Goal: Task Accomplishment & Management: Manage account settings

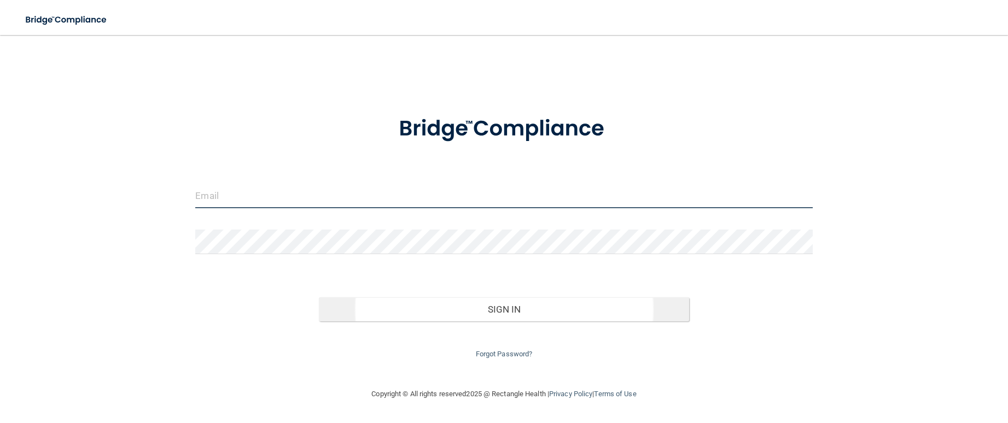
type input "[EMAIL_ADDRESS][DOMAIN_NAME]"
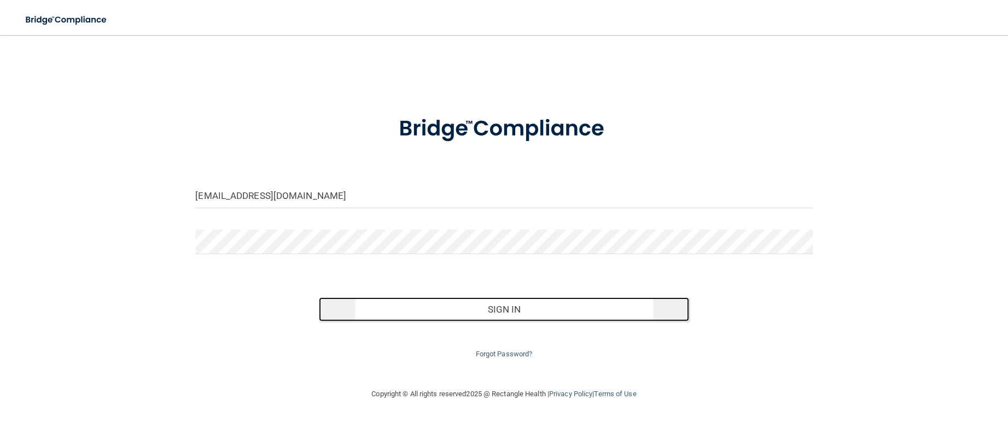
click at [508, 314] on button "Sign In" at bounding box center [504, 309] width 370 height 24
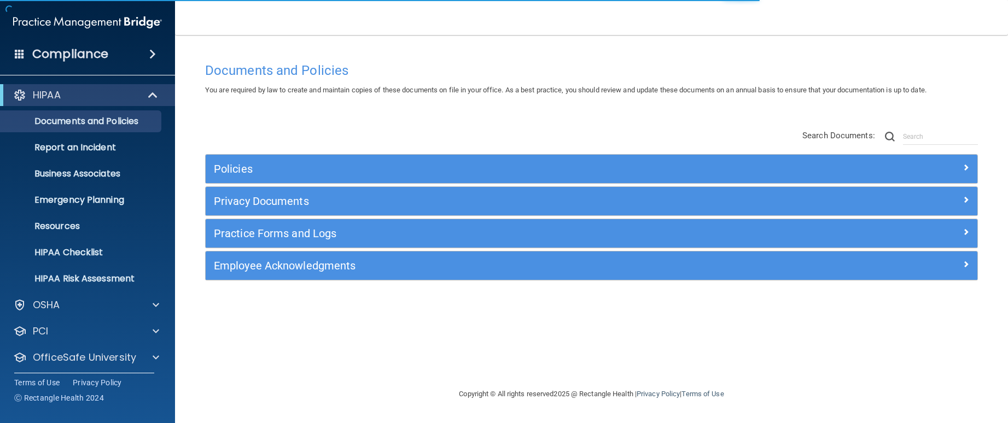
scroll to position [31, 0]
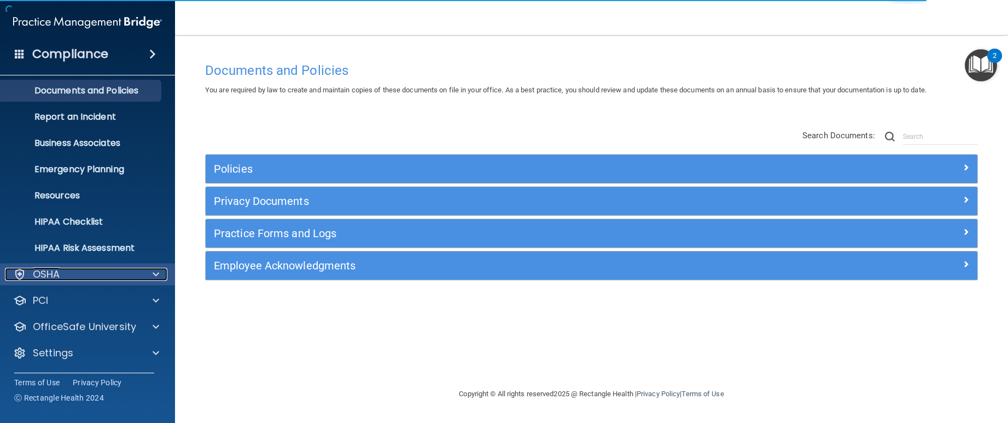
click at [161, 277] on div at bounding box center [154, 274] width 27 height 13
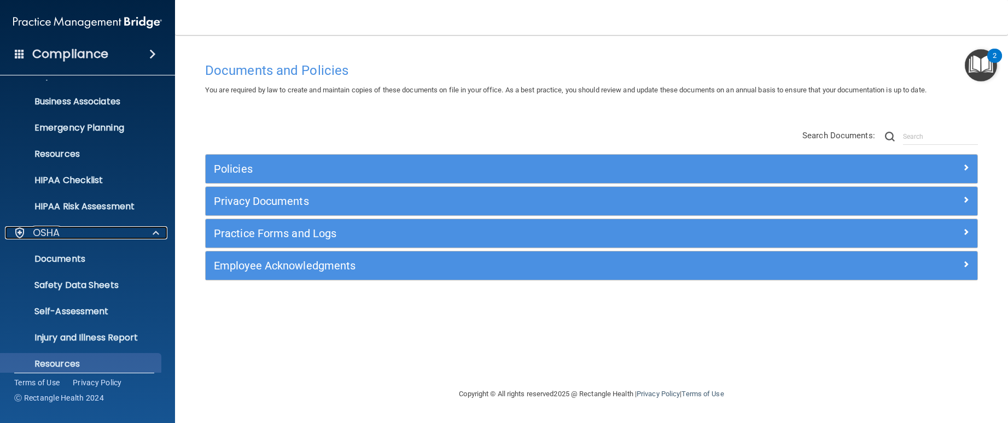
scroll to position [162, 0]
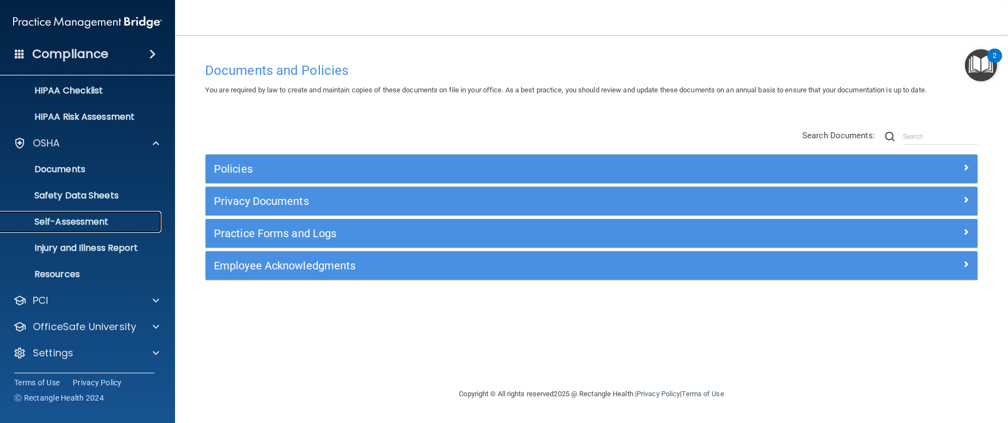
click at [137, 218] on p "Self-Assessment" at bounding box center [81, 222] width 149 height 11
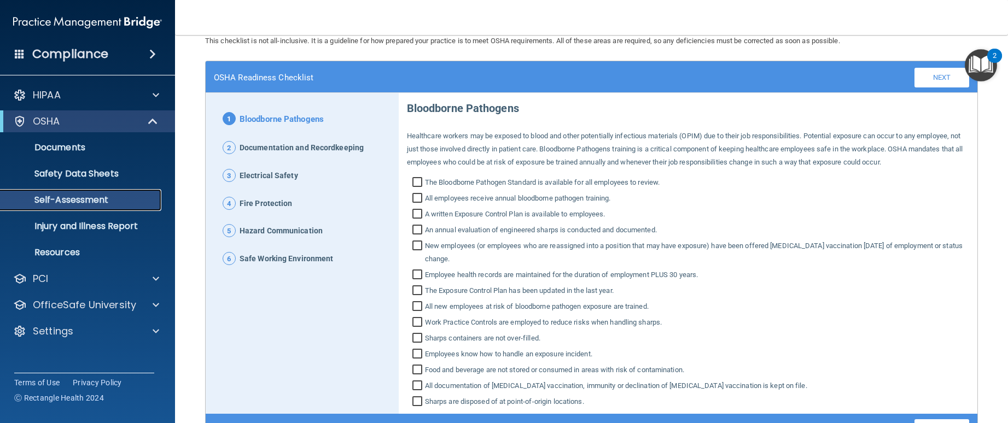
scroll to position [55, 0]
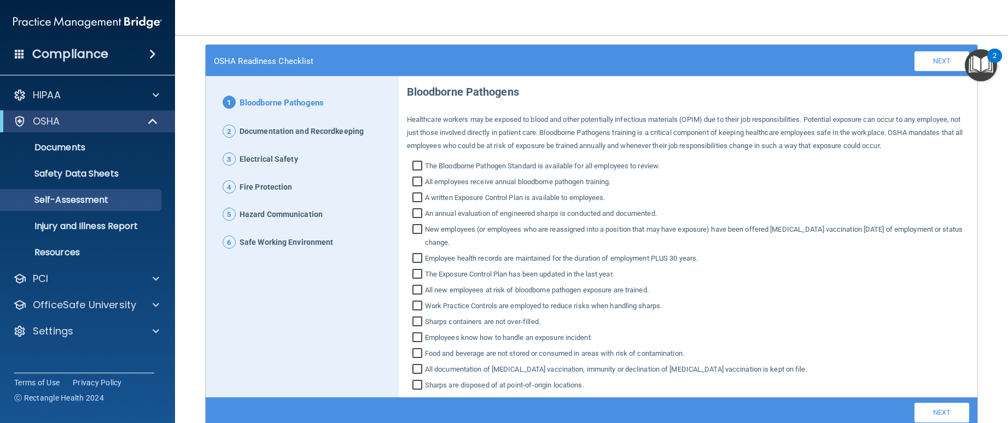
click at [306, 133] on span "Documentation and Recordkeeping" at bounding box center [301, 132] width 124 height 14
click at [231, 134] on span "2" at bounding box center [229, 131] width 13 height 13
click at [923, 60] on link "Next" at bounding box center [941, 61] width 55 height 20
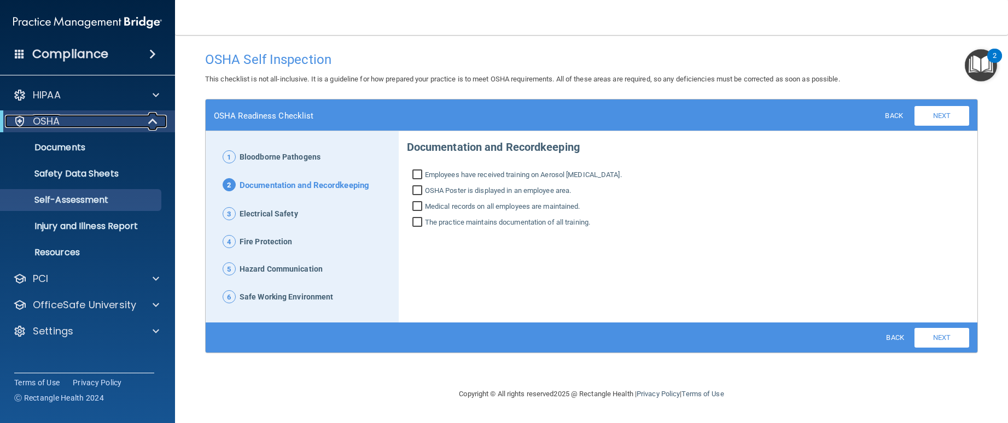
click at [155, 122] on span at bounding box center [153, 121] width 9 height 13
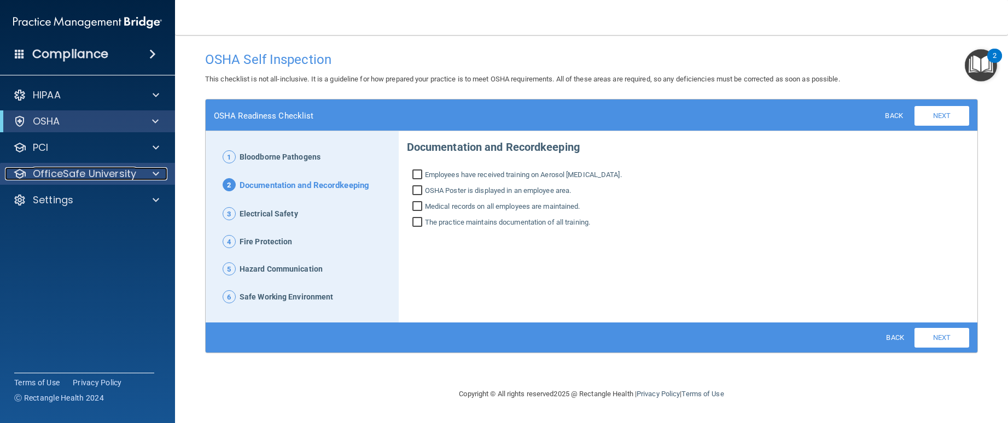
click at [156, 178] on span at bounding box center [156, 173] width 7 height 13
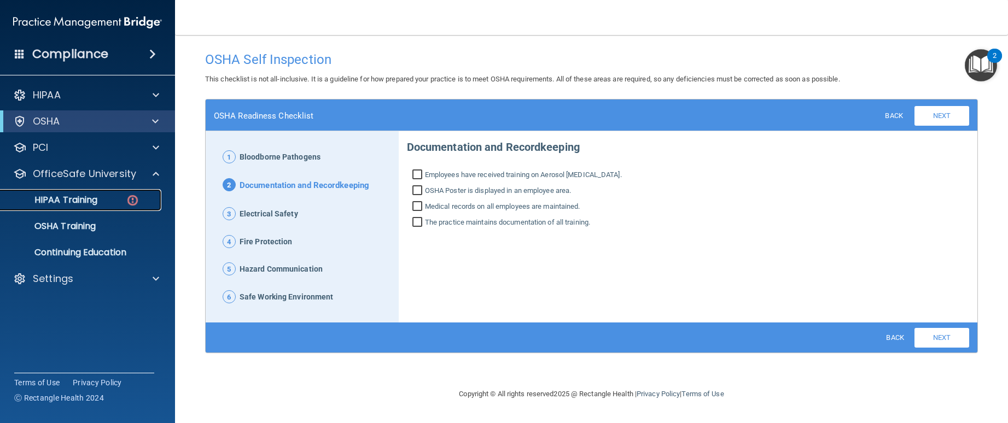
click at [96, 201] on p "HIPAA Training" at bounding box center [52, 200] width 90 height 11
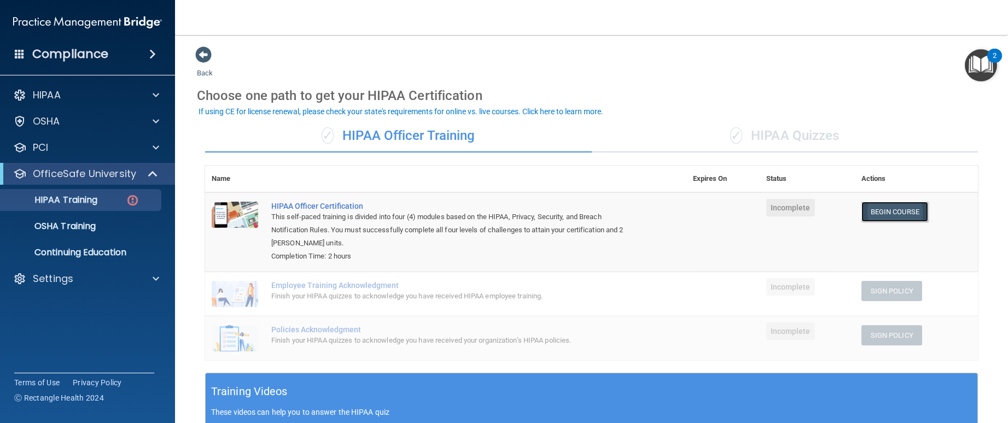
click at [902, 220] on link "Begin Course" at bounding box center [894, 212] width 67 height 20
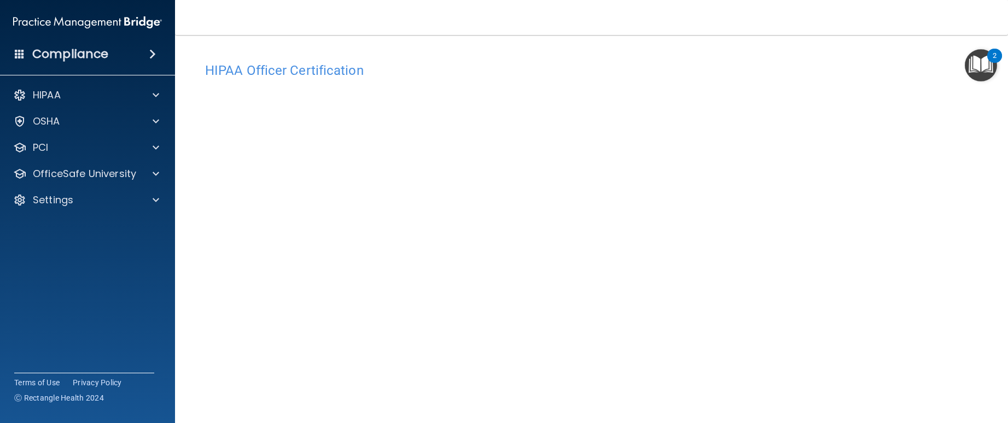
click at [137, 58] on div "Compliance" at bounding box center [87, 54] width 175 height 24
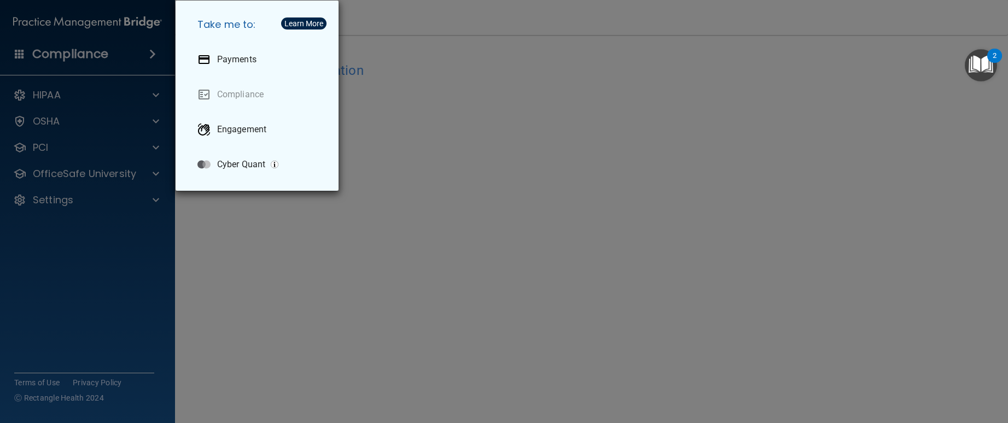
click at [272, 254] on div "Take me to: Payments Compliance Engagement Cyber Quant" at bounding box center [504, 211] width 1008 height 423
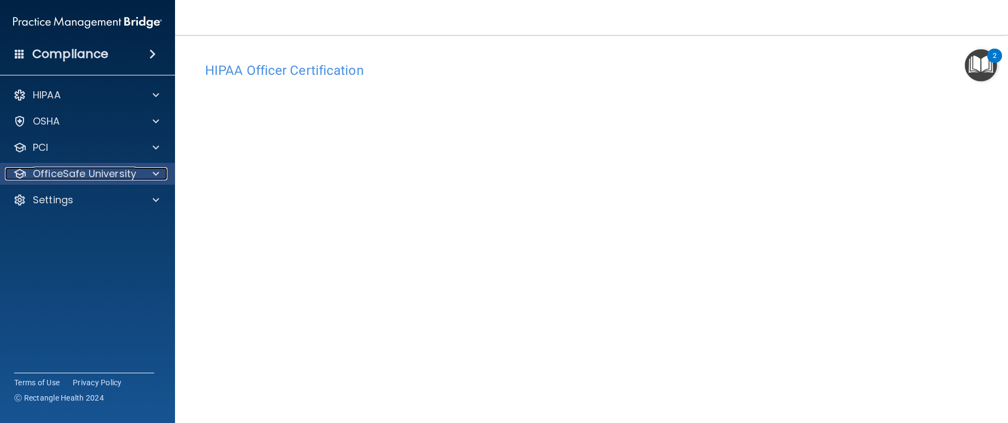
click at [134, 178] on p "OfficeSafe University" at bounding box center [84, 173] width 103 height 13
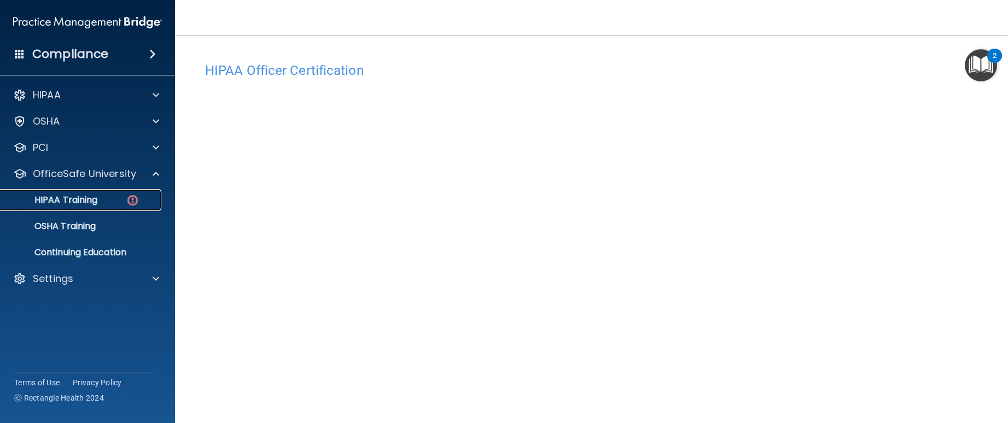
click at [92, 193] on link "HIPAA Training" at bounding box center [75, 200] width 172 height 22
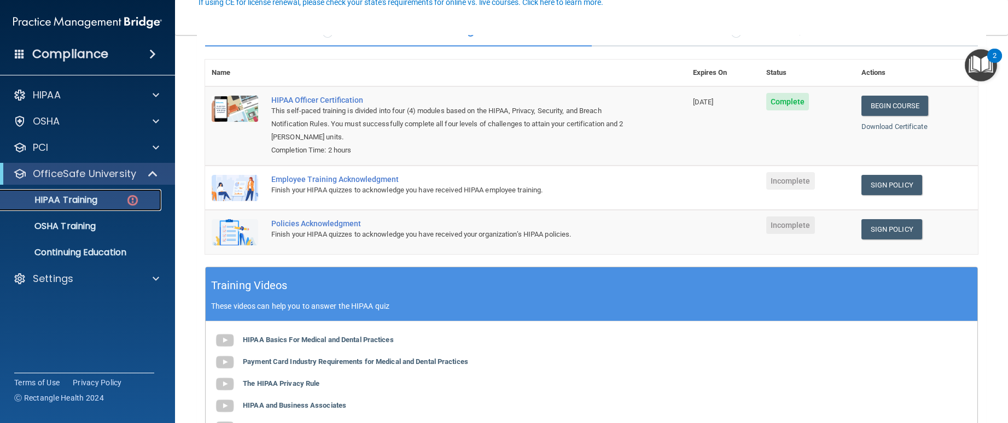
scroll to position [109, 0]
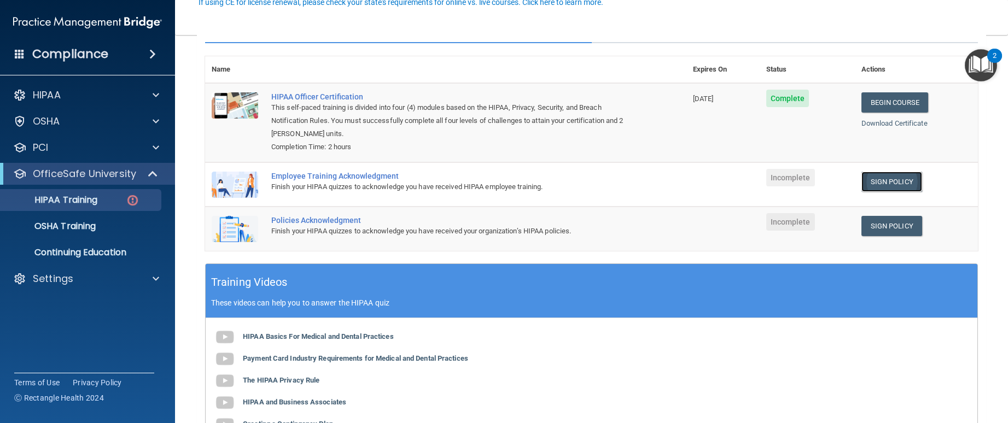
click at [881, 186] on link "Sign Policy" at bounding box center [891, 182] width 61 height 20
click at [894, 180] on link "Sign Policy" at bounding box center [891, 182] width 61 height 20
click at [880, 220] on link "Sign Policy" at bounding box center [891, 226] width 61 height 20
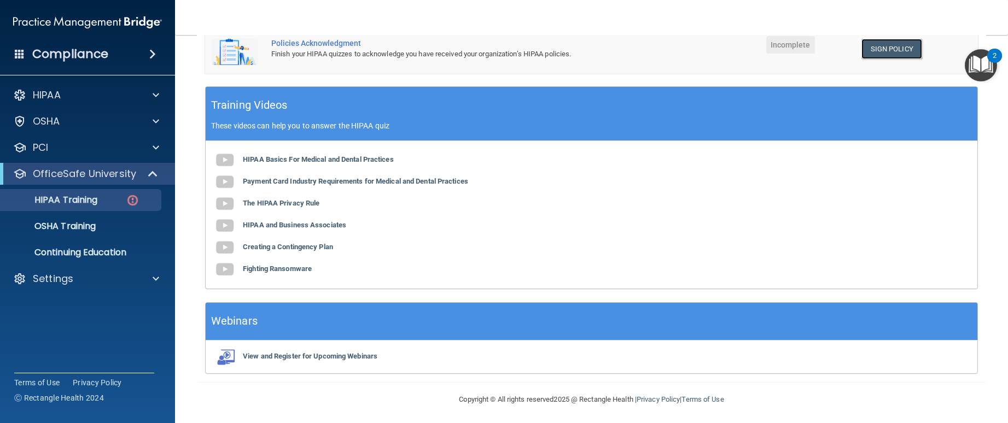
scroll to position [290, 0]
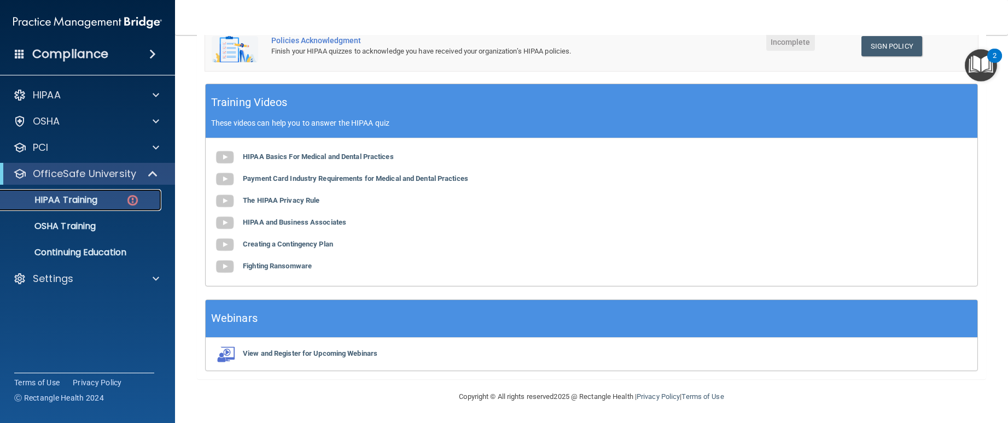
click at [112, 201] on div "HIPAA Training" at bounding box center [81, 200] width 149 height 11
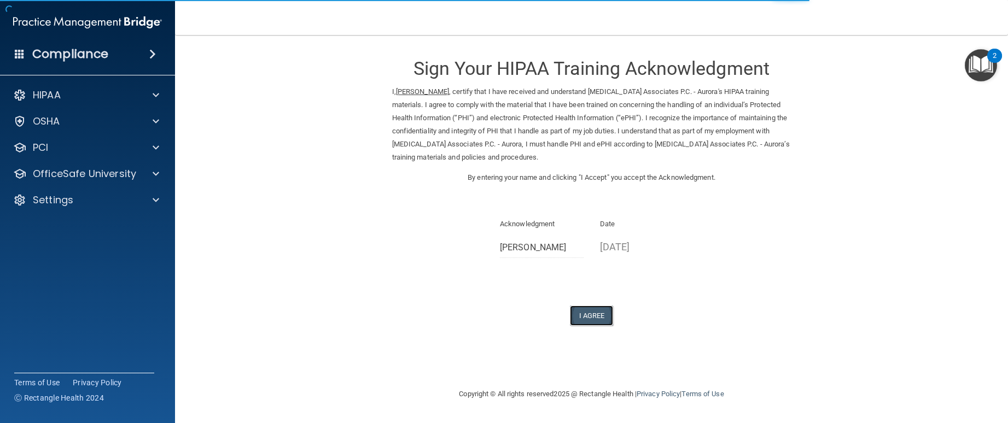
click at [606, 314] on button "I Agree" at bounding box center [592, 316] width 44 height 20
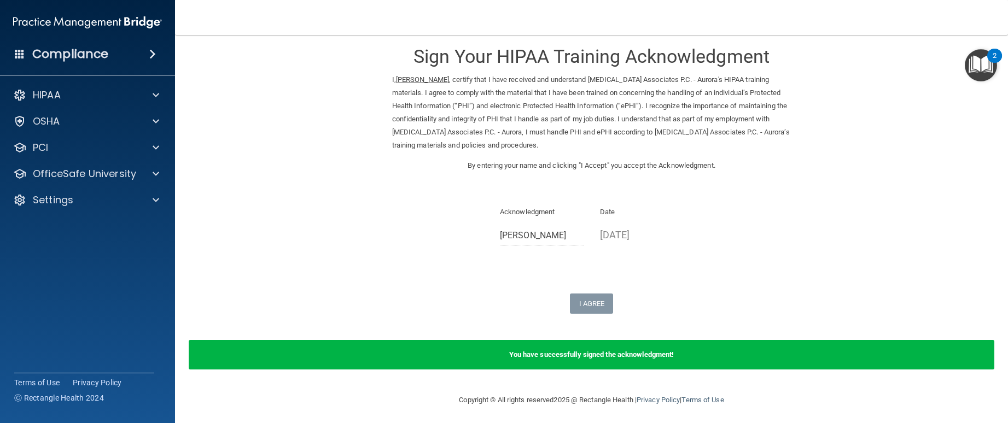
scroll to position [15, 0]
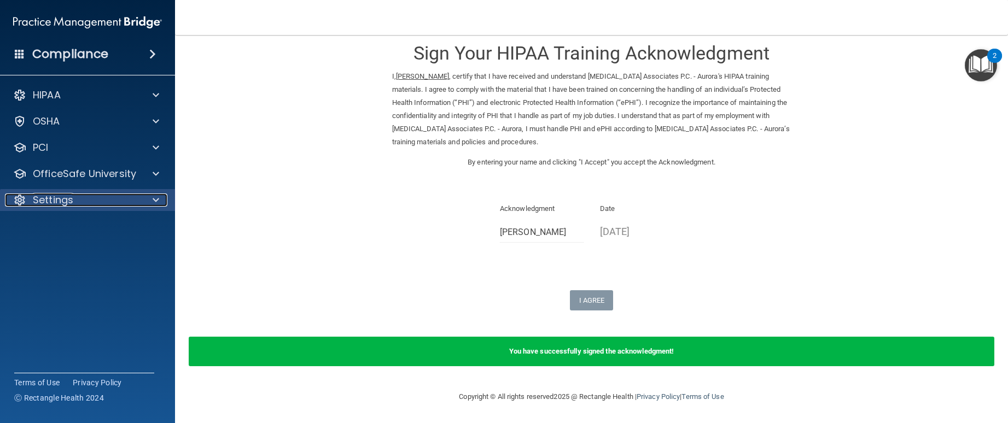
click at [77, 194] on div "Settings" at bounding box center [73, 200] width 136 height 13
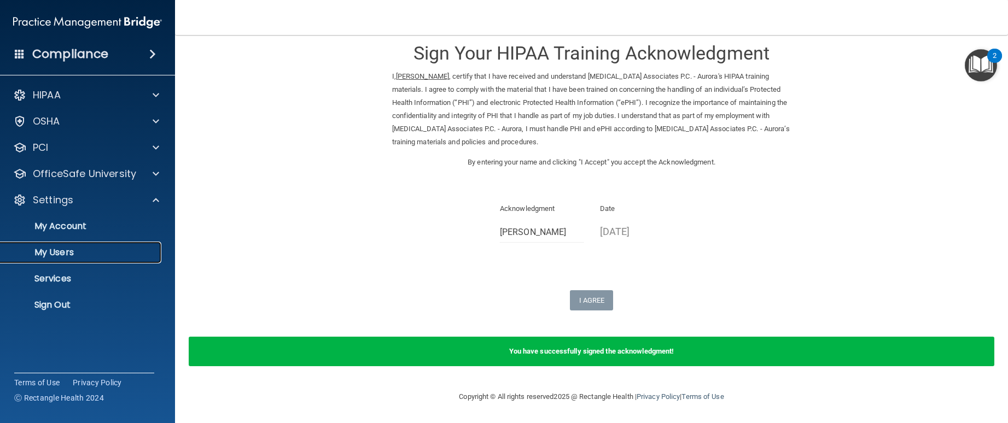
click at [73, 248] on p "My Users" at bounding box center [81, 252] width 149 height 11
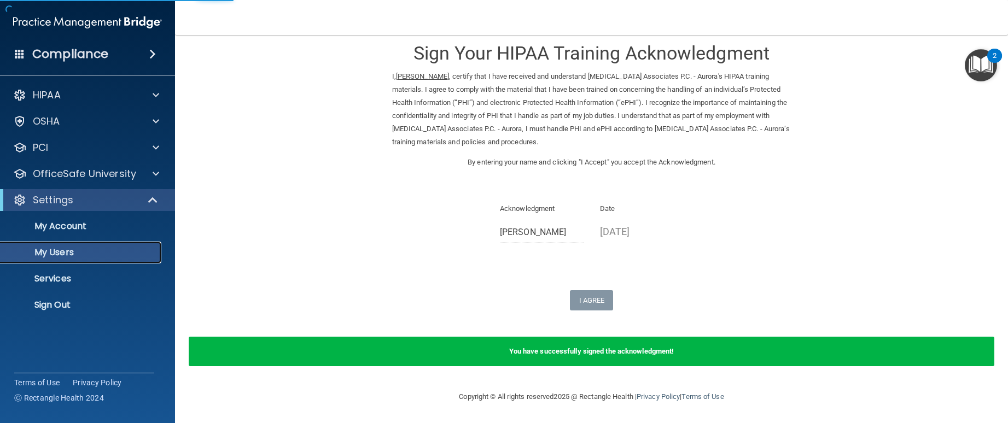
scroll to position [211, 0]
select select "20"
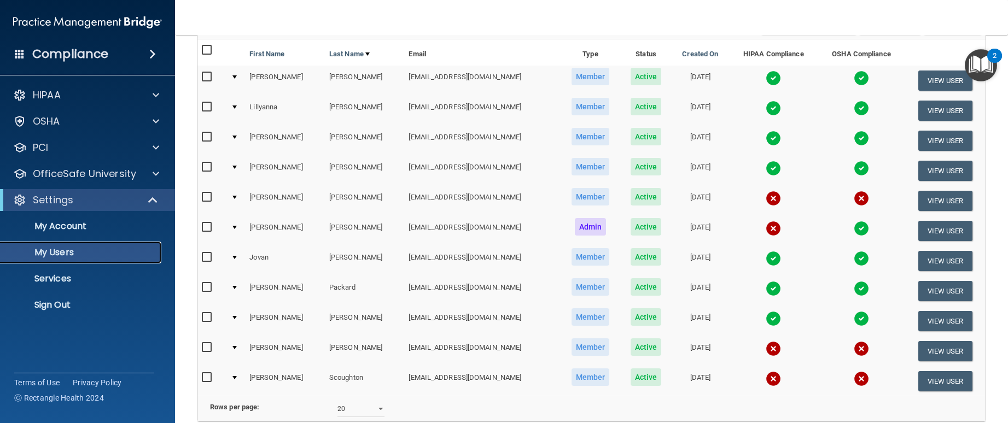
scroll to position [47, 0]
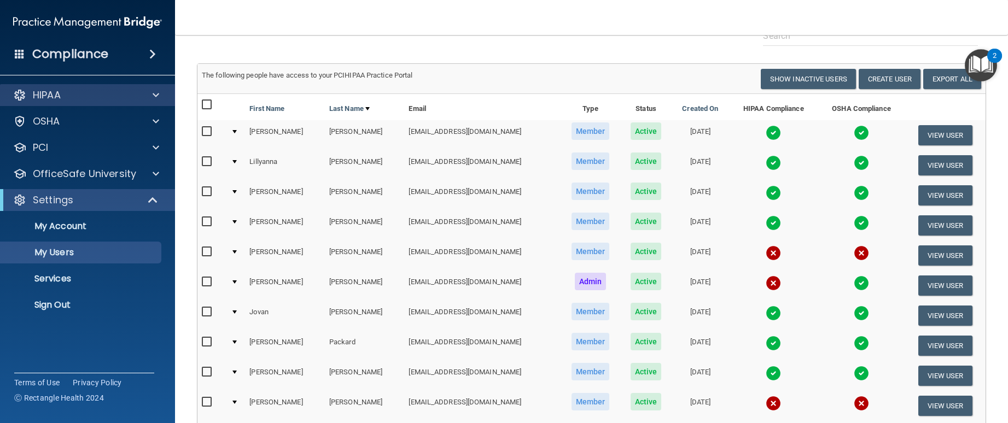
click at [83, 87] on div "HIPAA" at bounding box center [87, 95] width 175 height 22
click at [148, 91] on div at bounding box center [154, 95] width 27 height 13
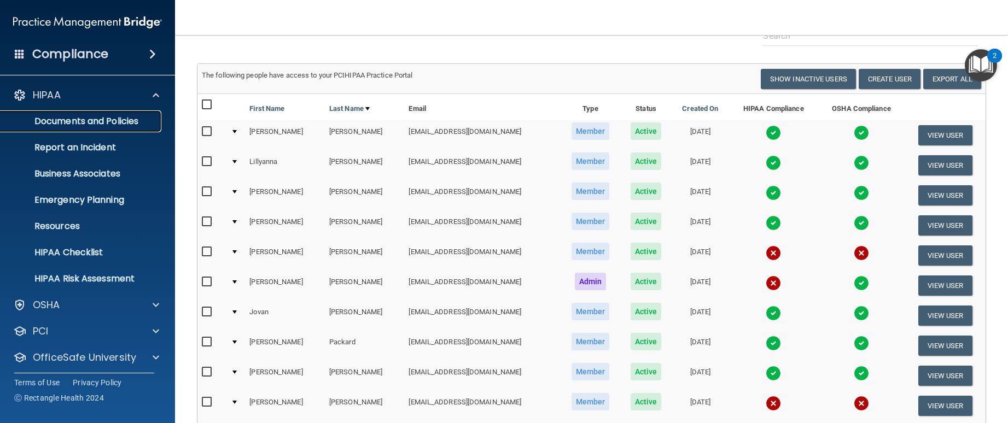
click at [127, 118] on p "Documents and Policies" at bounding box center [81, 121] width 149 height 11
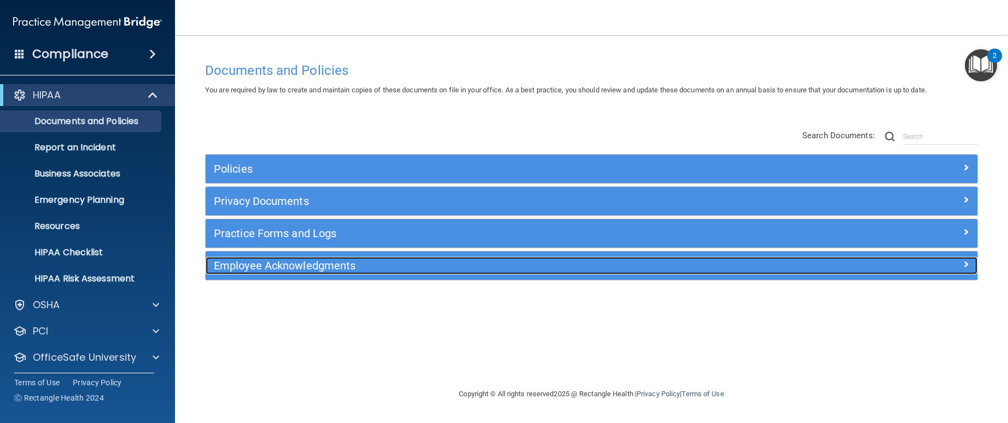
click at [305, 258] on div "Employee Acknowledgments" at bounding box center [495, 265] width 578 height 17
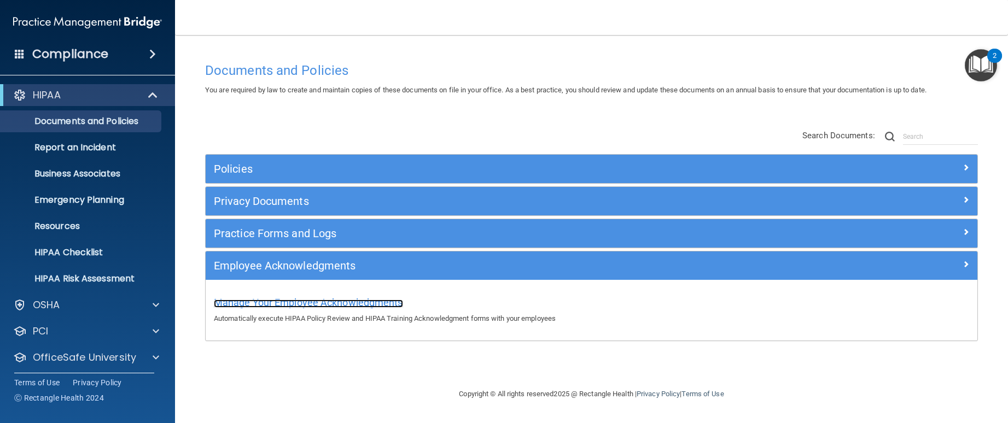
click at [344, 301] on span "Manage Your Employee Acknowledgments" at bounding box center [308, 302] width 189 height 11
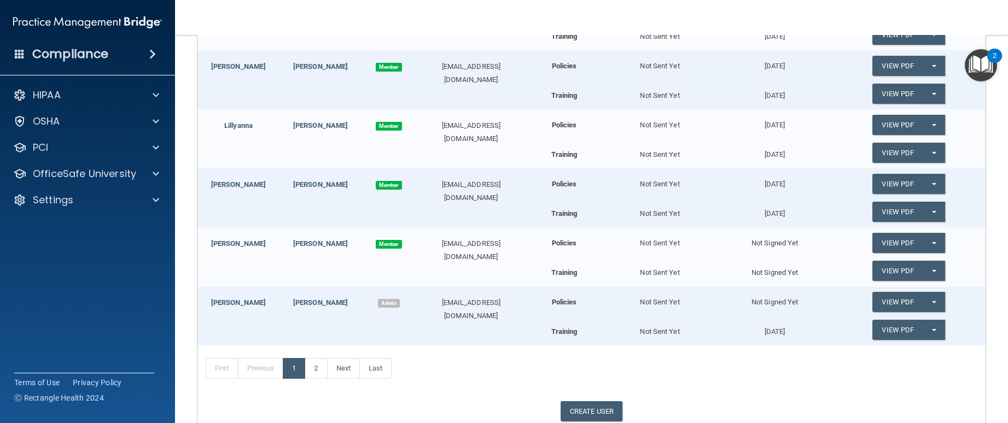
scroll to position [273, 0]
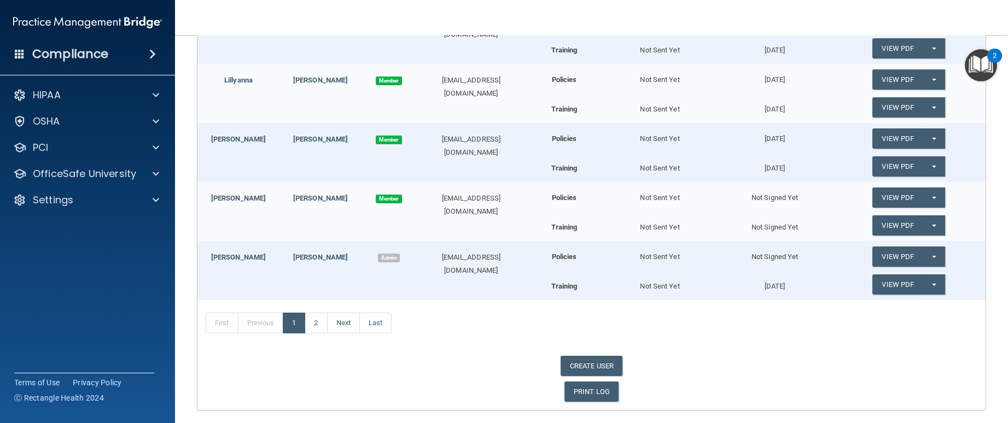
click at [785, 260] on div "Not Signed Yet" at bounding box center [774, 252] width 115 height 22
click at [932, 256] on button "Split button!" at bounding box center [933, 257] width 22 height 20
click at [905, 279] on link "Send Acknowledgment" at bounding box center [919, 279] width 95 height 16
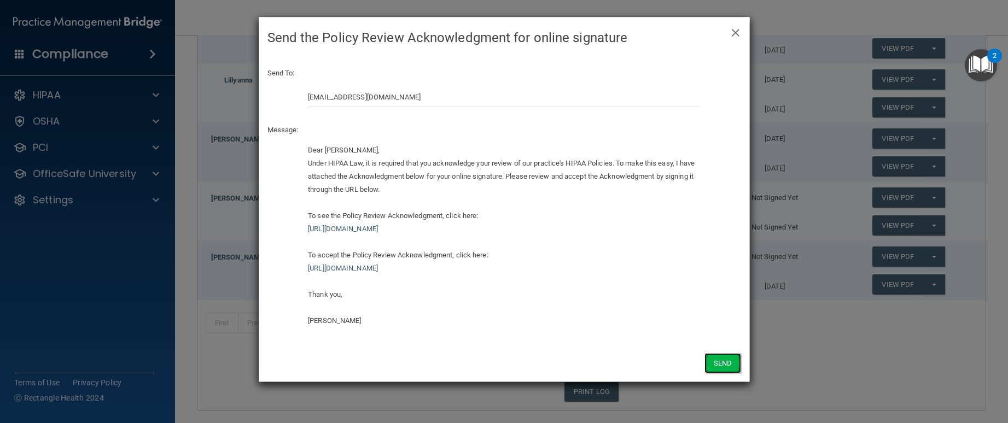
click at [732, 358] on button "Send" at bounding box center [722, 363] width 36 height 20
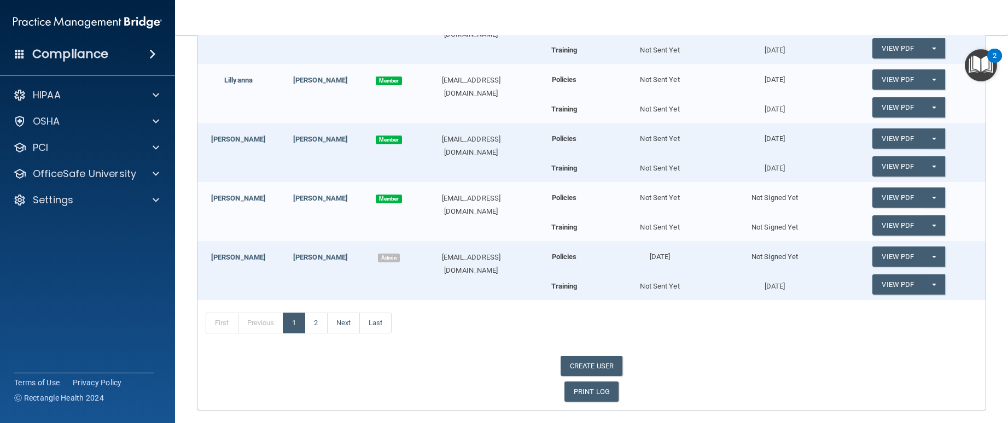
scroll to position [219, 0]
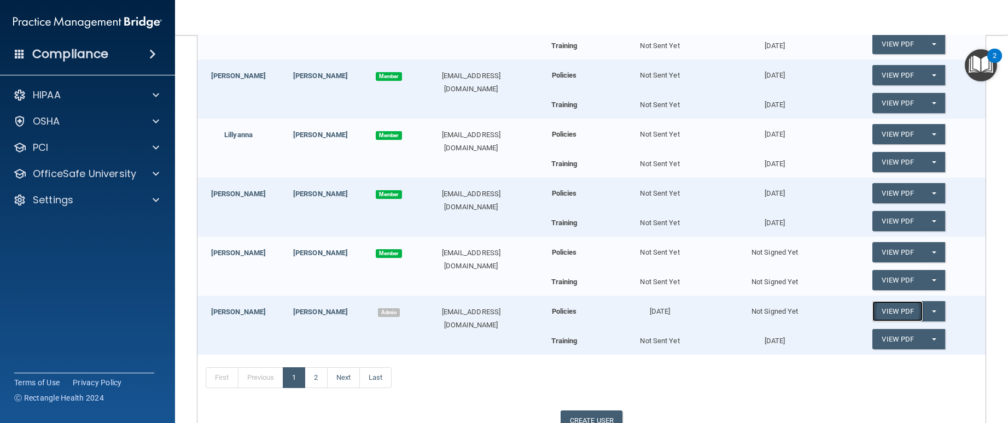
click at [901, 306] on link "View PDF" at bounding box center [897, 311] width 50 height 20
click at [932, 312] on span "button" at bounding box center [934, 312] width 4 height 2
click at [916, 337] on link "Send Acknowledgment" at bounding box center [919, 333] width 95 height 16
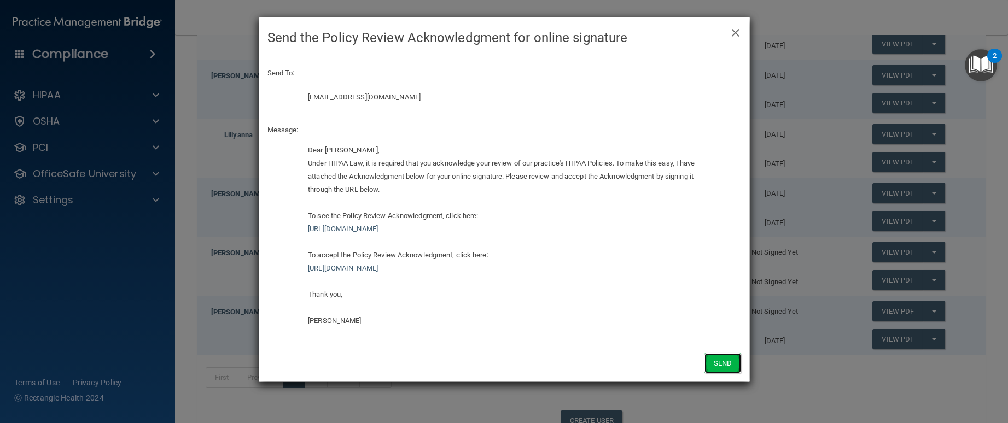
click at [718, 364] on button "Send" at bounding box center [722, 363] width 36 height 20
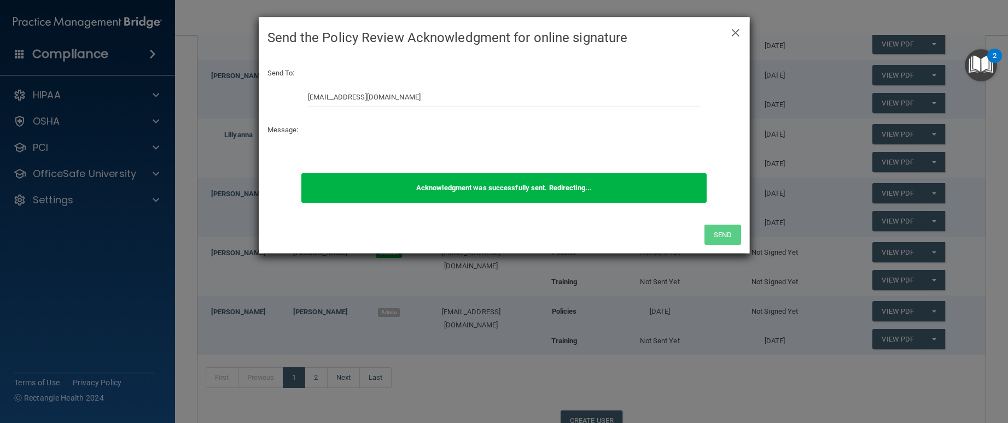
click at [729, 30] on h4 "Send the Policy Review Acknowledgment for online signature" at bounding box center [503, 38] width 473 height 24
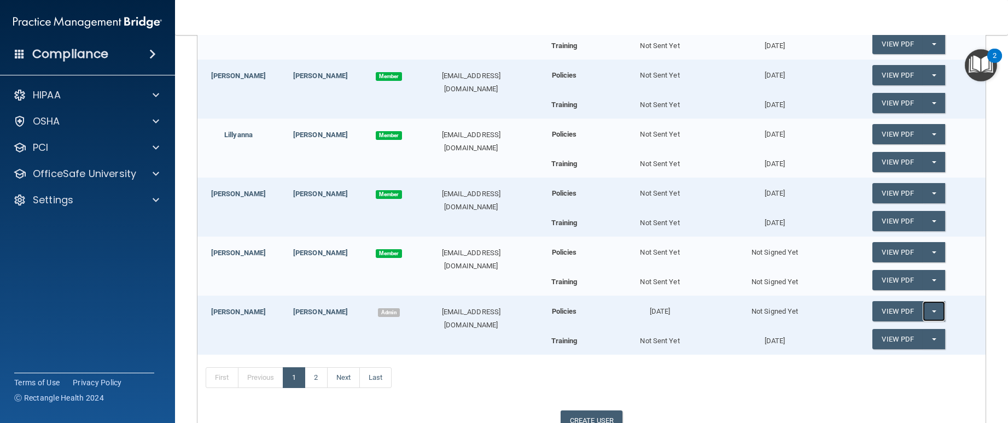
click at [932, 311] on span "button" at bounding box center [934, 312] width 4 height 2
click at [767, 314] on div "Not Signed Yet" at bounding box center [774, 307] width 115 height 22
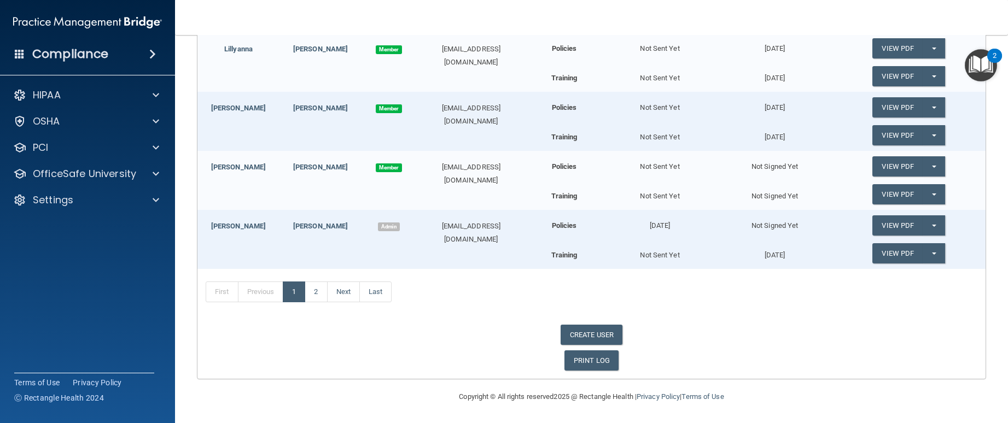
scroll to position [250, 0]
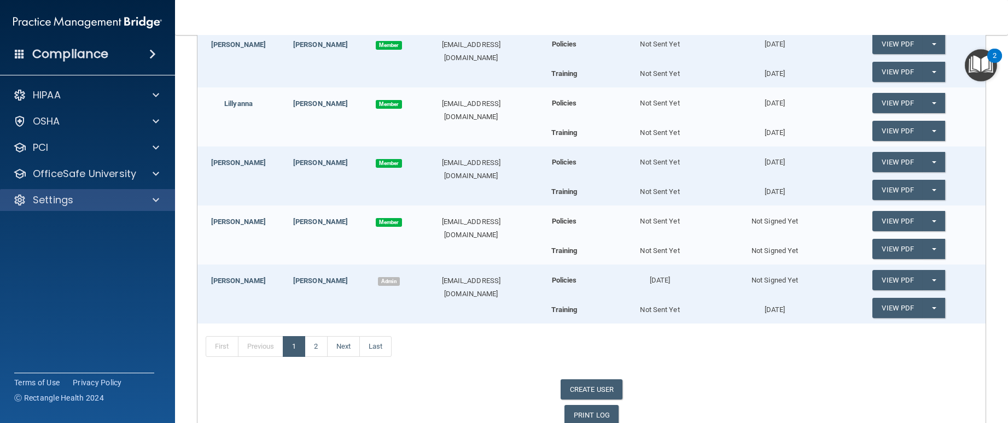
click at [105, 209] on div "Settings" at bounding box center [87, 200] width 175 height 22
click at [153, 201] on span at bounding box center [156, 200] width 7 height 13
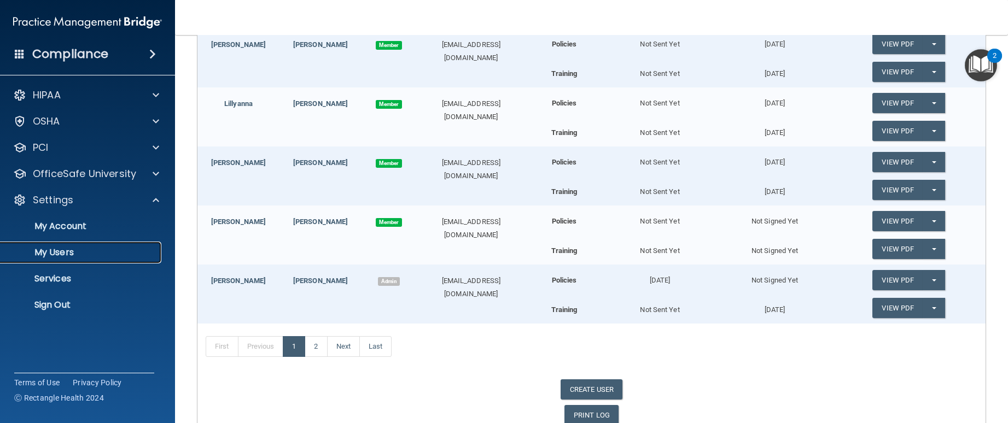
click at [58, 254] on p "My Users" at bounding box center [81, 252] width 149 height 11
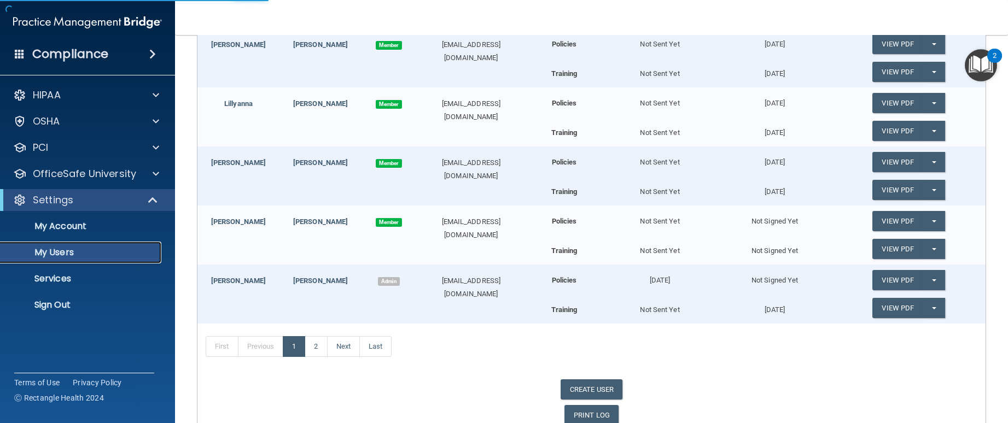
select select "20"
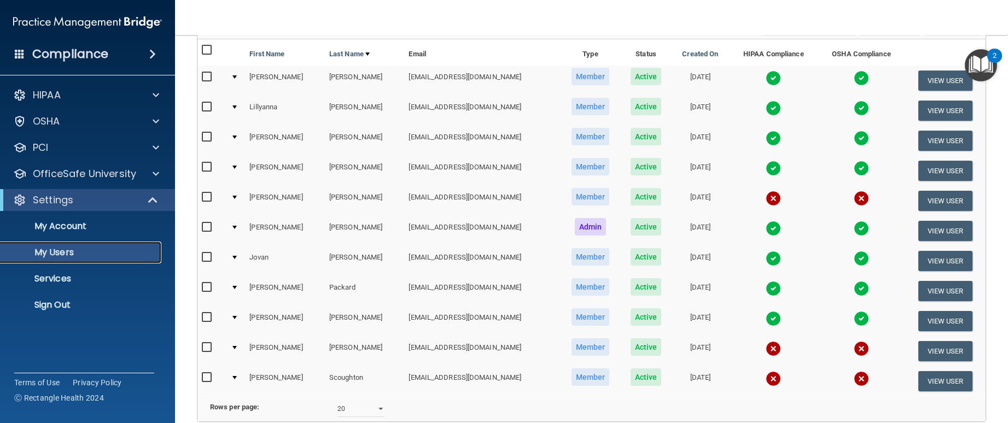
scroll to position [47, 0]
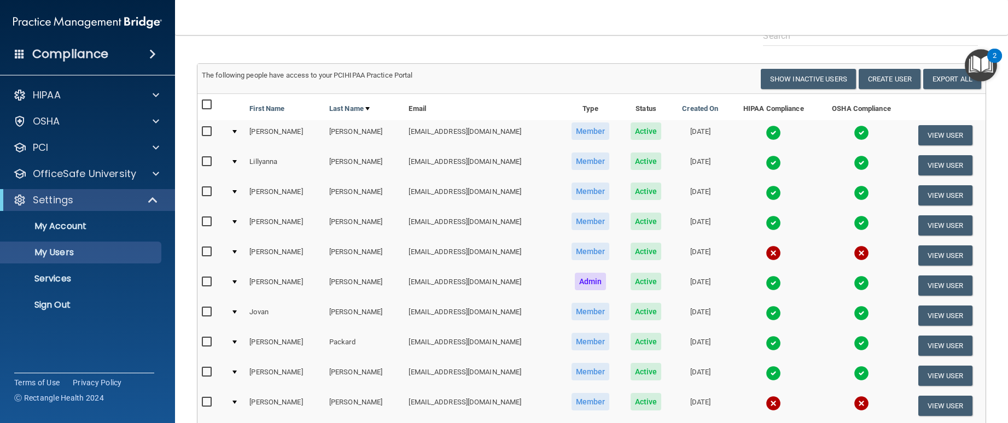
click at [204, 193] on input "checkbox" at bounding box center [208, 192] width 13 height 9
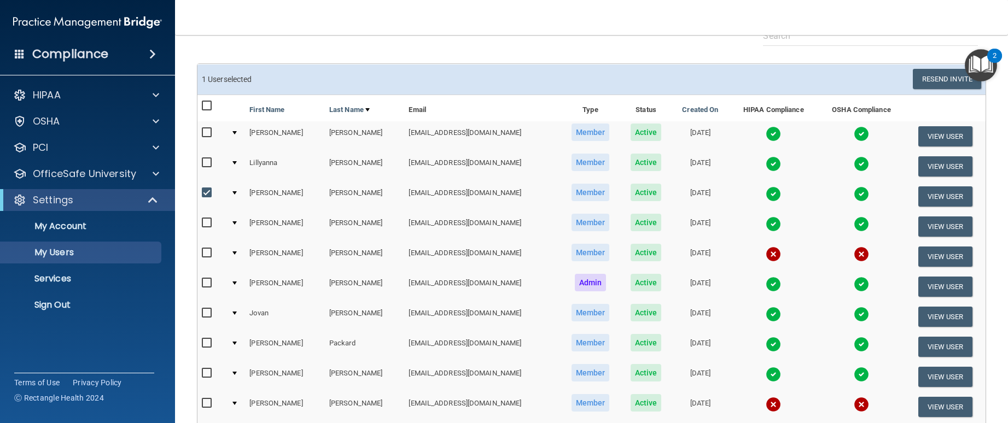
click at [204, 193] on input "checkbox" at bounding box center [208, 193] width 13 height 9
checkbox input "false"
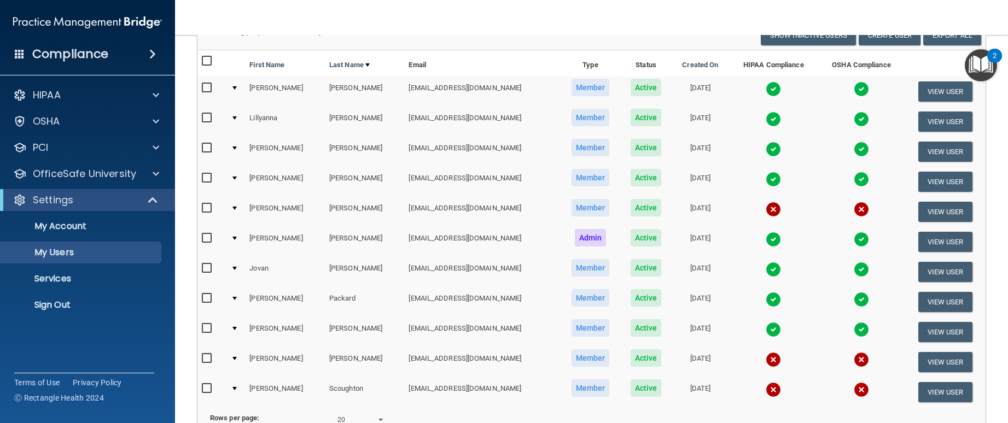
scroll to position [0, 0]
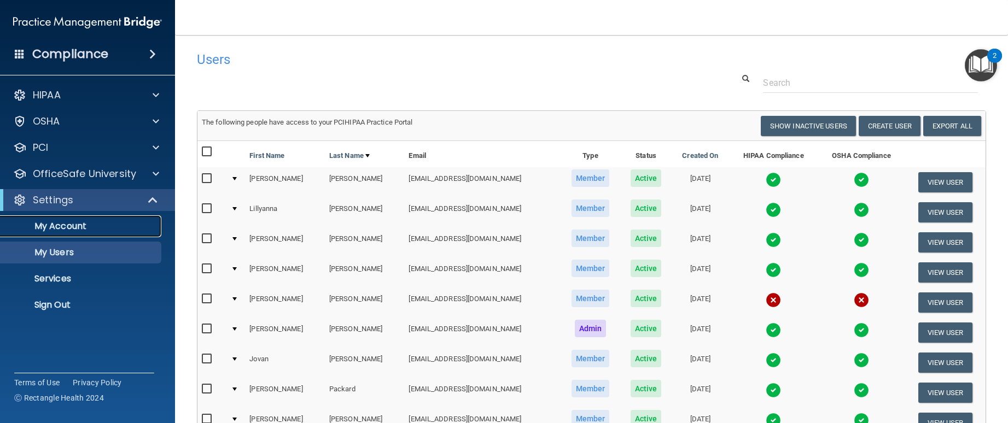
click at [71, 230] on p "My Account" at bounding box center [81, 226] width 149 height 11
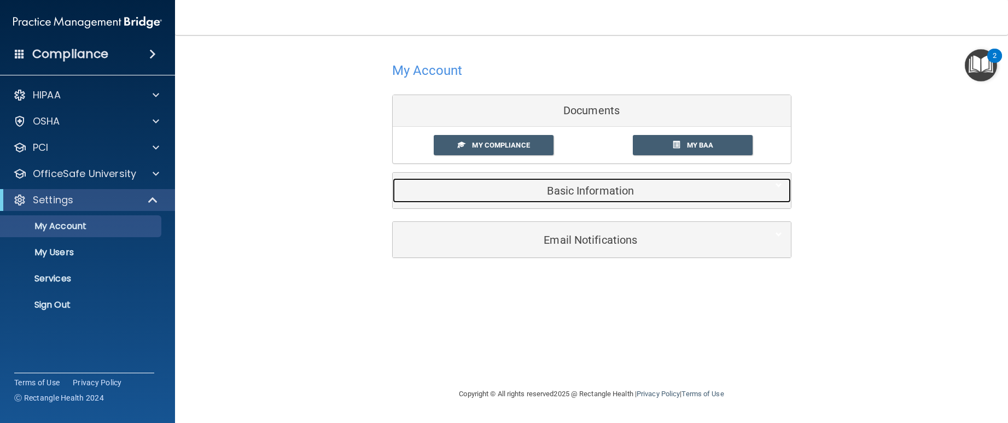
click at [579, 191] on h5 "Basic Information" at bounding box center [575, 191] width 348 height 12
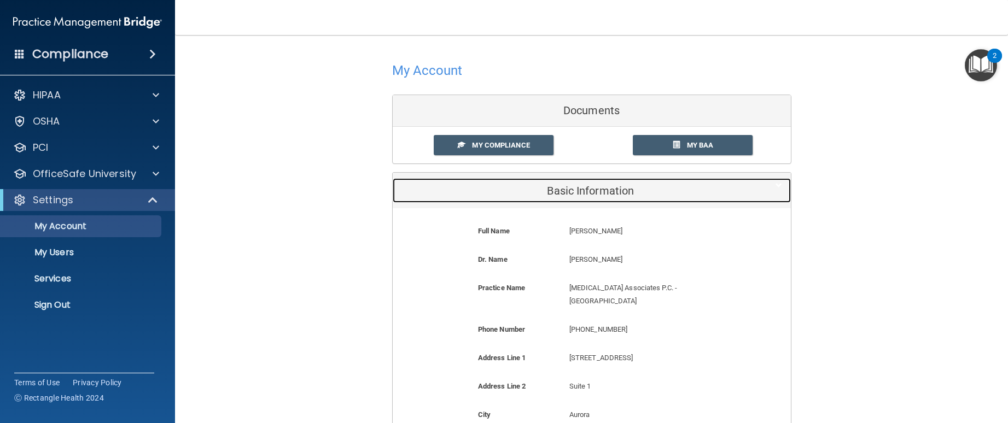
click at [565, 189] on h5 "Basic Information" at bounding box center [575, 191] width 348 height 12
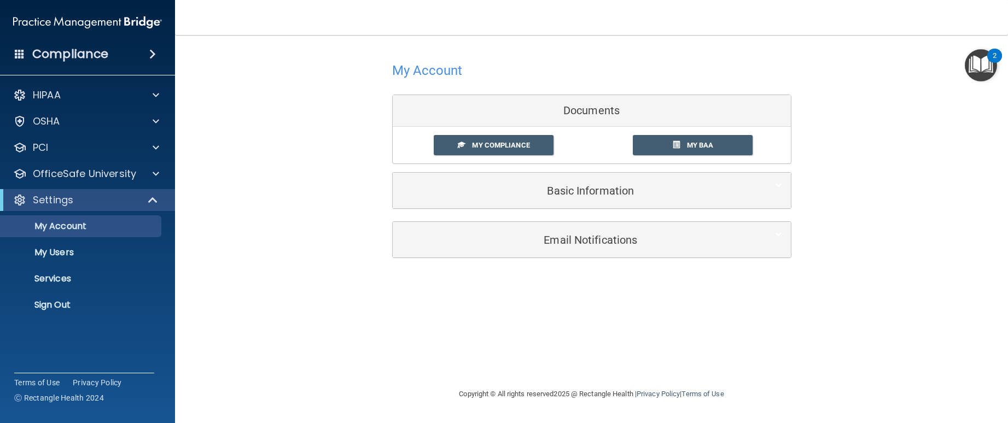
click at [574, 117] on div "Documents" at bounding box center [592, 111] width 398 height 32
click at [589, 109] on div "Documents" at bounding box center [592, 111] width 398 height 32
click at [540, 147] on link "My Compliance" at bounding box center [494, 145] width 120 height 20
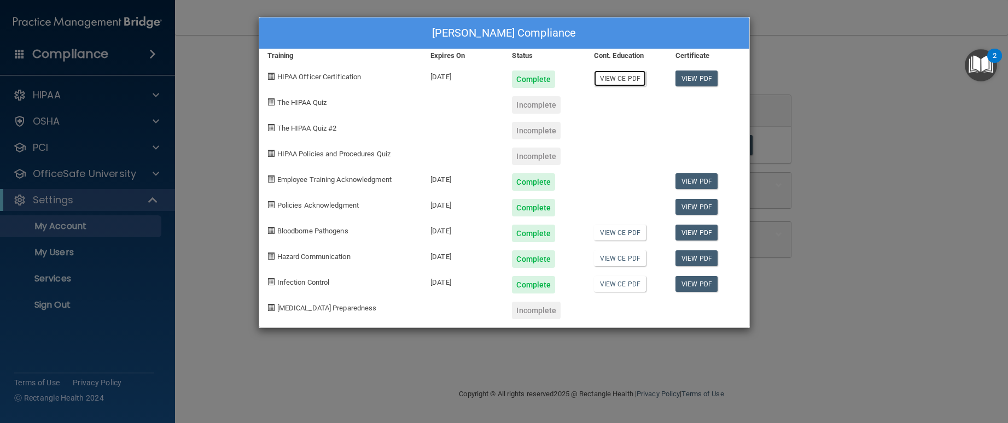
click at [623, 74] on link "View CE PDF" at bounding box center [620, 79] width 52 height 16
click at [268, 104] on span at bounding box center [270, 101] width 7 height 7
click at [280, 106] on span "The HIPAA Quiz" at bounding box center [301, 102] width 49 height 8
click at [233, 93] on div "Laury Marek's Compliance Training Expires On Status Cont. Education Certificate…" at bounding box center [504, 211] width 1008 height 423
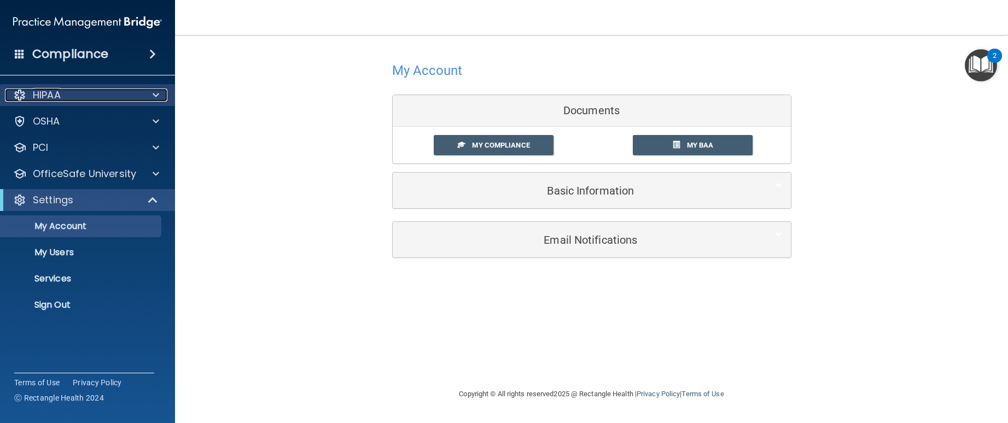
click at [151, 93] on div at bounding box center [154, 95] width 27 height 13
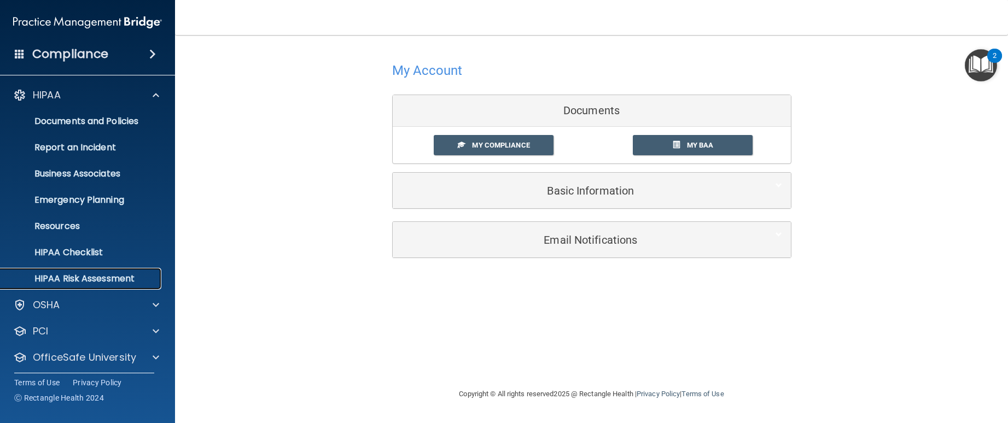
click at [88, 277] on p "HIPAA Risk Assessment" at bounding box center [81, 278] width 149 height 11
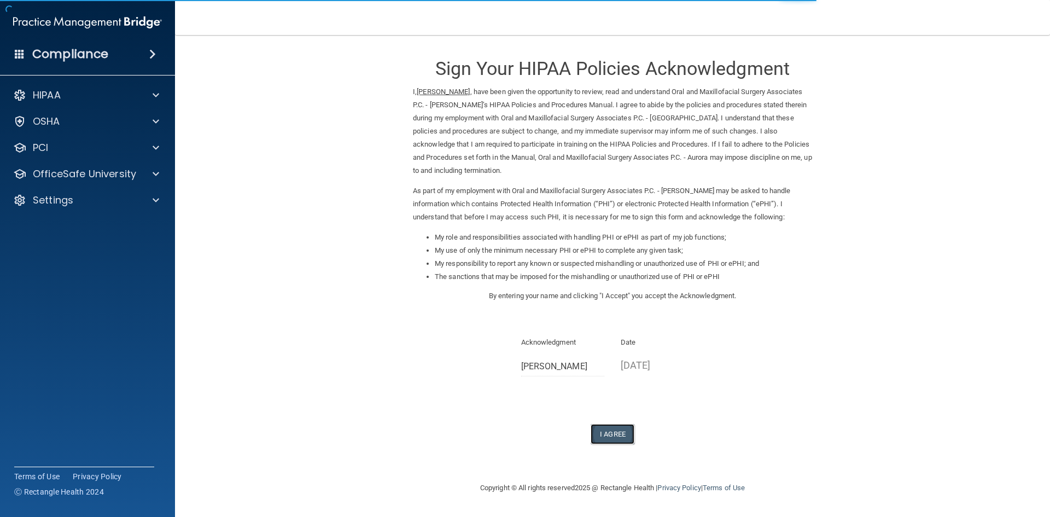
click at [627, 444] on button "I Agree" at bounding box center [612, 434] width 44 height 20
click at [621, 438] on button "I Agree" at bounding box center [612, 434] width 44 height 20
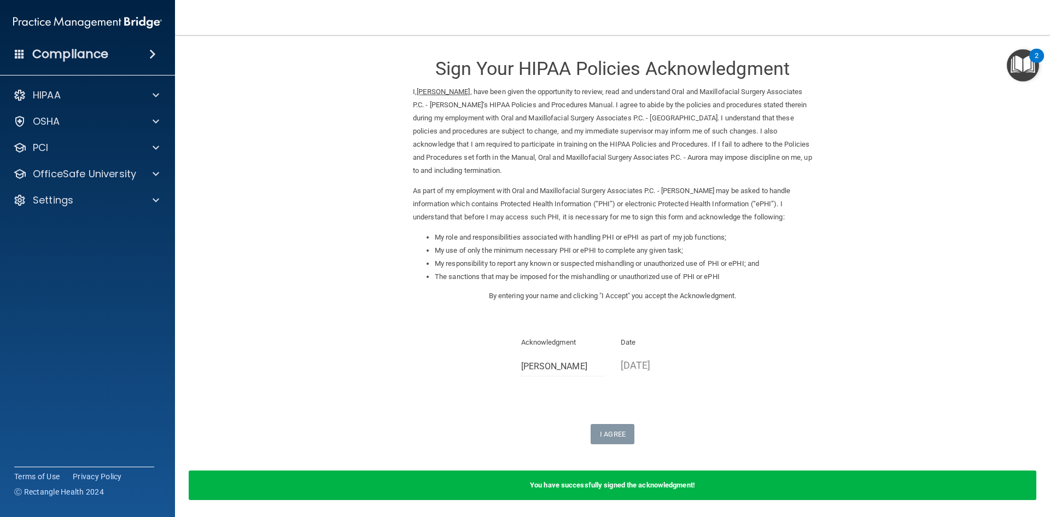
click at [153, 52] on span at bounding box center [152, 54] width 7 height 13
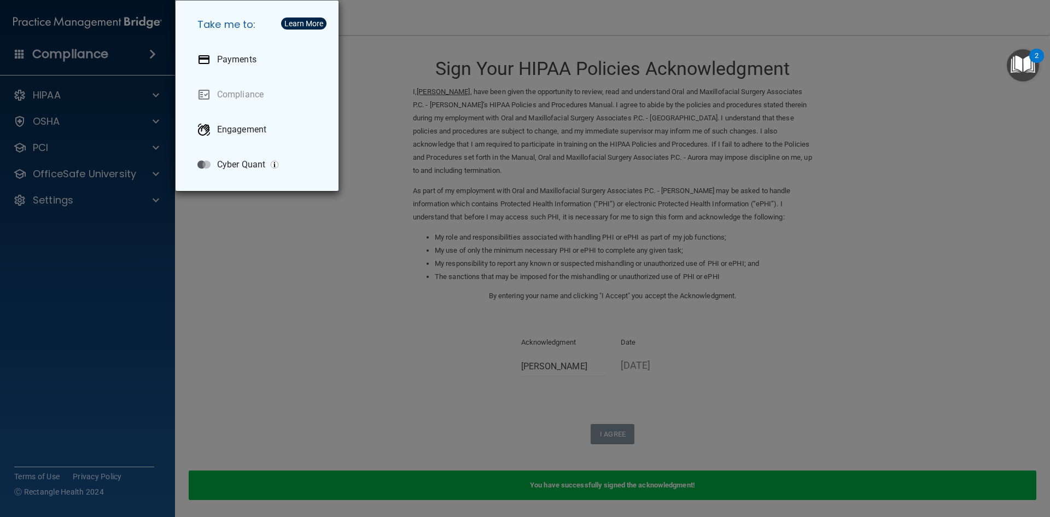
click at [153, 52] on div "Take me to: Payments Compliance Engagement Cyber Quant" at bounding box center [525, 258] width 1050 height 517
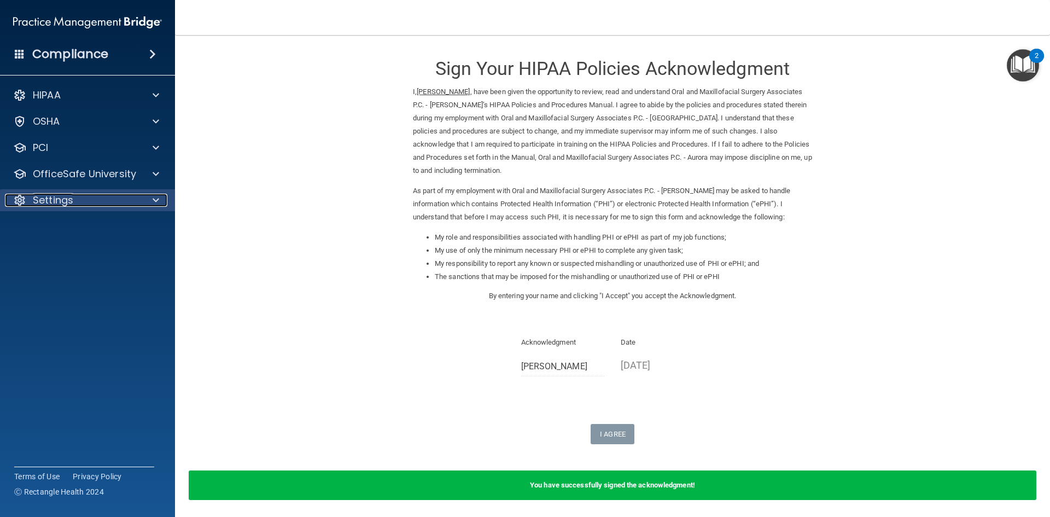
click at [148, 203] on div at bounding box center [154, 200] width 27 height 13
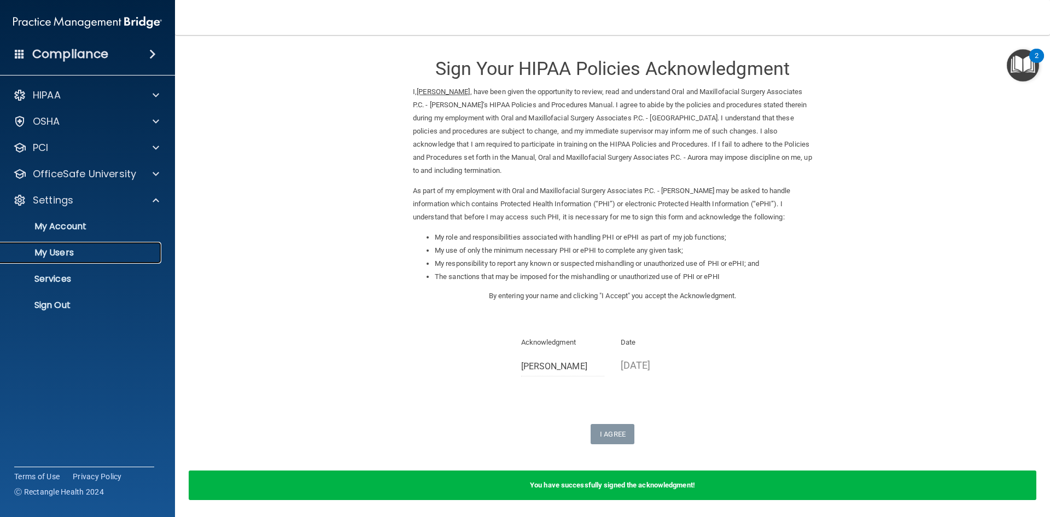
click at [67, 254] on p "My Users" at bounding box center [81, 252] width 149 height 11
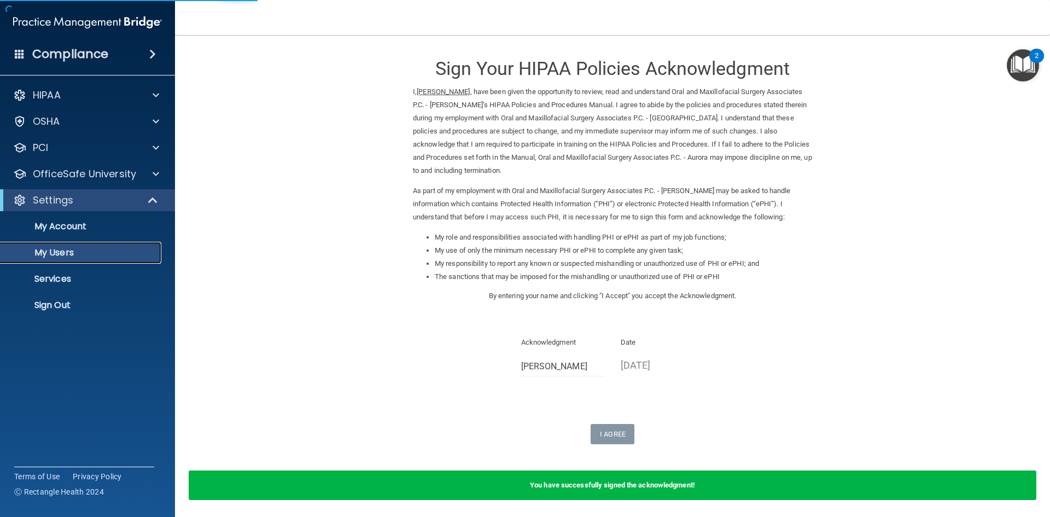
select select "20"
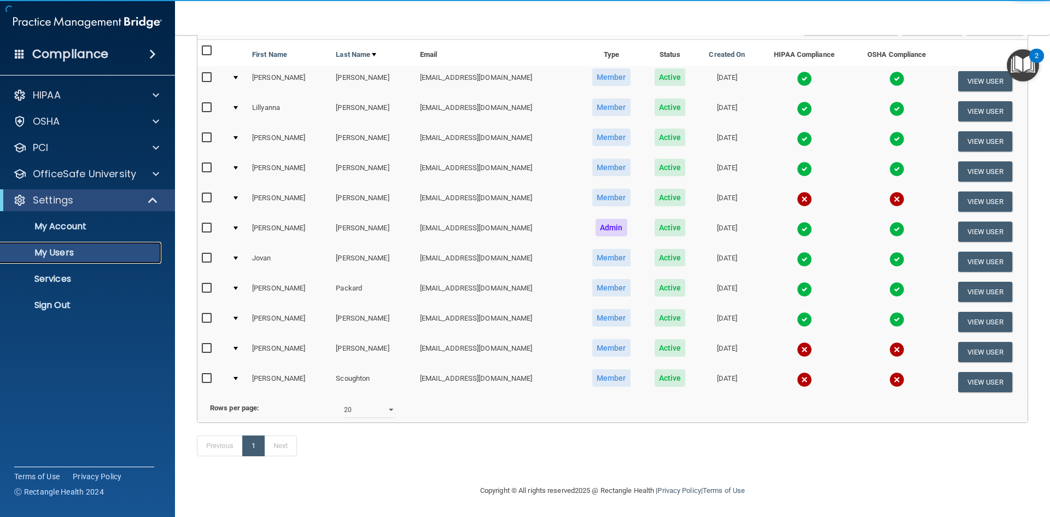
scroll to position [118, 0]
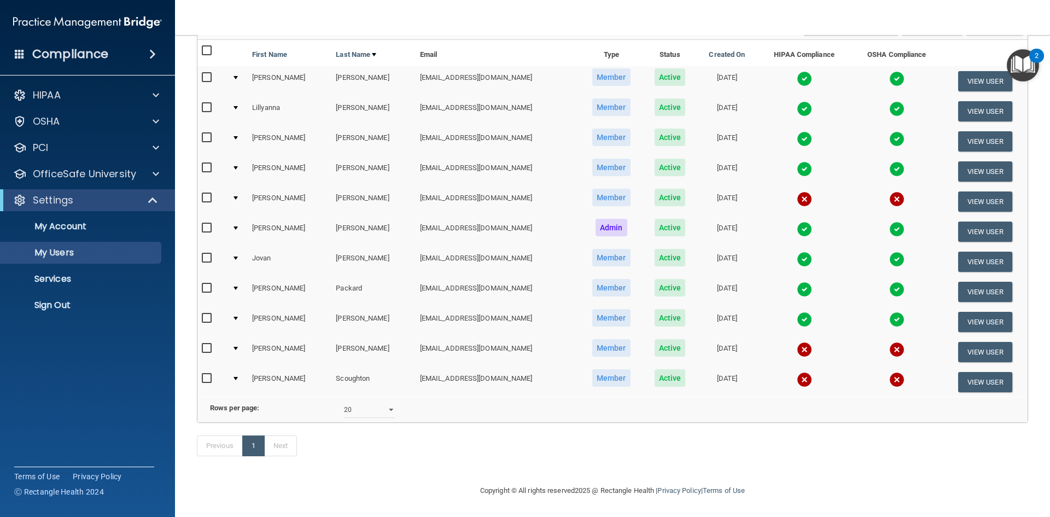
click at [207, 344] on input "checkbox" at bounding box center [208, 348] width 13 height 9
checkbox input "true"
click at [978, 342] on button "View User" at bounding box center [985, 352] width 54 height 20
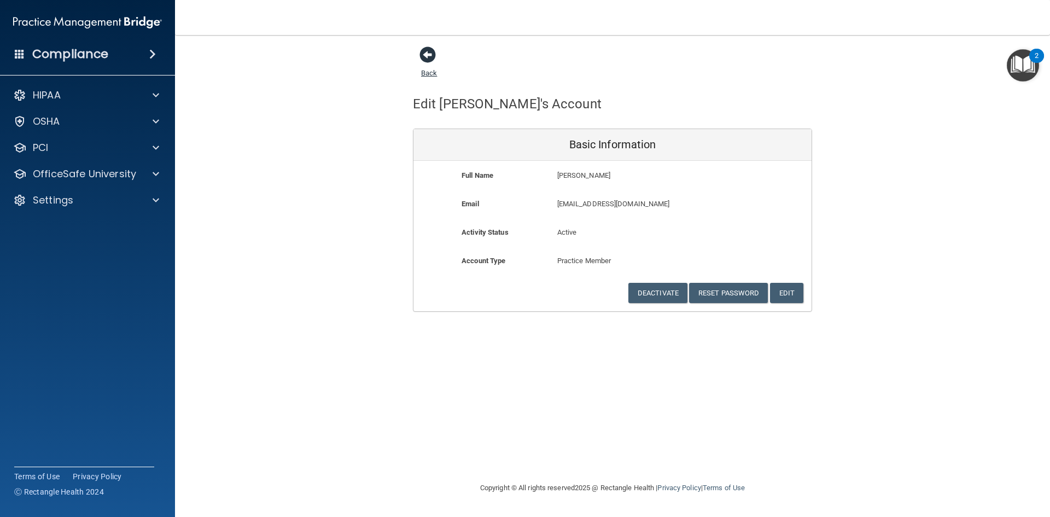
click at [425, 52] on span at bounding box center [427, 54] width 16 height 16
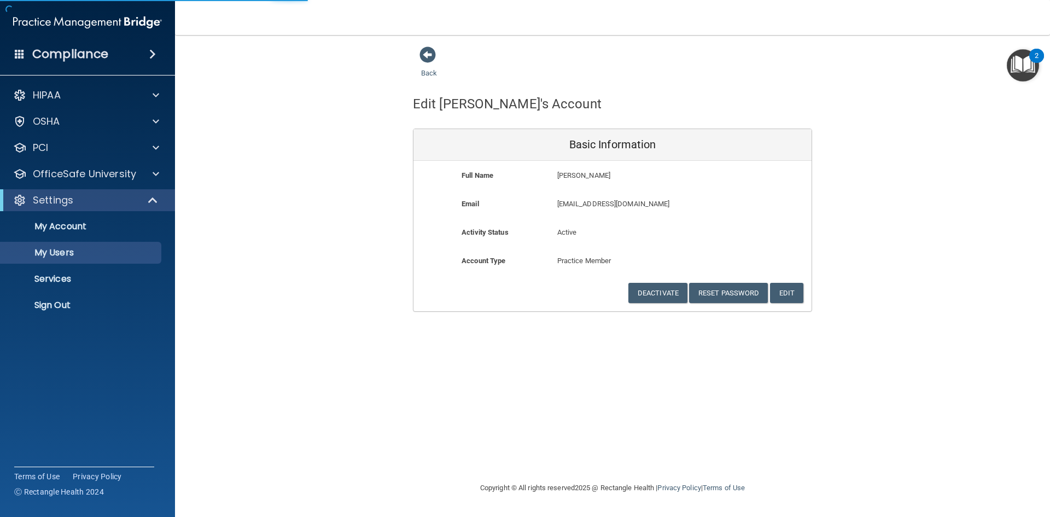
select select "20"
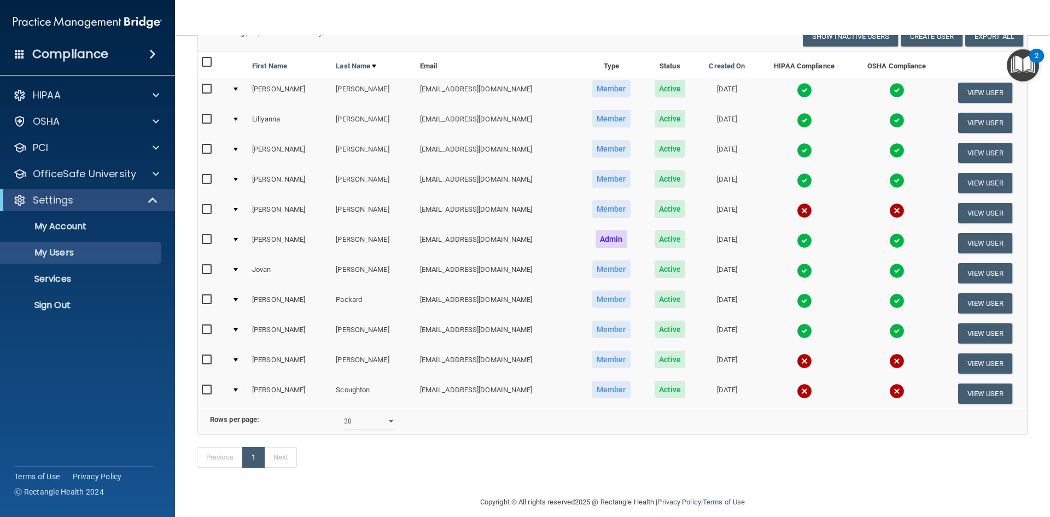
scroll to position [118, 0]
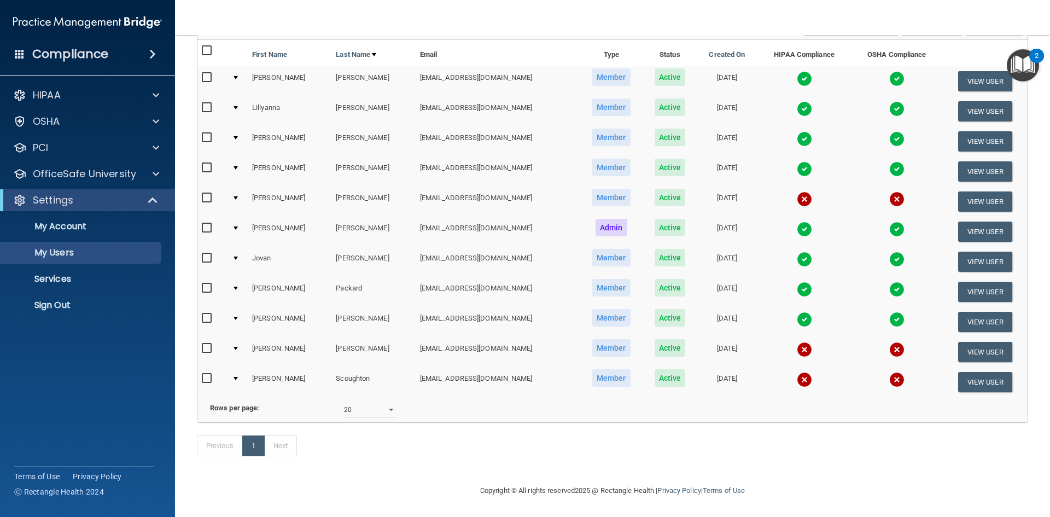
click at [207, 344] on input "checkbox" at bounding box center [208, 348] width 13 height 9
checkbox input "true"
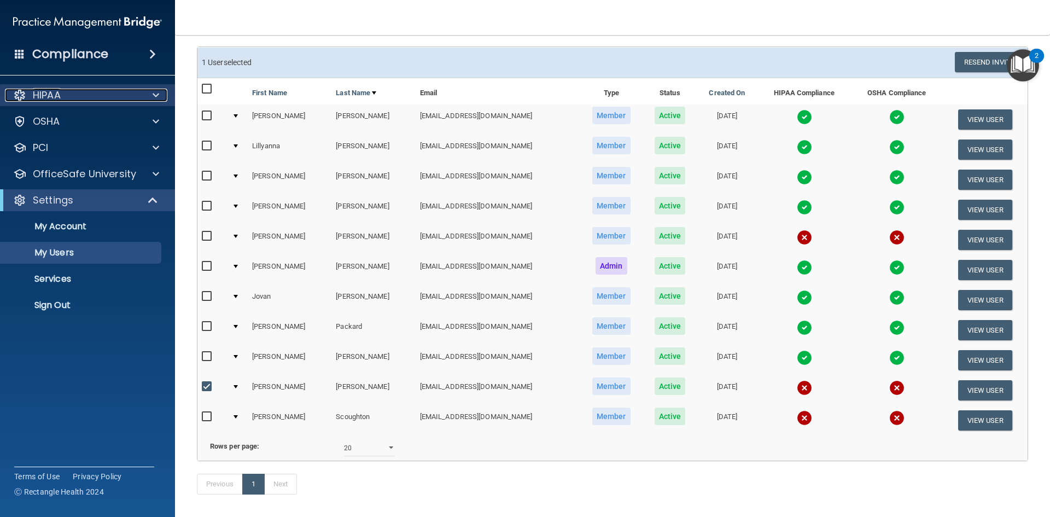
click at [52, 98] on p "HIPAA" at bounding box center [47, 95] width 28 height 13
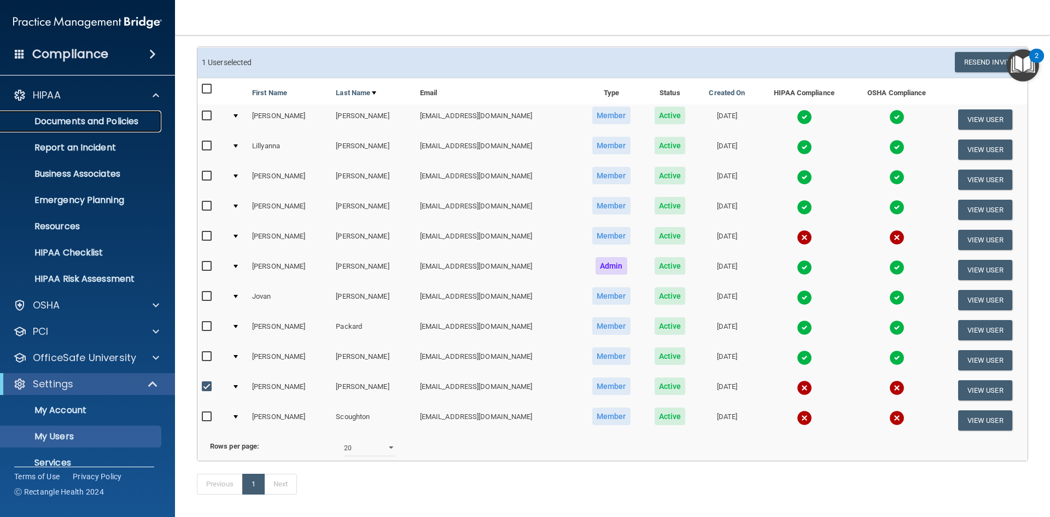
click at [78, 123] on p "Documents and Policies" at bounding box center [81, 121] width 149 height 11
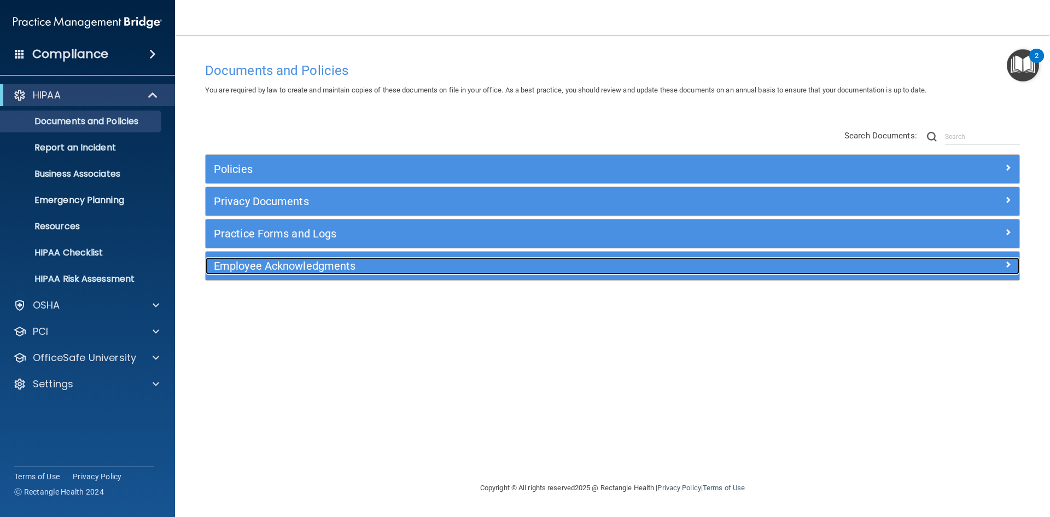
click at [329, 273] on div "Employee Acknowledgments" at bounding box center [511, 265] width 610 height 17
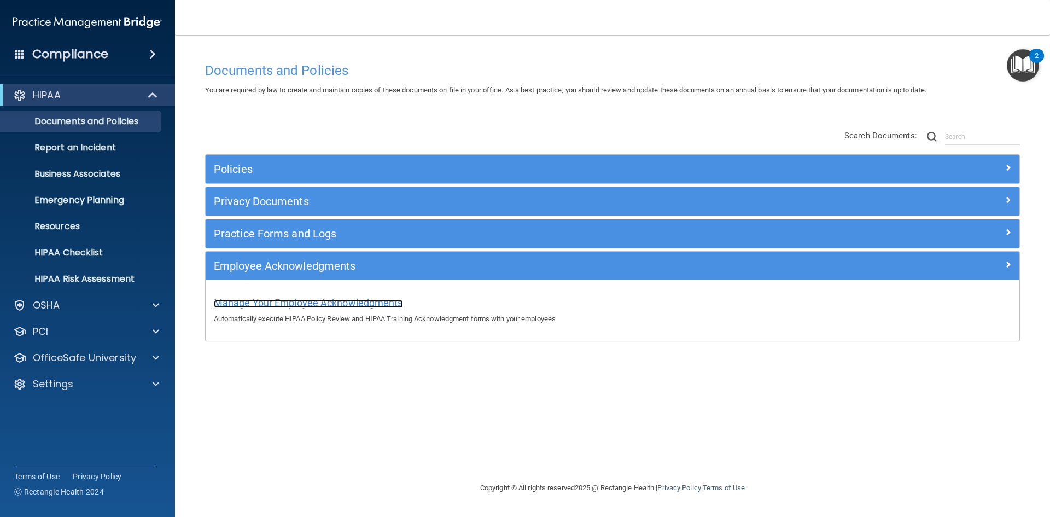
click at [327, 298] on span "Manage Your Employee Acknowledgments" at bounding box center [308, 302] width 189 height 11
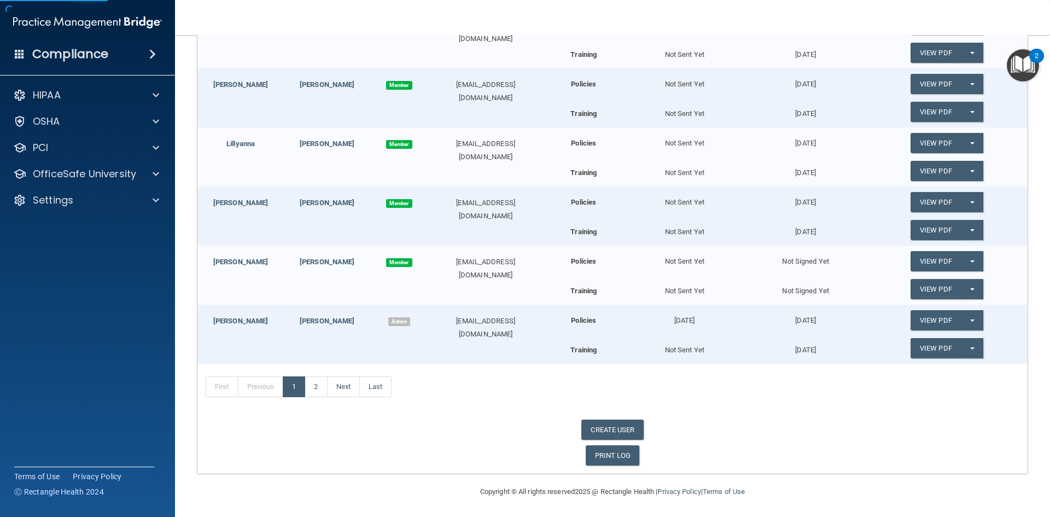
scroll to position [211, 0]
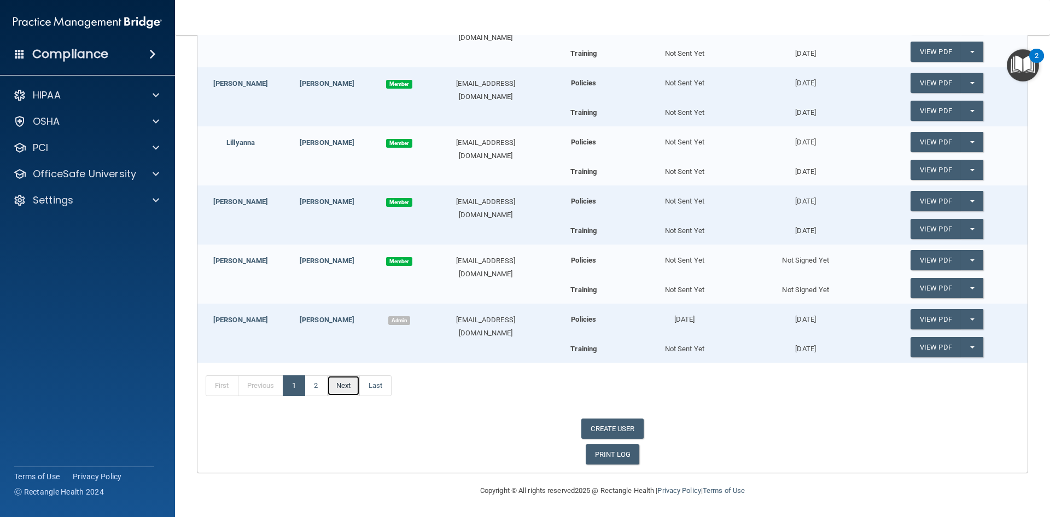
click at [341, 383] on link "Next" at bounding box center [343, 385] width 33 height 21
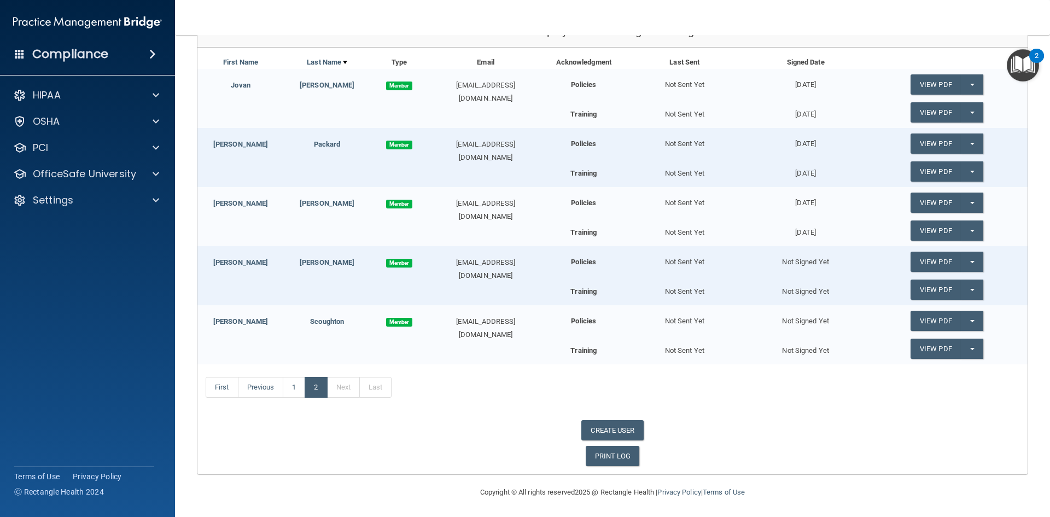
scroll to position [152, 0]
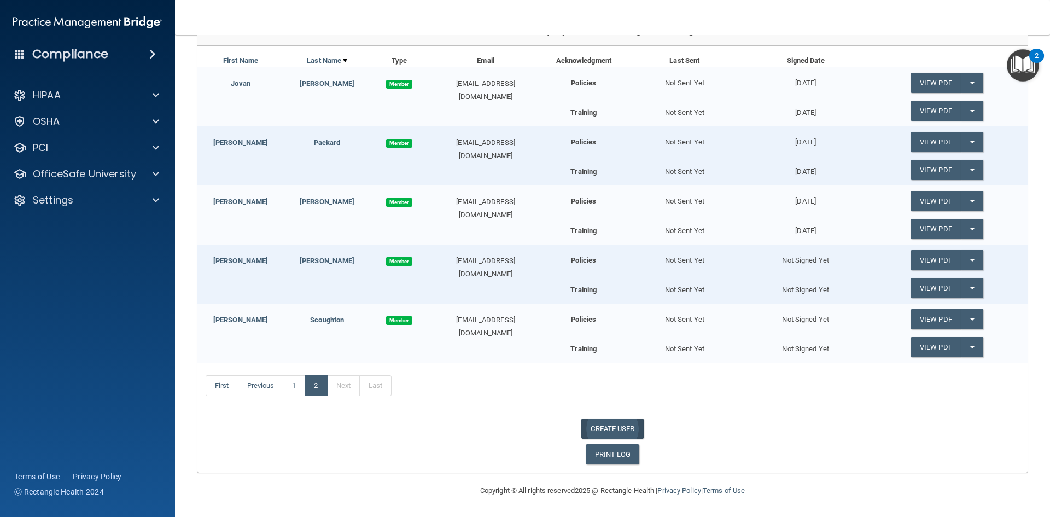
click at [619, 430] on link "CREATE USER" at bounding box center [612, 428] width 62 height 20
click at [965, 259] on button "Split button!" at bounding box center [972, 260] width 22 height 20
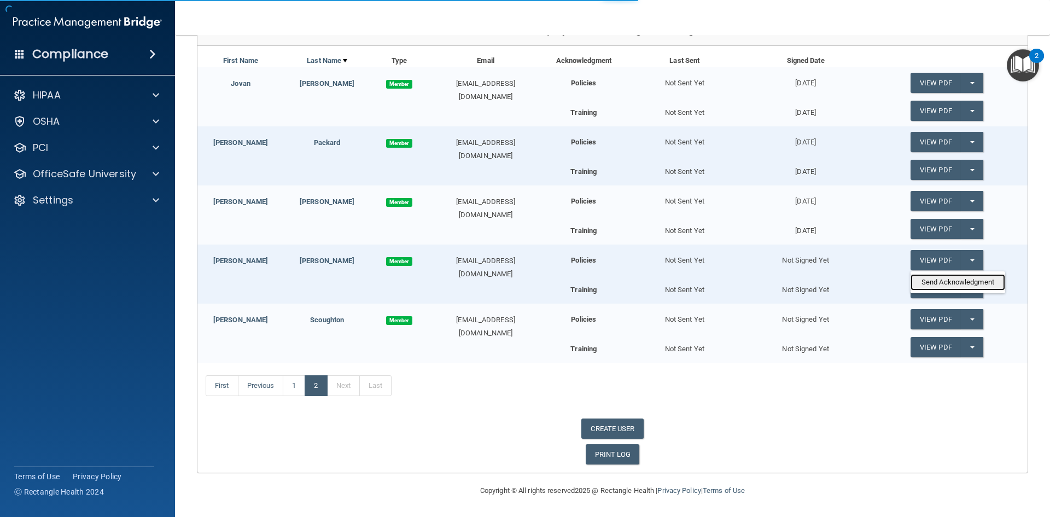
click at [952, 280] on link "Send Acknowledgment" at bounding box center [957, 282] width 95 height 16
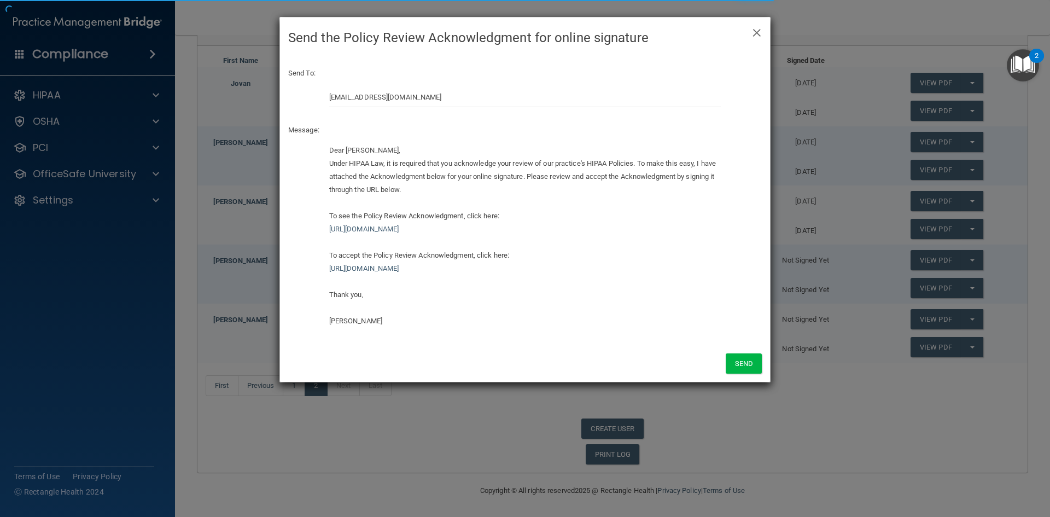
select select "practice_admin"
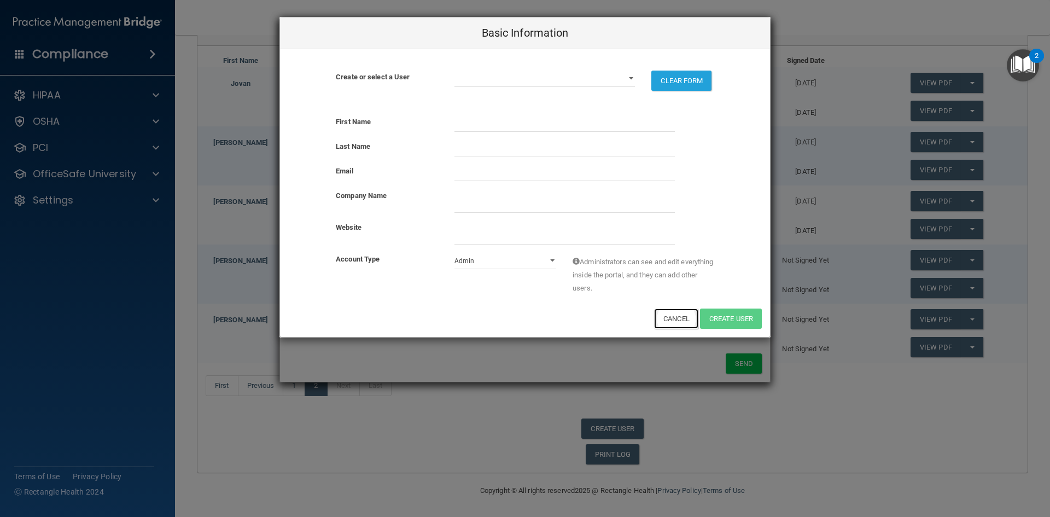
click at [677, 319] on button "Cancel" at bounding box center [676, 318] width 44 height 20
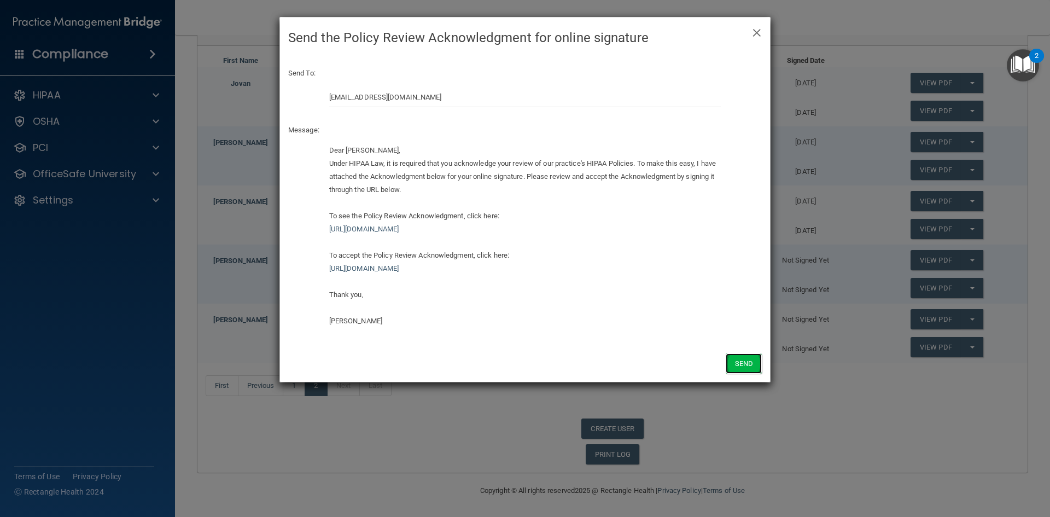
click at [742, 366] on button "Send" at bounding box center [744, 363] width 36 height 20
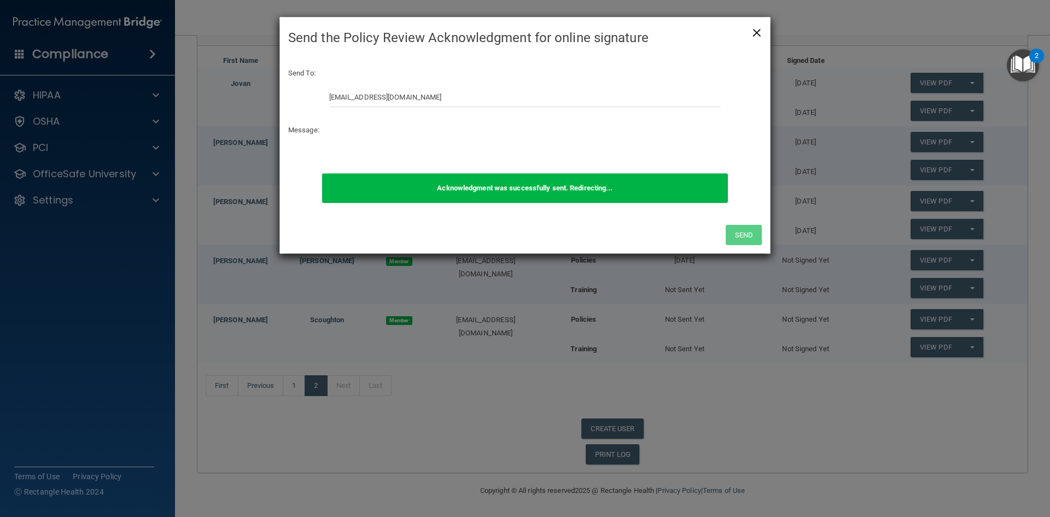
click at [758, 29] on span "×" at bounding box center [757, 31] width 10 height 22
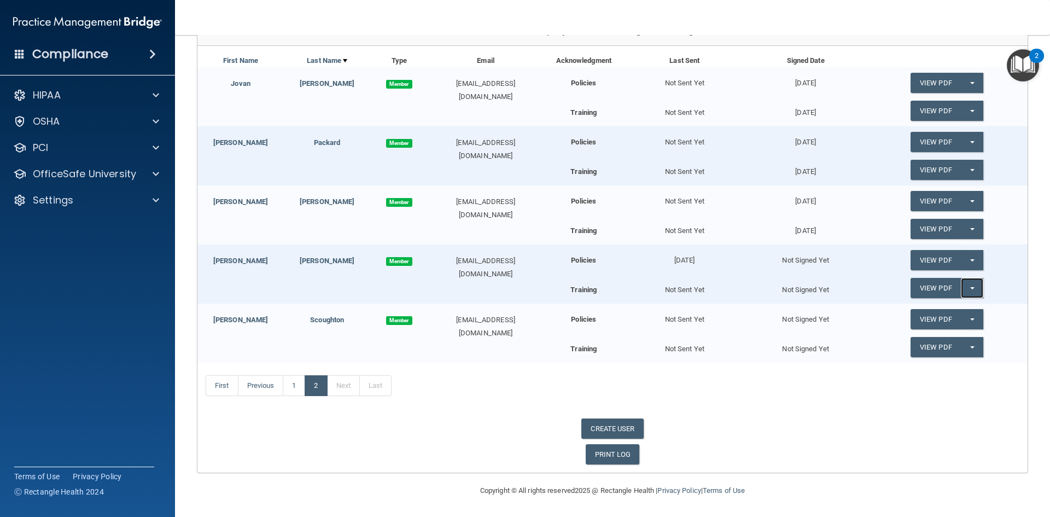
click at [961, 289] on button "Split button!" at bounding box center [972, 288] width 22 height 20
click at [957, 312] on link "Send Acknowledgment PDF" at bounding box center [964, 310] width 109 height 16
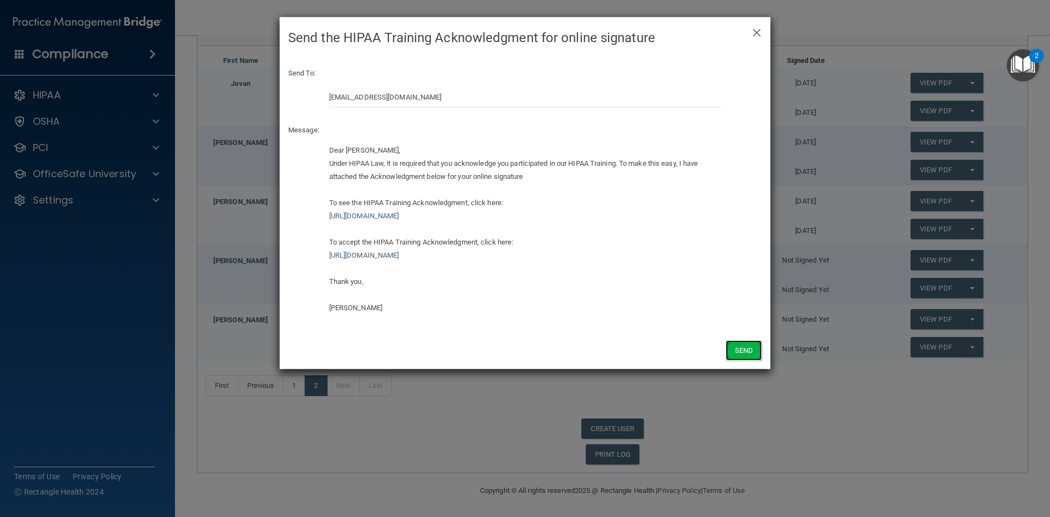
click at [744, 349] on button "Send" at bounding box center [744, 350] width 36 height 20
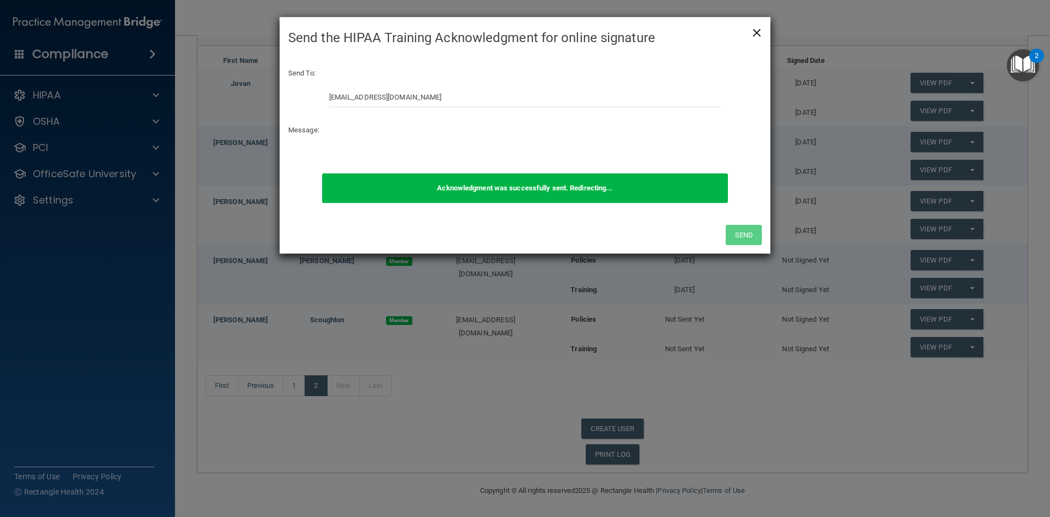
click at [758, 28] on span "×" at bounding box center [757, 31] width 10 height 22
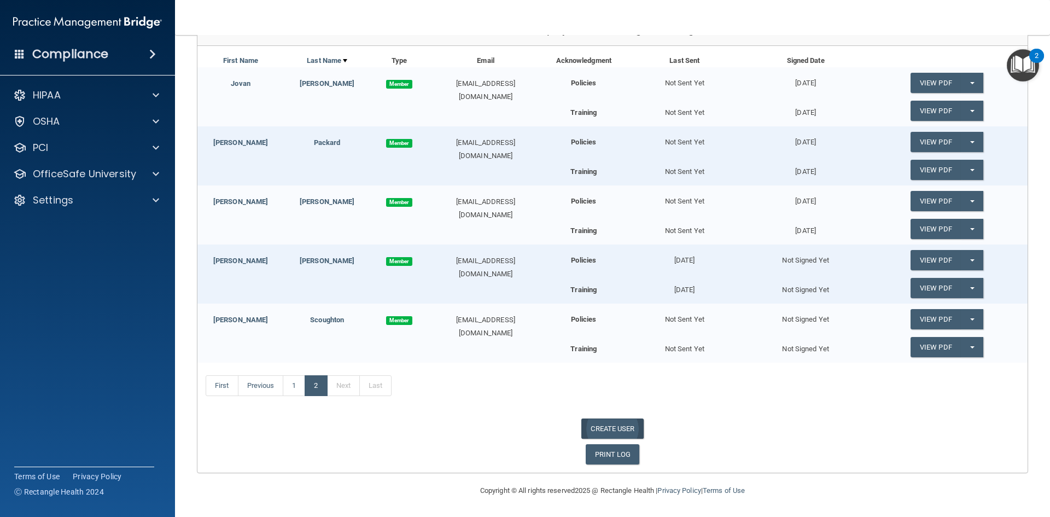
click at [623, 432] on link "CREATE USER" at bounding box center [612, 428] width 62 height 20
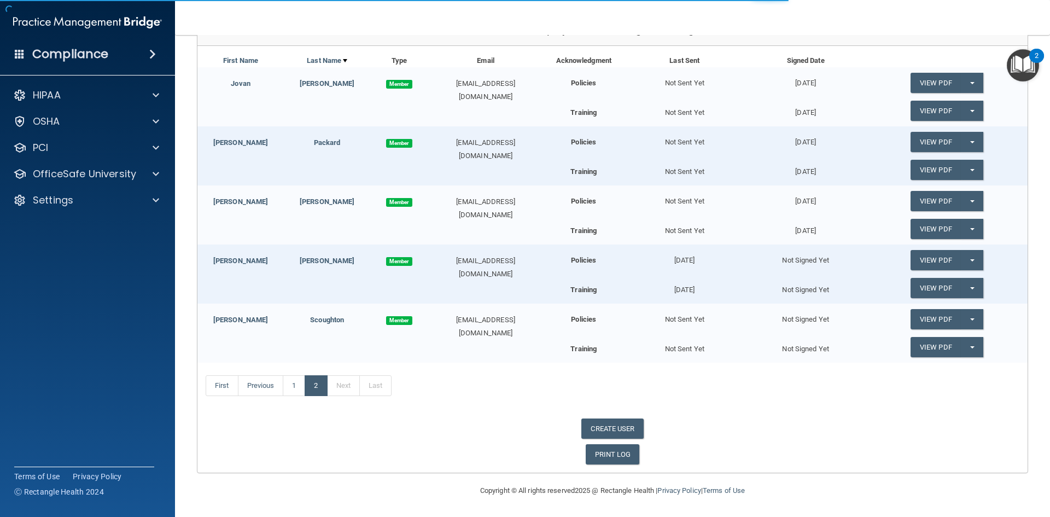
select select "practice_admin"
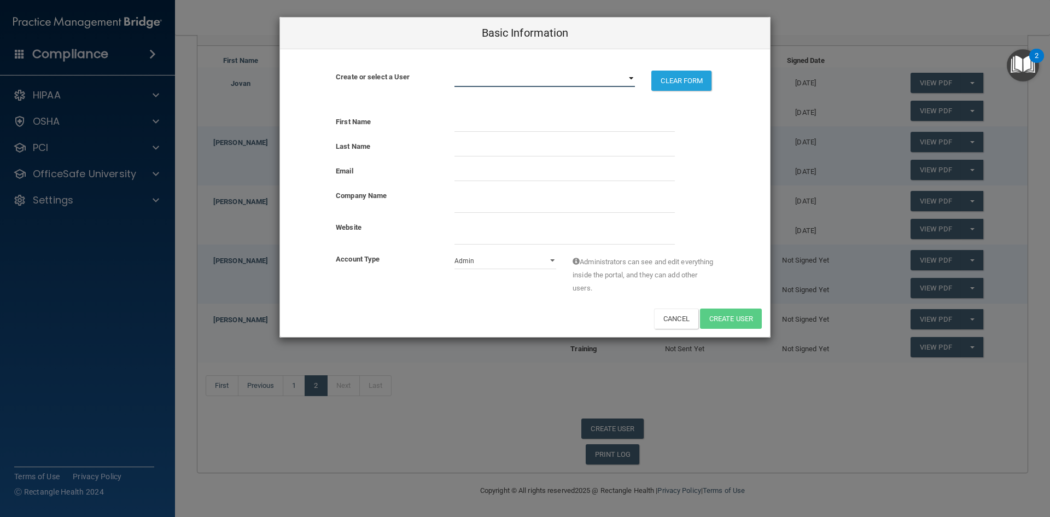
click at [477, 75] on select "alee10062@yahoo.com arirod05@icloud.com dnnr860@aol.com lizjimenez13@yahoo.com …" at bounding box center [544, 79] width 181 height 16
click at [717, 124] on div "First Name" at bounding box center [525, 123] width 490 height 16
click at [485, 123] on input "text" at bounding box center [564, 123] width 220 height 16
type input "L"
type input "[PERSON_NAME]"
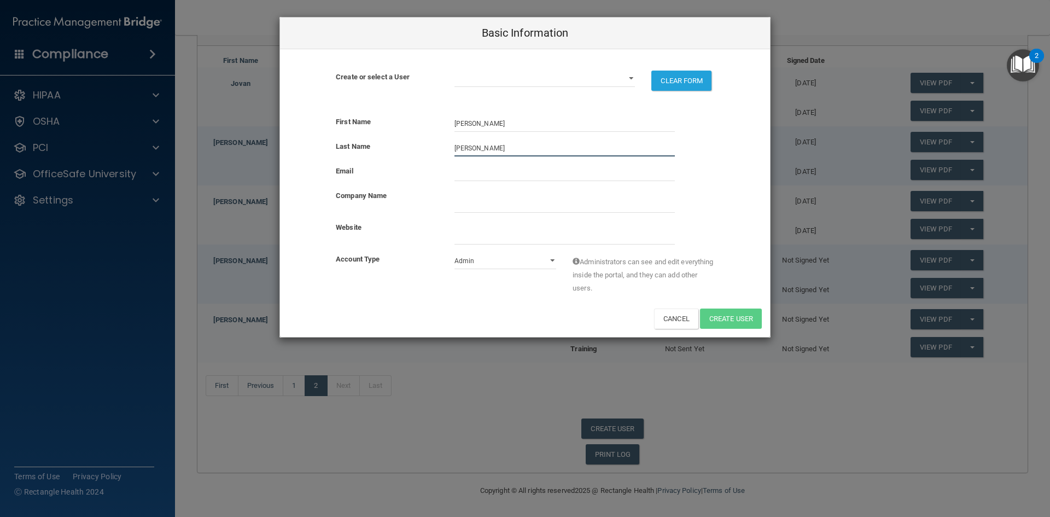
type input "[PERSON_NAME]"
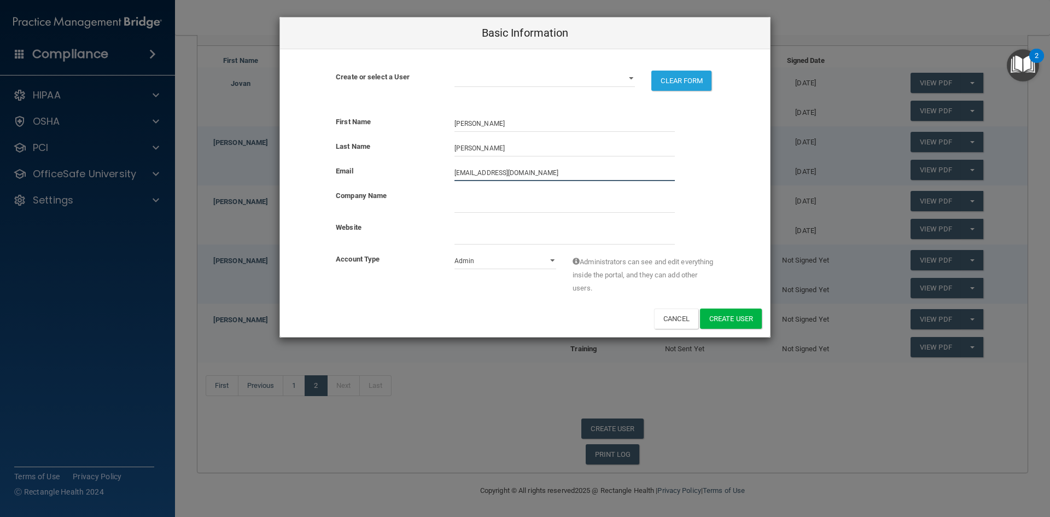
type input "[EMAIL_ADDRESS][DOMAIN_NAME]"
click at [467, 199] on input "company_name" at bounding box center [564, 204] width 220 height 16
type input "Oral and Maxillofacial surgery"
click at [723, 324] on button "Create User" at bounding box center [731, 318] width 62 height 20
click at [552, 261] on select "Admin Member" at bounding box center [505, 261] width 102 height 16
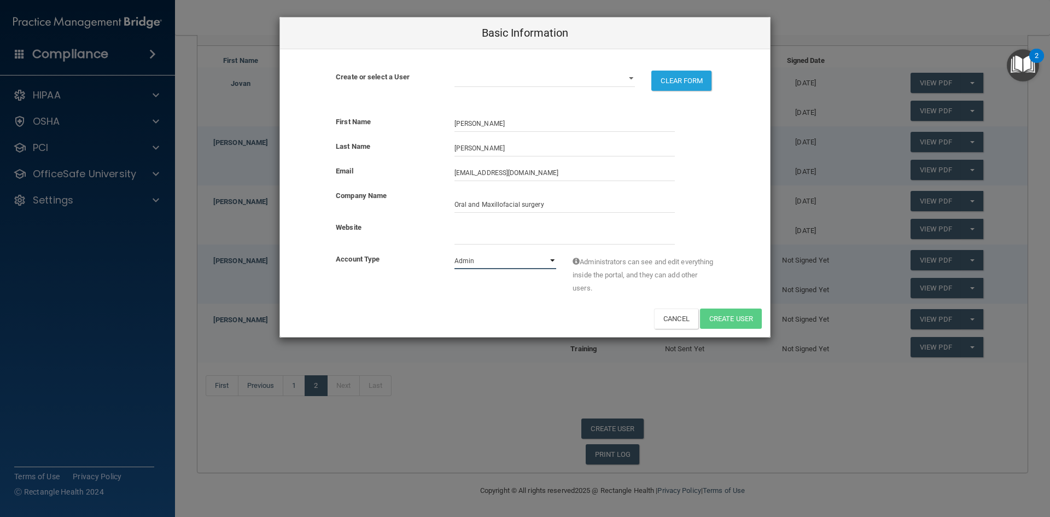
select select "practice_member"
click at [454, 253] on select "Admin Member" at bounding box center [505, 261] width 102 height 16
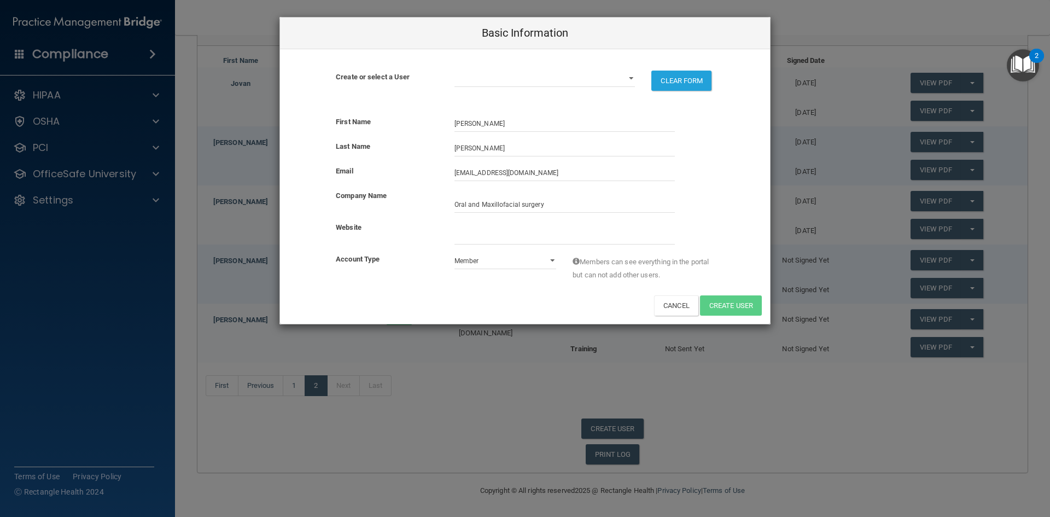
click at [466, 421] on div "Basic Information Create or select a User alee10062@yahoo.com arirod05@icloud.c…" at bounding box center [525, 258] width 1050 height 517
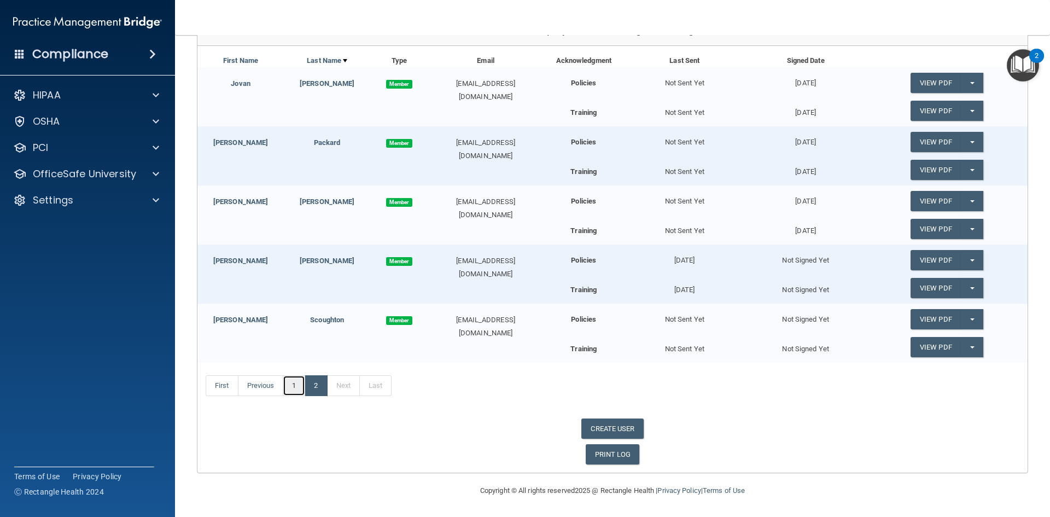
click at [295, 385] on link "1" at bounding box center [294, 385] width 22 height 21
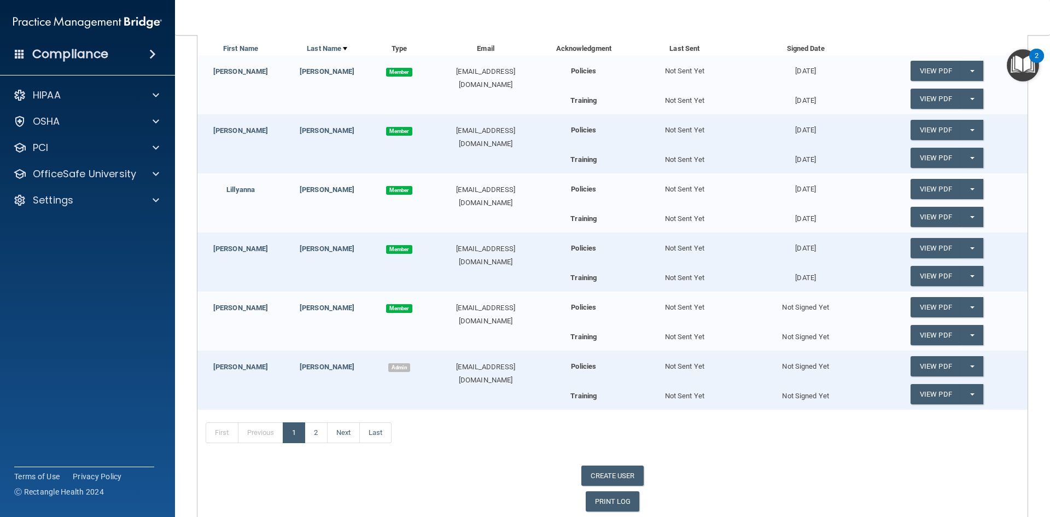
scroll to position [211, 0]
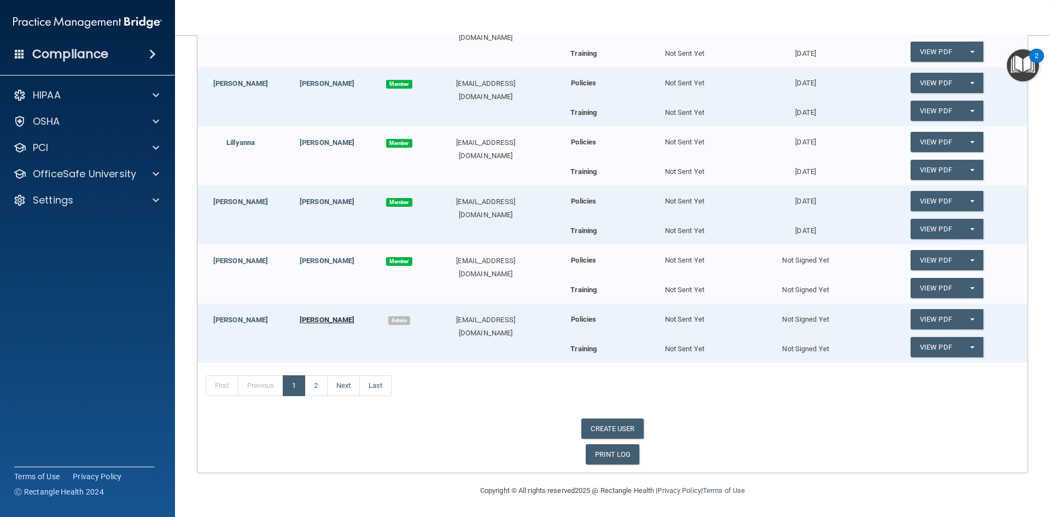
click at [338, 321] on link "[PERSON_NAME]" at bounding box center [327, 319] width 55 height 8
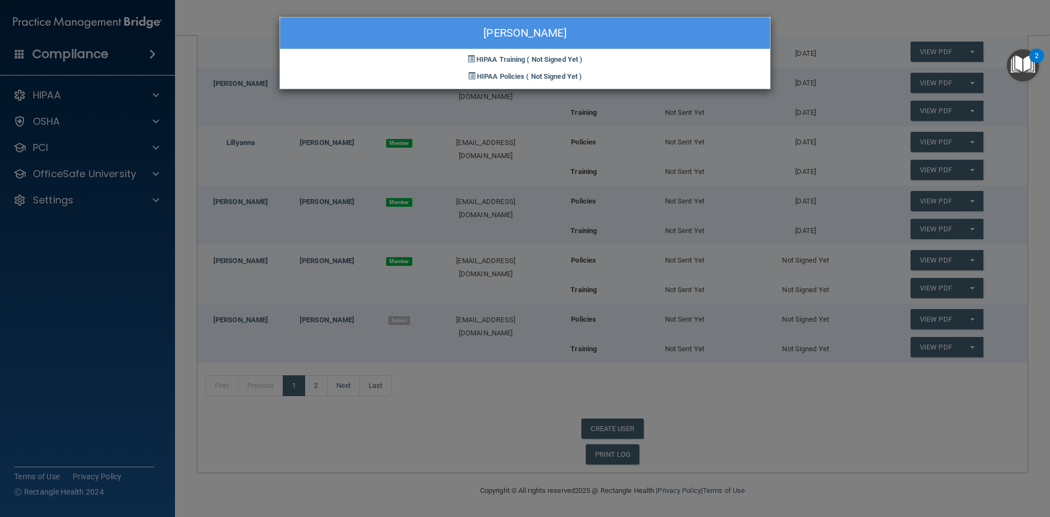
click at [436, 350] on div "Elizabeth Hoskinson HIPAA Training ( Not Signed Yet ) HIPAA Policies ( Not Sign…" at bounding box center [525, 258] width 1050 height 517
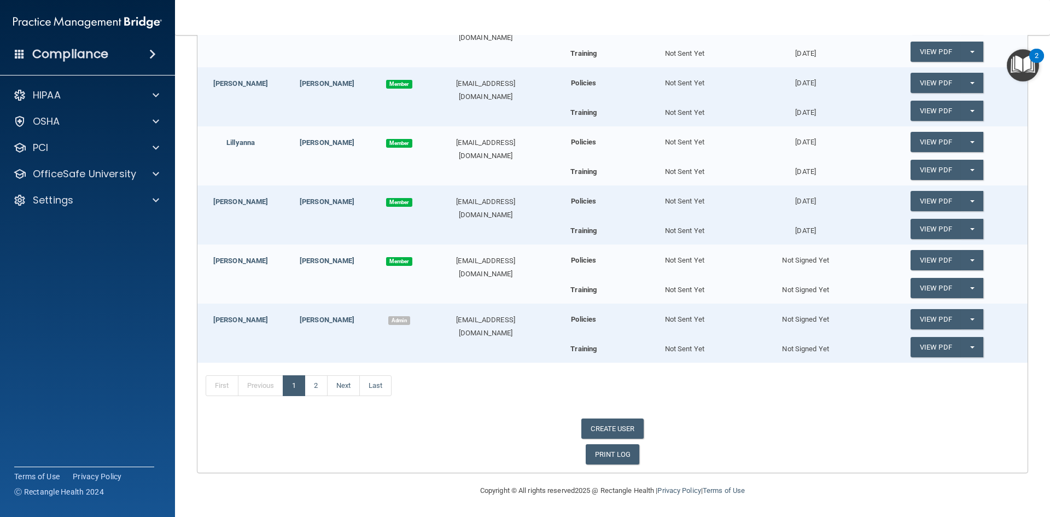
click at [471, 320] on div "[EMAIL_ADDRESS][DOMAIN_NAME]" at bounding box center [485, 326] width 115 height 26
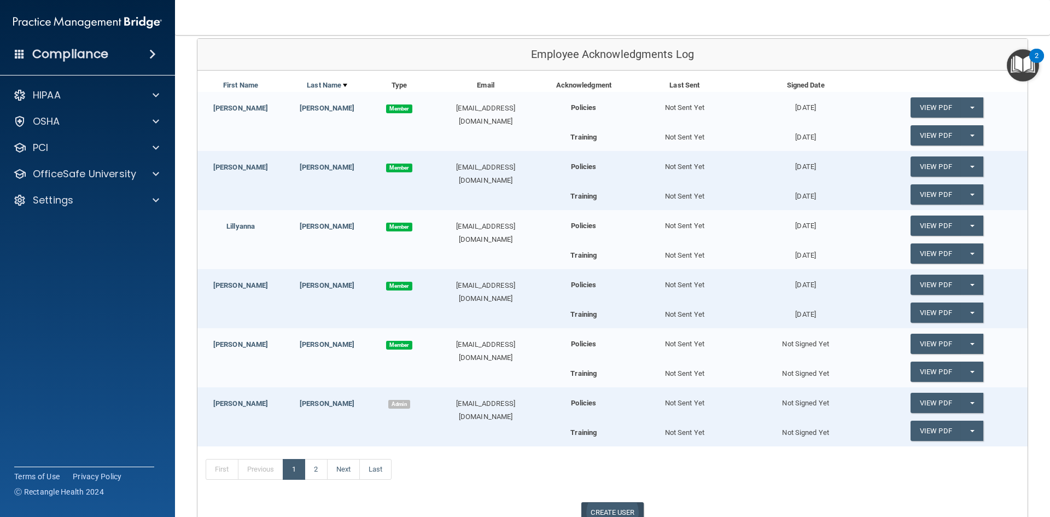
scroll to position [164, 0]
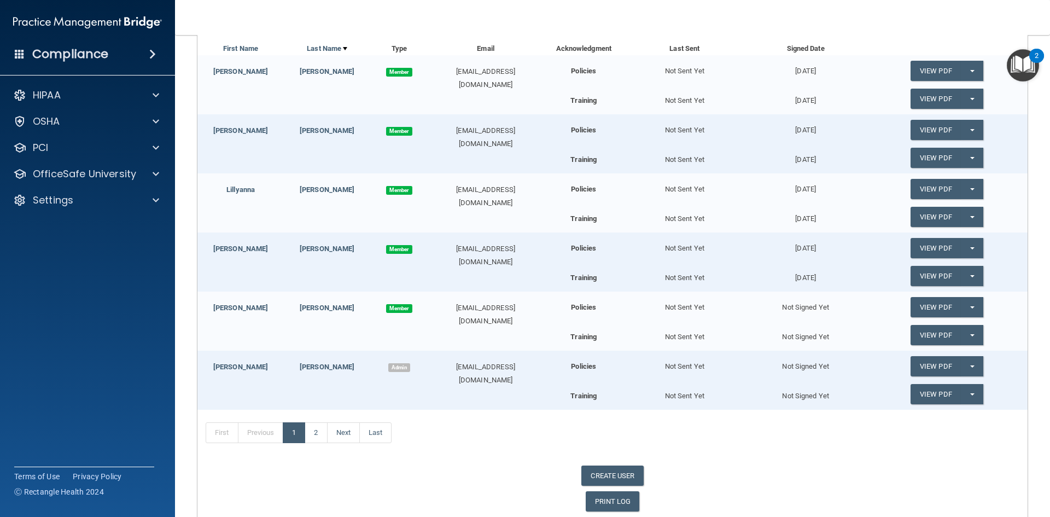
click at [470, 368] on div "[EMAIL_ADDRESS][DOMAIN_NAME]" at bounding box center [485, 373] width 115 height 26
click at [153, 197] on span at bounding box center [156, 200] width 7 height 13
click at [72, 258] on p "My Users" at bounding box center [81, 252] width 149 height 11
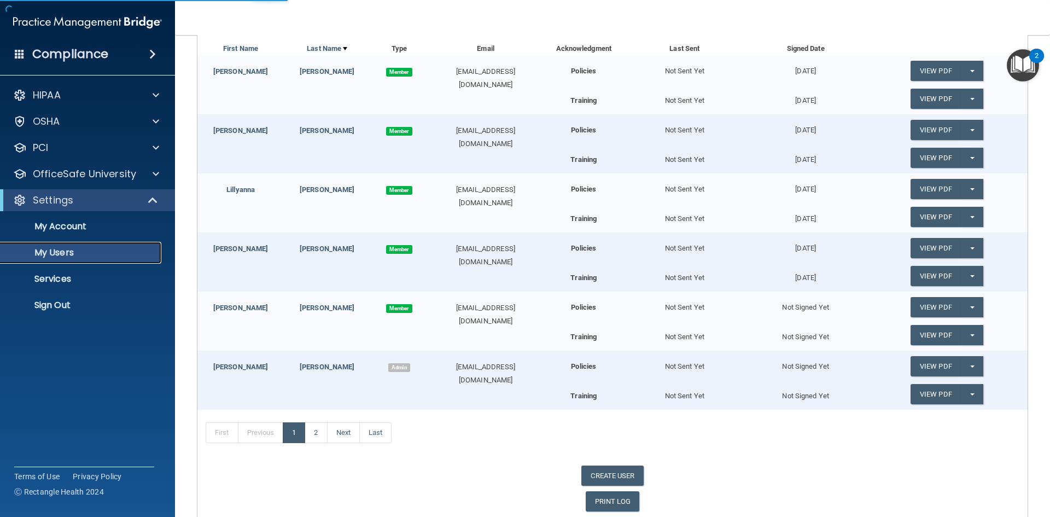
scroll to position [148, 0]
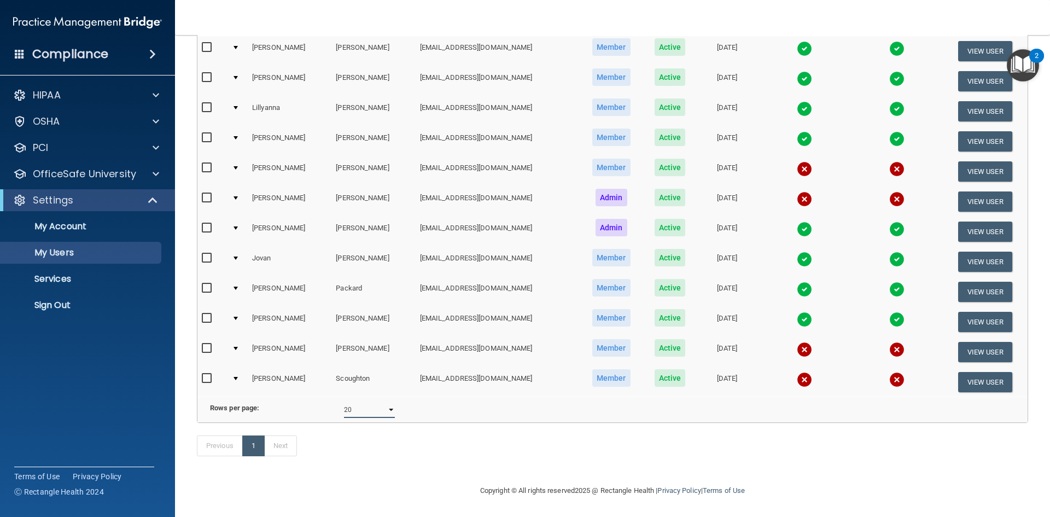
click at [389, 402] on select "10 20 30 40 all" at bounding box center [369, 409] width 51 height 16
select select "30"
click at [344, 401] on select "10 20 30 40 all" at bounding box center [369, 409] width 51 height 16
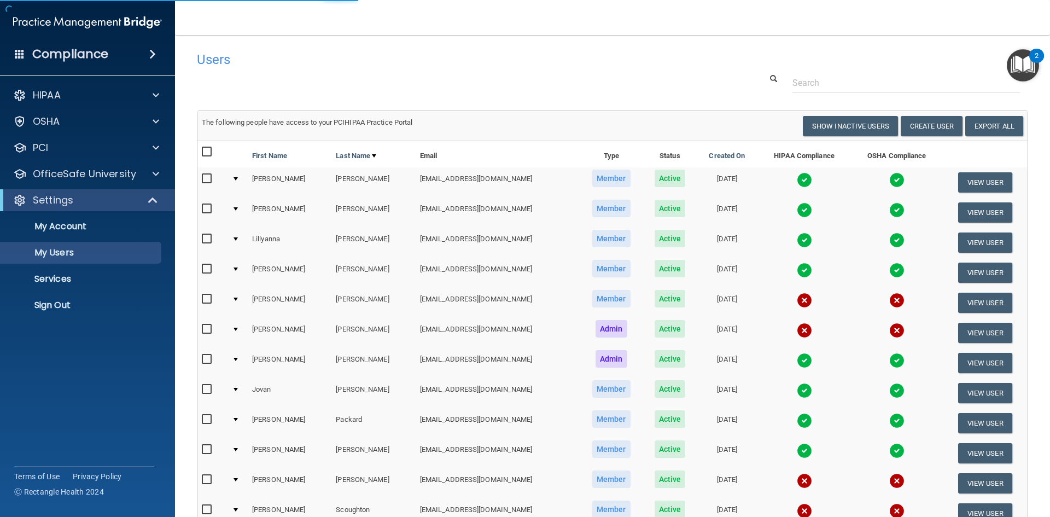
select select "30"
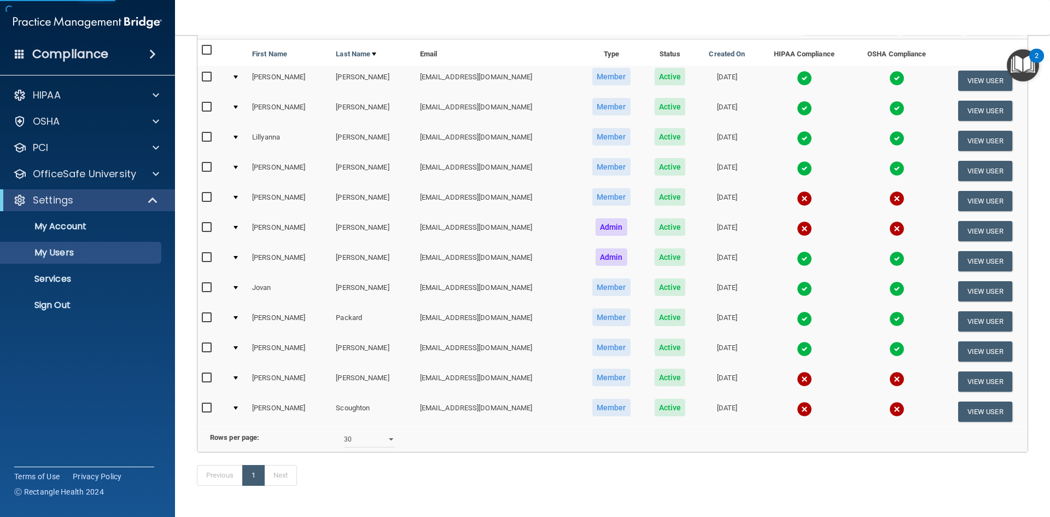
scroll to position [148, 0]
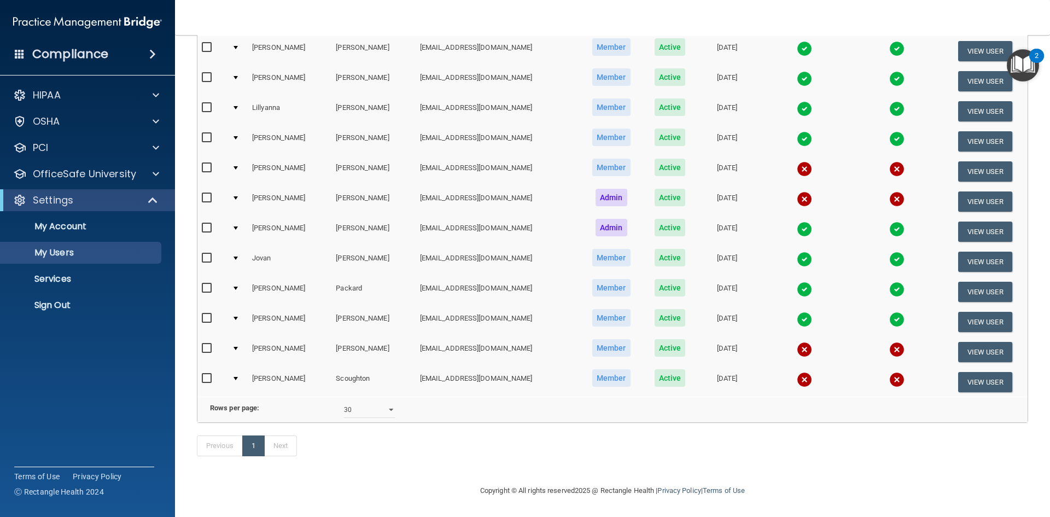
click at [207, 194] on input "checkbox" at bounding box center [208, 198] width 13 height 9
checkbox input "true"
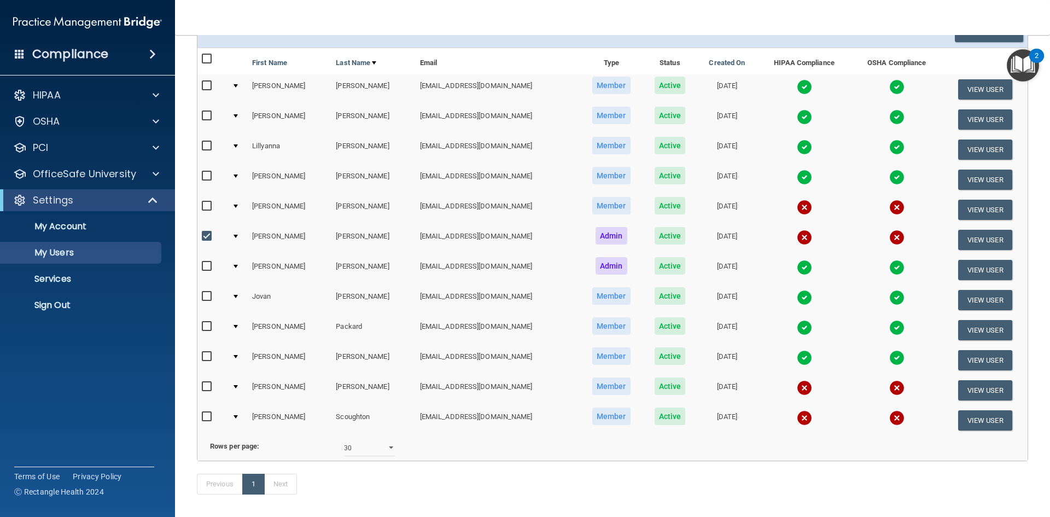
click at [595, 240] on span "Admin" at bounding box center [611, 235] width 32 height 17
click at [958, 239] on button "View User" at bounding box center [985, 240] width 54 height 20
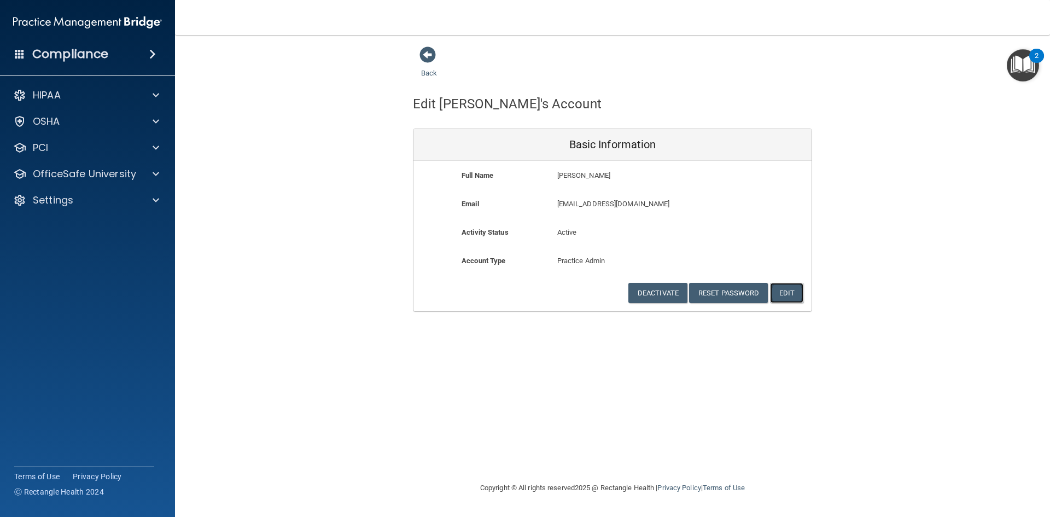
click at [781, 296] on button "Edit" at bounding box center [786, 293] width 33 height 20
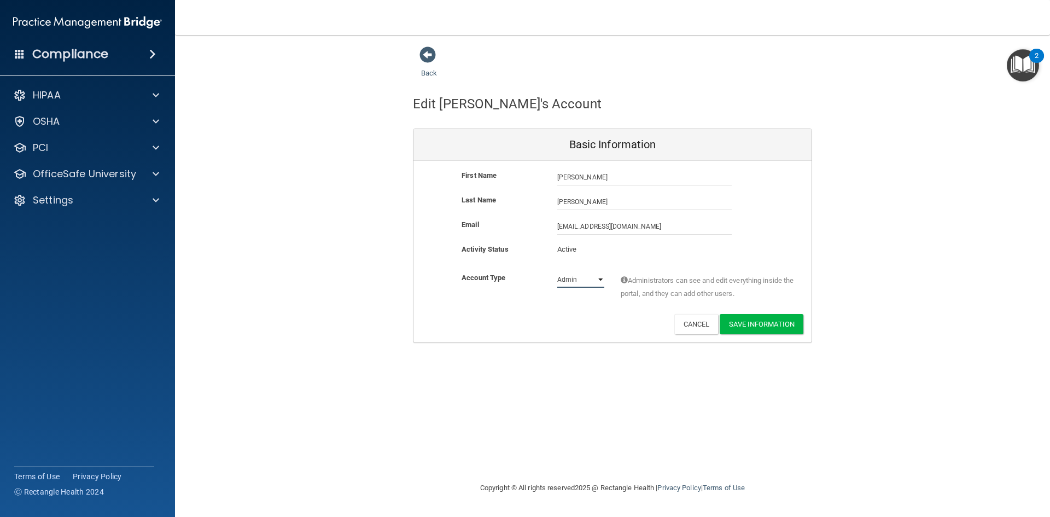
click at [598, 278] on select "Admin Member" at bounding box center [580, 279] width 47 height 16
select select "practice_member"
click at [557, 271] on select "Admin Member" at bounding box center [580, 279] width 47 height 16
click at [753, 320] on button "Save Information" at bounding box center [761, 324] width 84 height 20
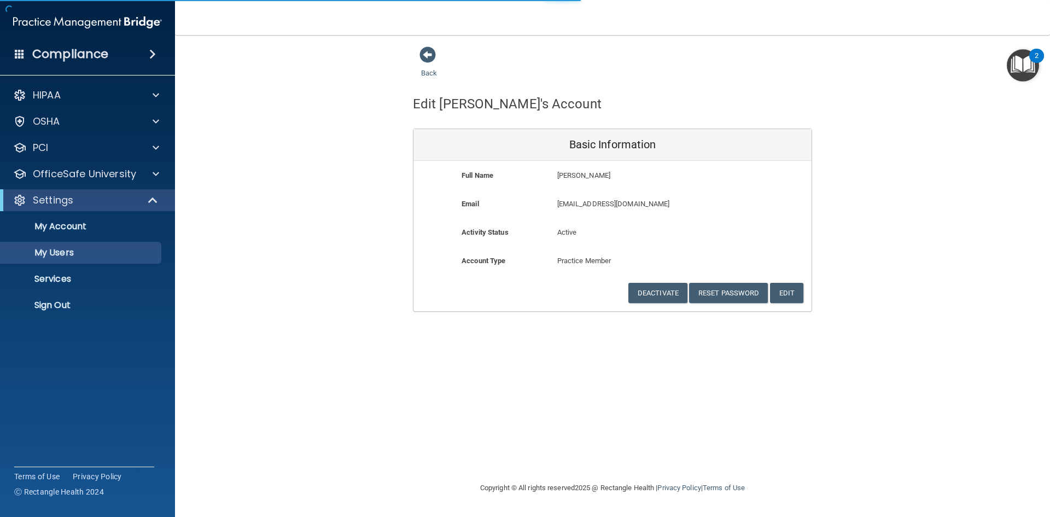
select select "20"
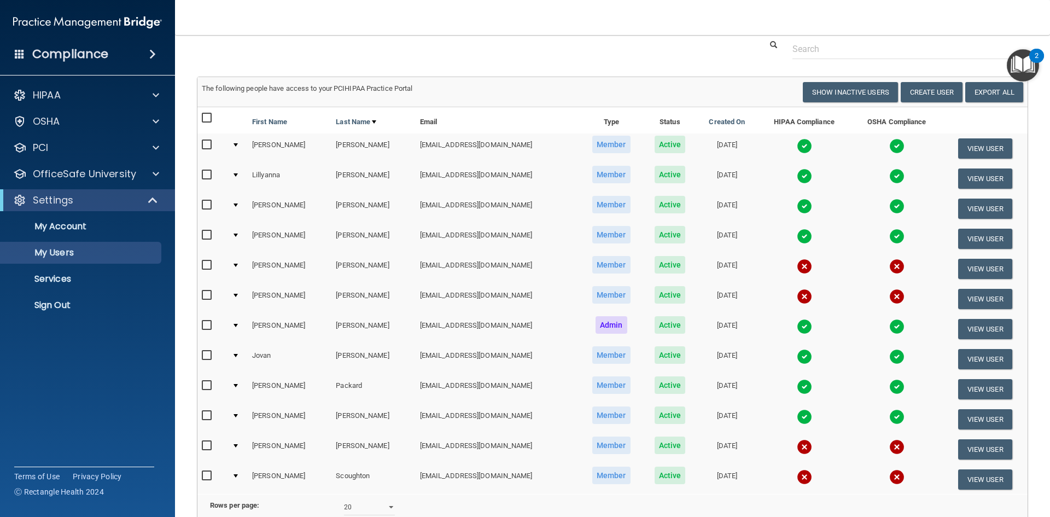
scroll to position [109, 0]
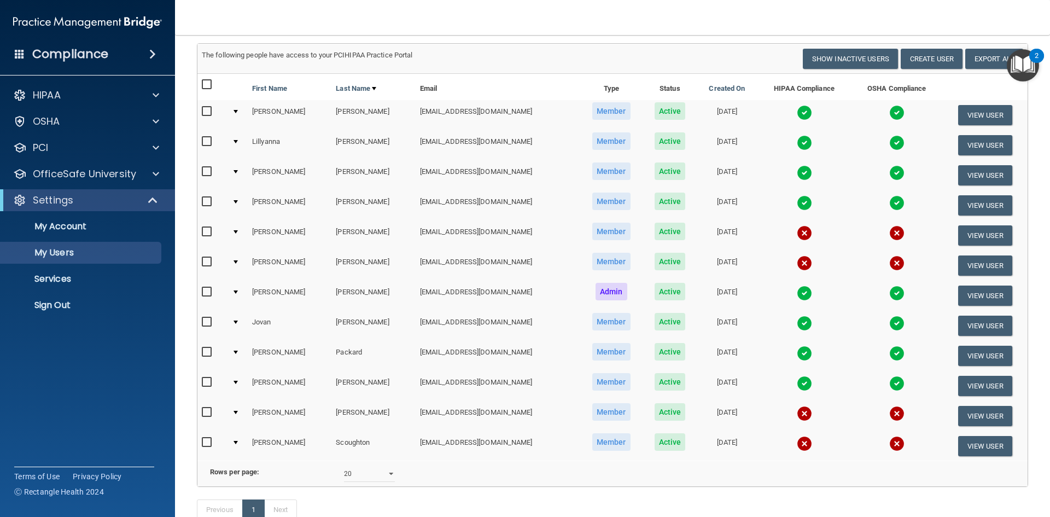
click at [209, 231] on input "checkbox" at bounding box center [208, 231] width 13 height 9
checkbox input "true"
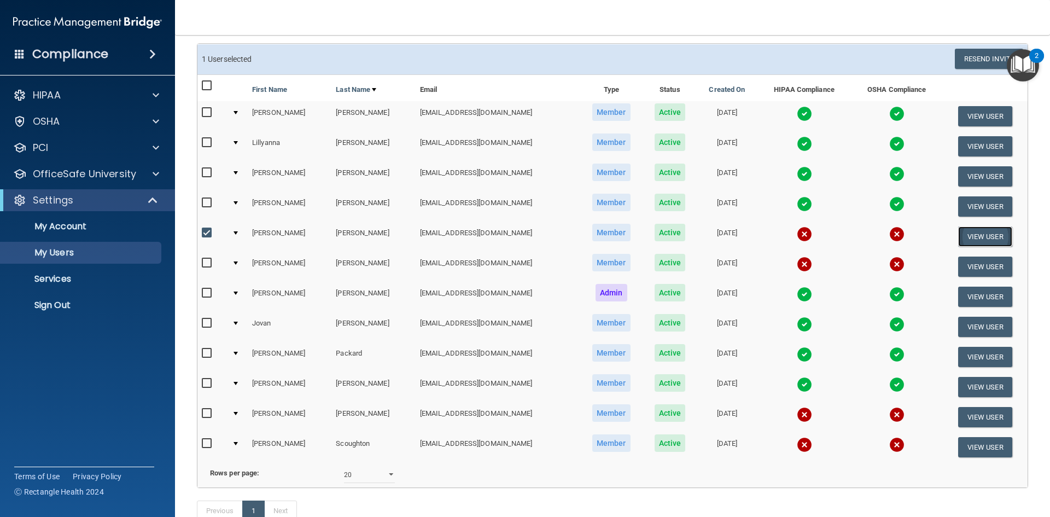
click at [969, 242] on button "View User" at bounding box center [985, 236] width 54 height 20
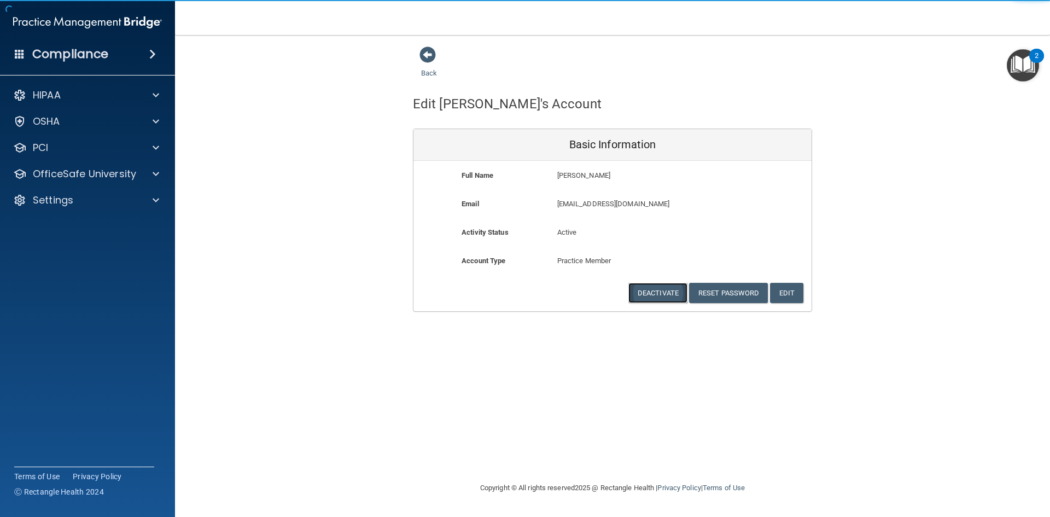
click at [675, 289] on button "Deactivate" at bounding box center [657, 293] width 59 height 20
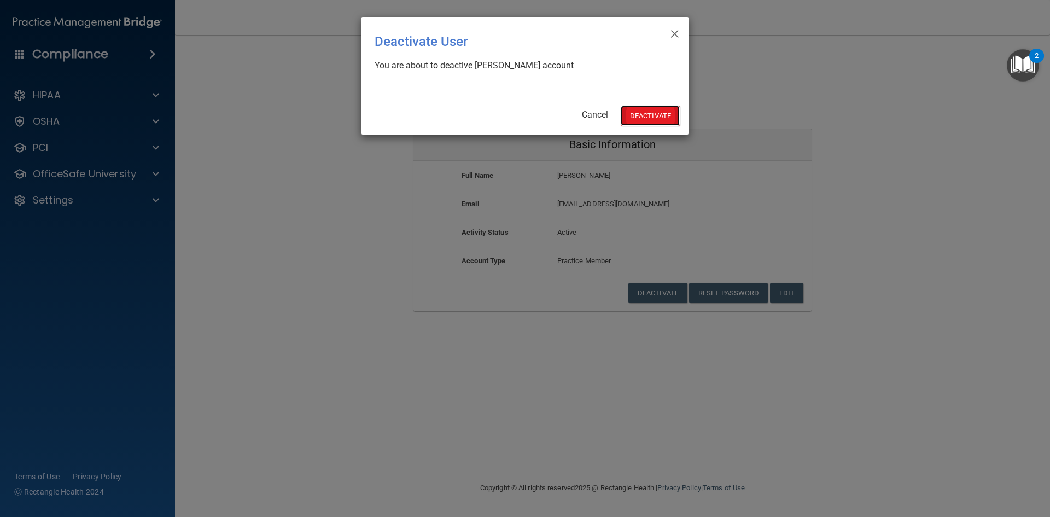
click at [654, 110] on button "Deactivate" at bounding box center [650, 116] width 59 height 20
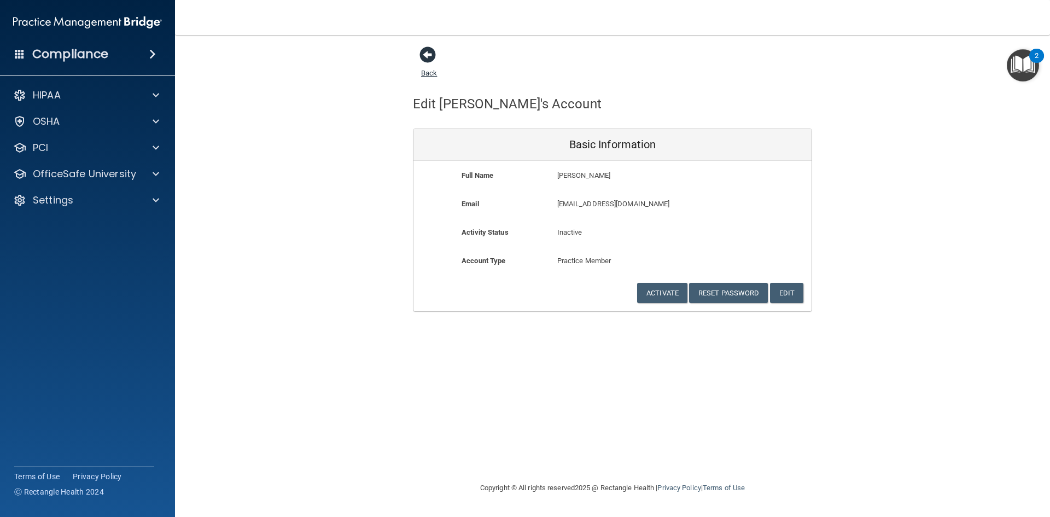
click at [434, 73] on link "Back" at bounding box center [429, 66] width 16 height 21
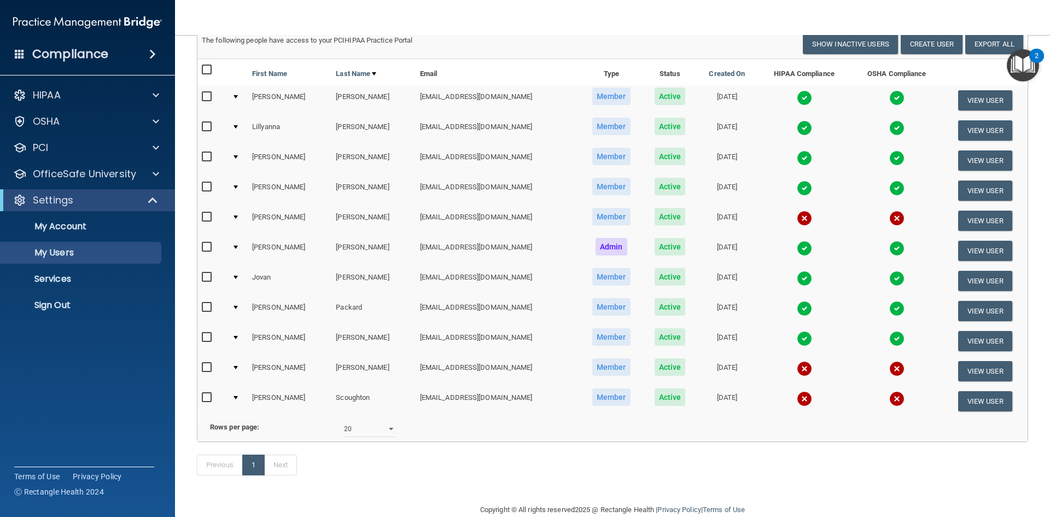
scroll to position [105, 0]
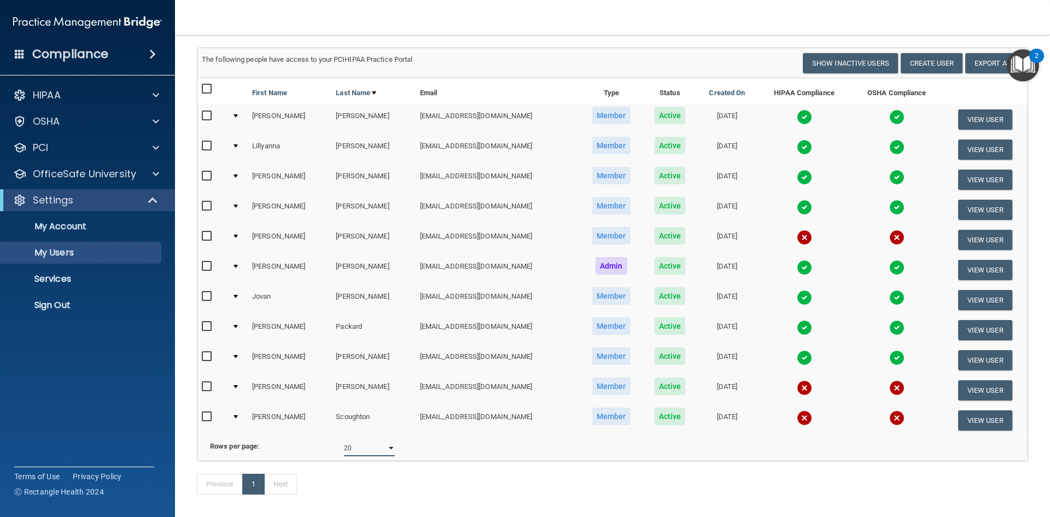
click at [389, 456] on select "10 20 30 40 all" at bounding box center [369, 448] width 51 height 16
select select "30"
click at [344, 448] on select "10 20 30 40 all" at bounding box center [369, 448] width 51 height 16
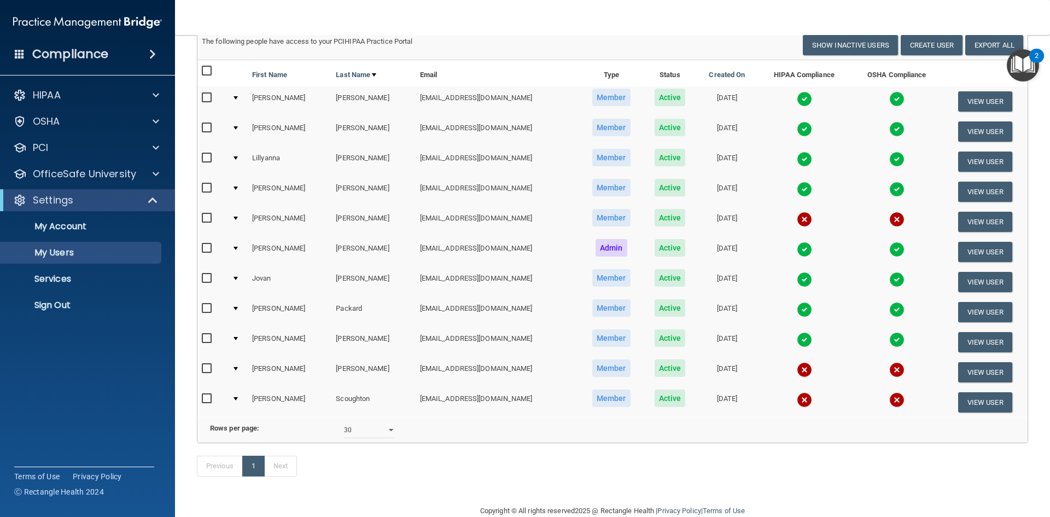
scroll to position [109, 0]
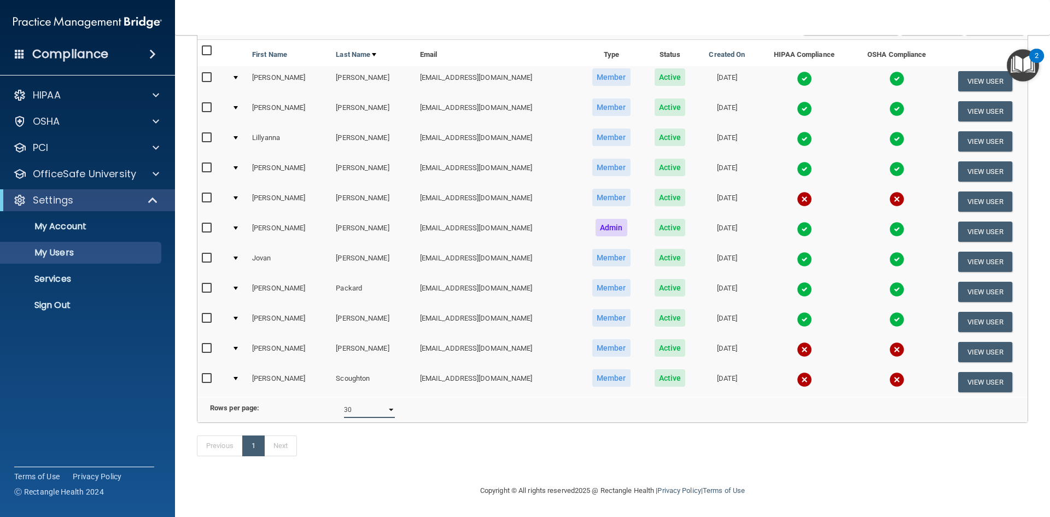
click at [388, 408] on select "10 20 30 40 all" at bounding box center [369, 409] width 51 height 16
select select "40"
click at [344, 401] on select "10 20 30 40 all" at bounding box center [369, 409] width 51 height 16
select select "40"
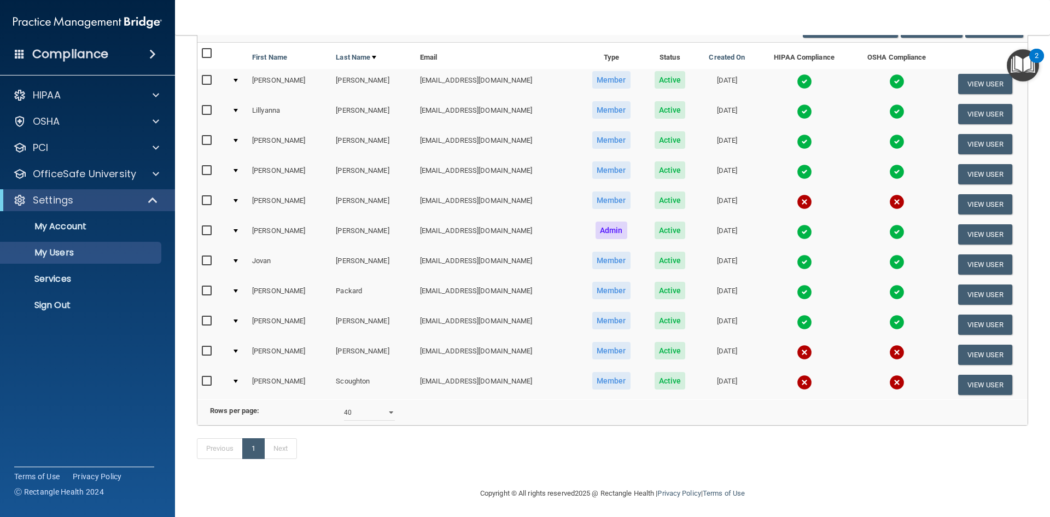
scroll to position [109, 0]
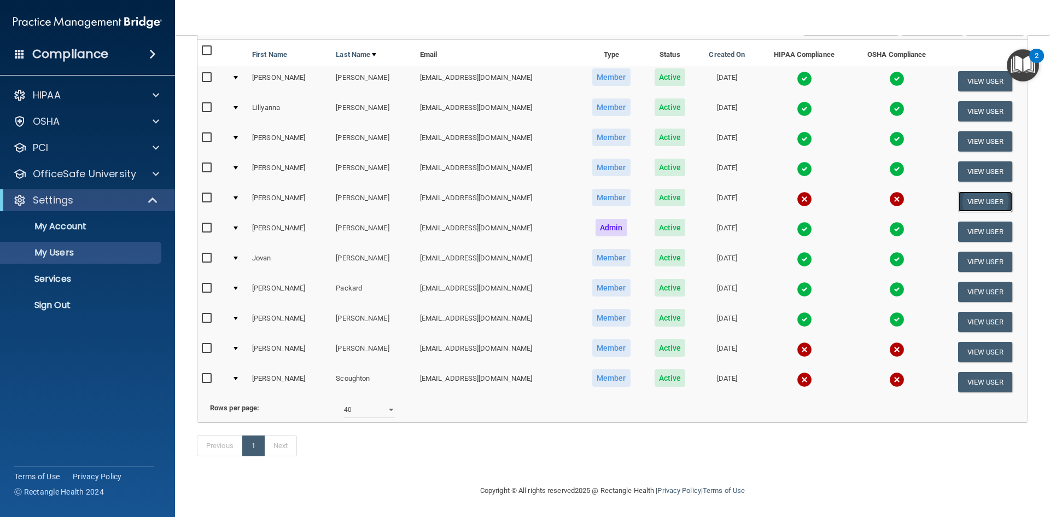
click at [989, 195] on button "View User" at bounding box center [985, 201] width 54 height 20
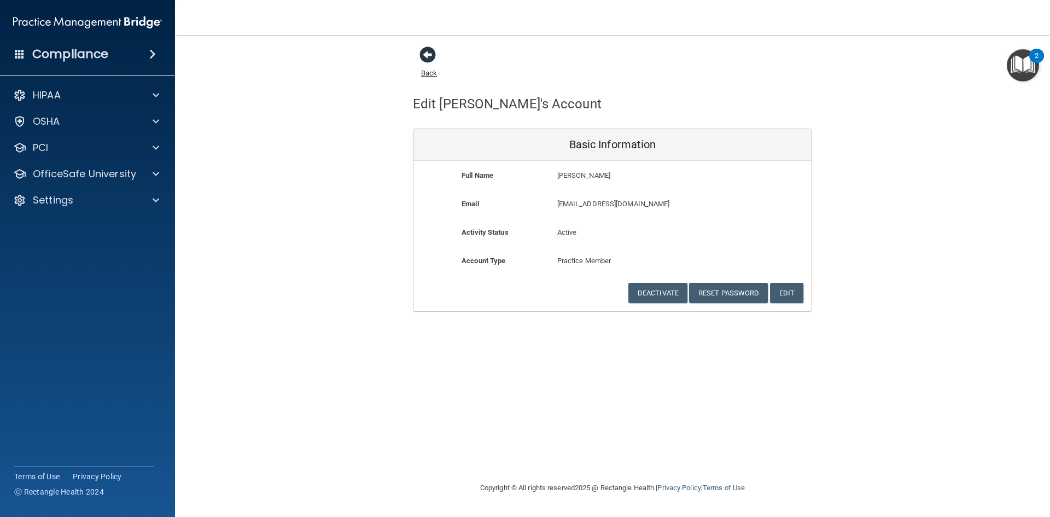
click at [426, 49] on span at bounding box center [427, 54] width 16 height 16
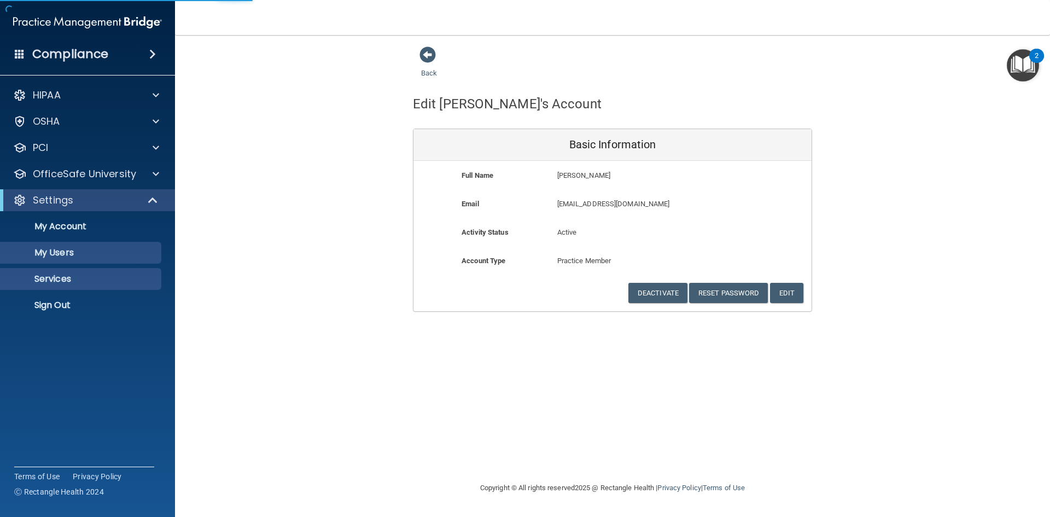
select select "40"
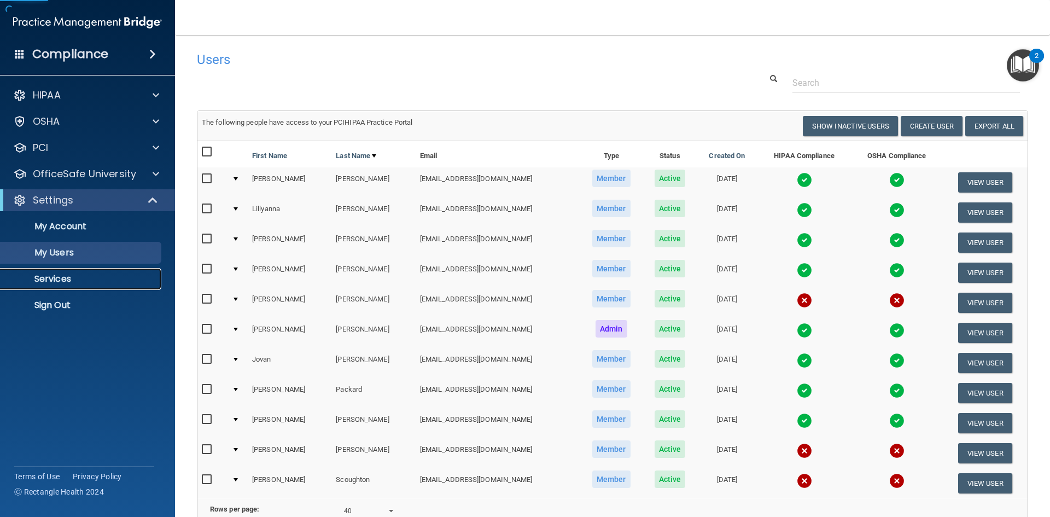
click at [57, 274] on p "Services" at bounding box center [81, 278] width 149 height 11
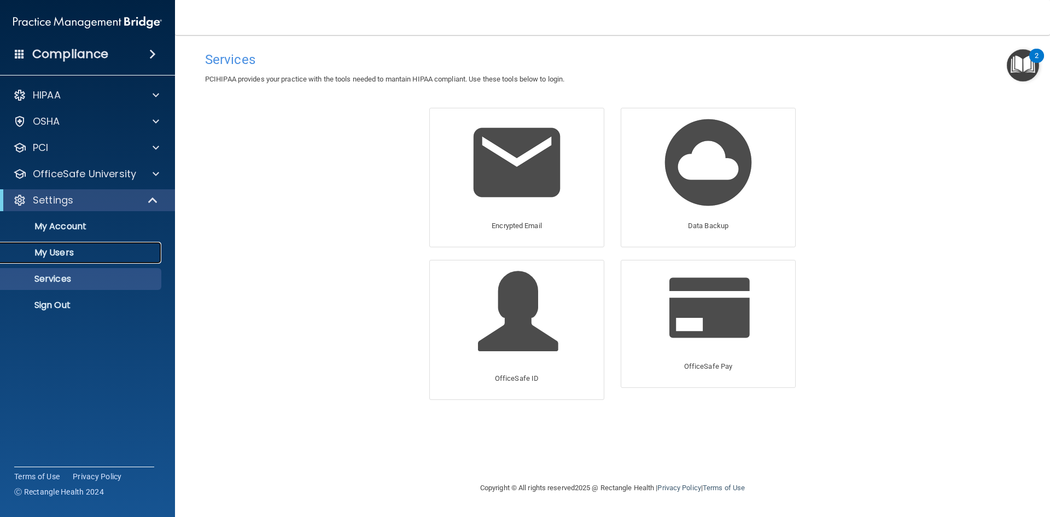
click at [75, 254] on p "My Users" at bounding box center [81, 252] width 149 height 11
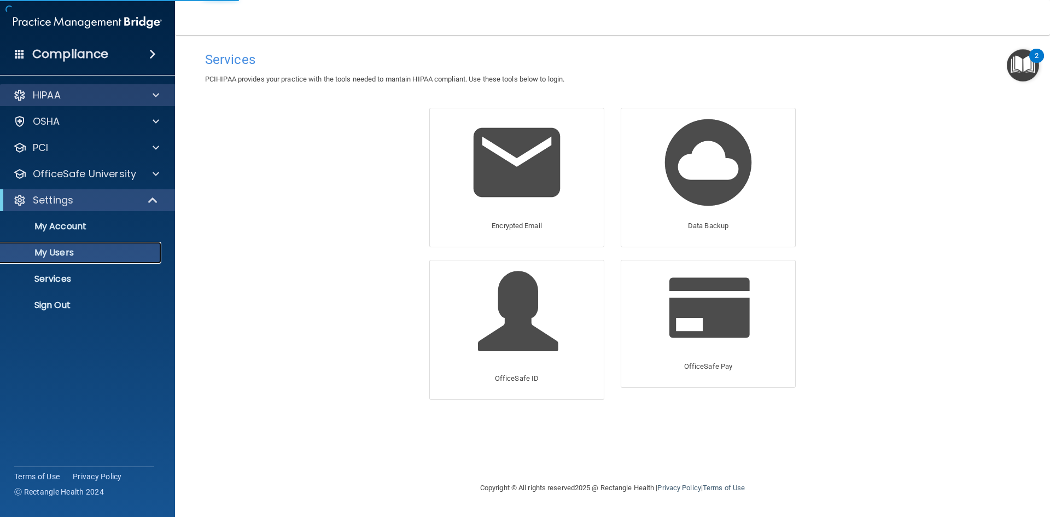
select select "20"
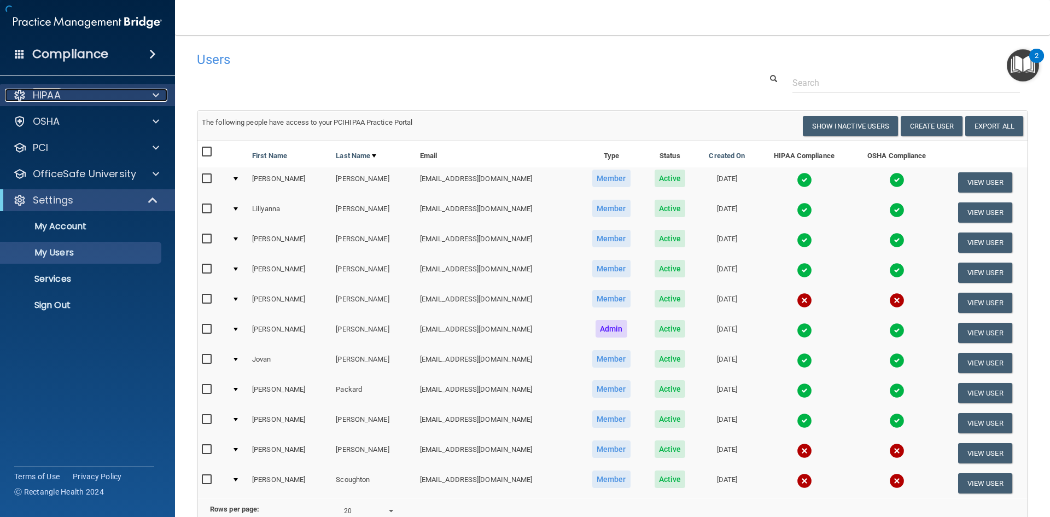
click at [156, 97] on span at bounding box center [156, 95] width 7 height 13
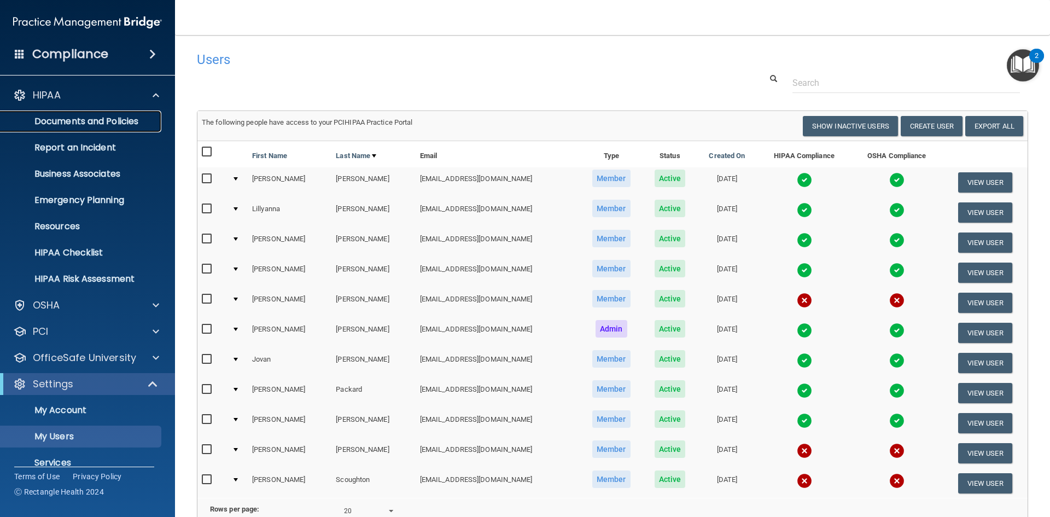
click at [129, 116] on p "Documents and Policies" at bounding box center [81, 121] width 149 height 11
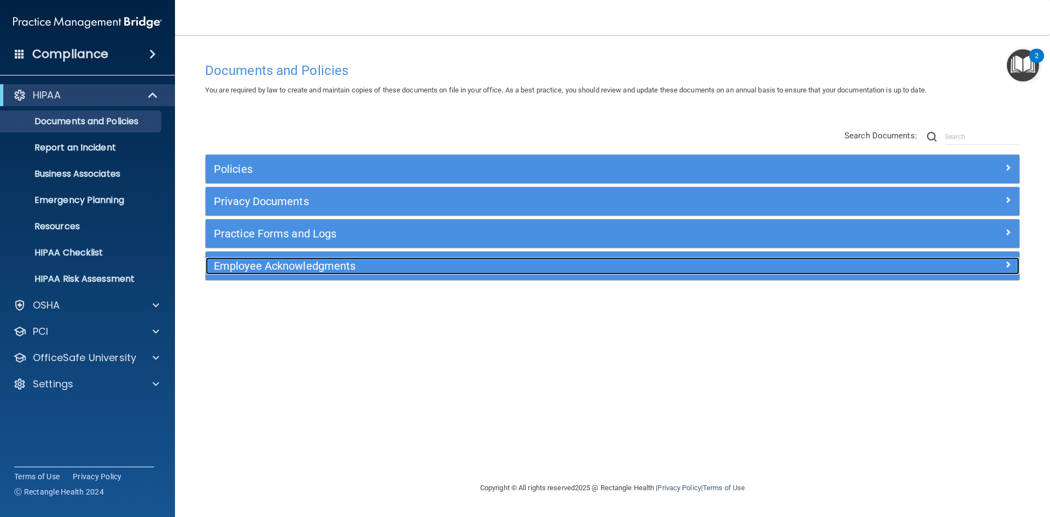
click at [1009, 265] on span at bounding box center [1007, 264] width 7 height 13
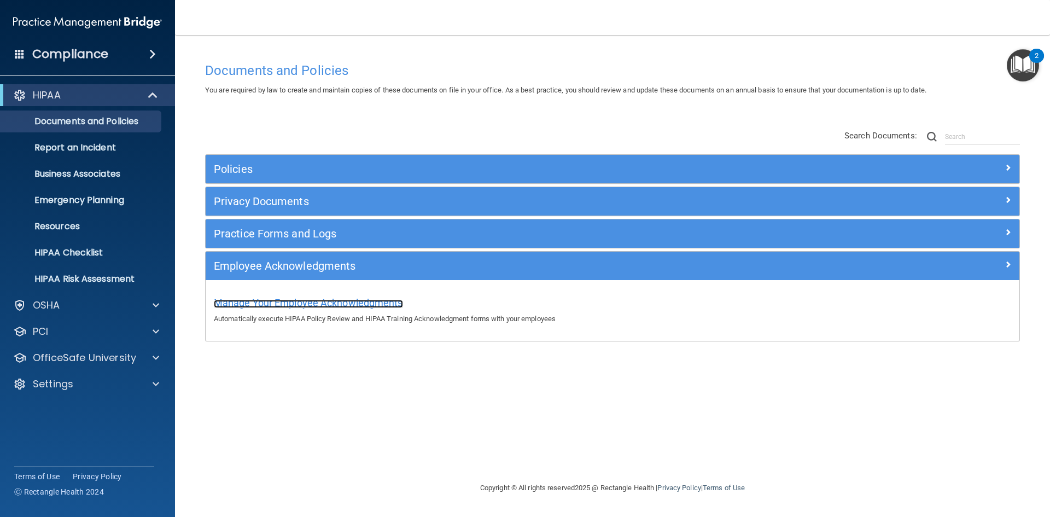
click at [319, 303] on span "Manage Your Employee Acknowledgments" at bounding box center [308, 302] width 189 height 11
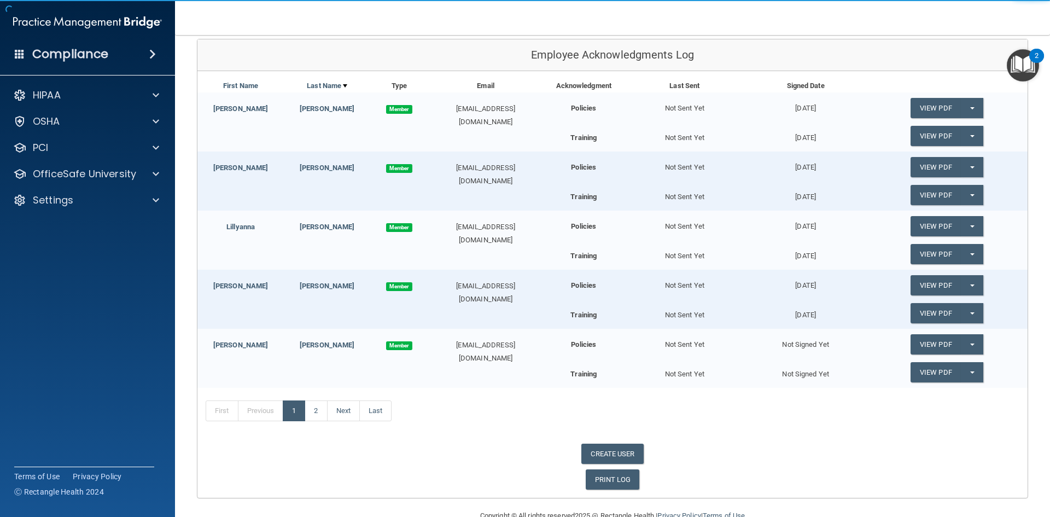
scroll to position [152, 0]
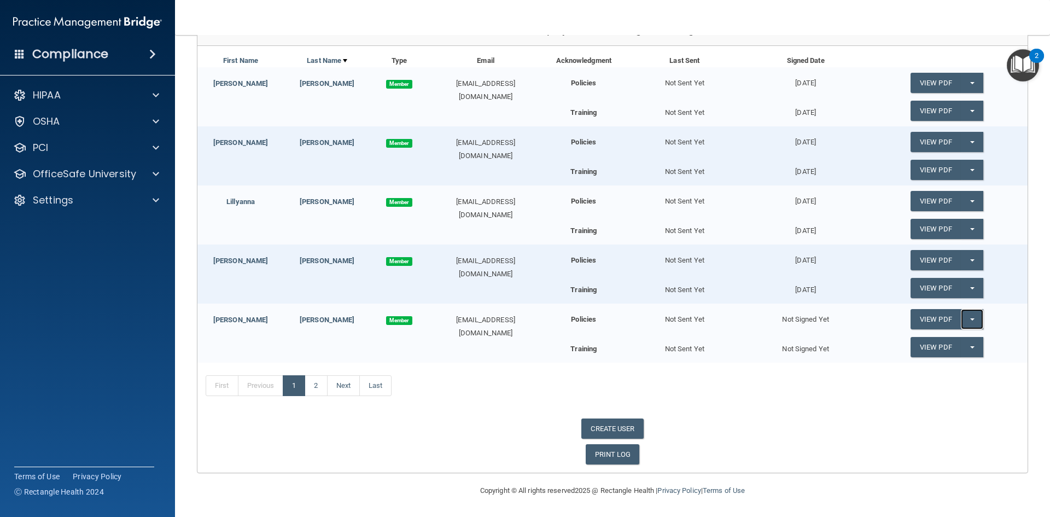
click at [961, 314] on button "Split button!" at bounding box center [972, 319] width 22 height 20
click at [950, 343] on link "Send Acknowledgment" at bounding box center [957, 341] width 95 height 16
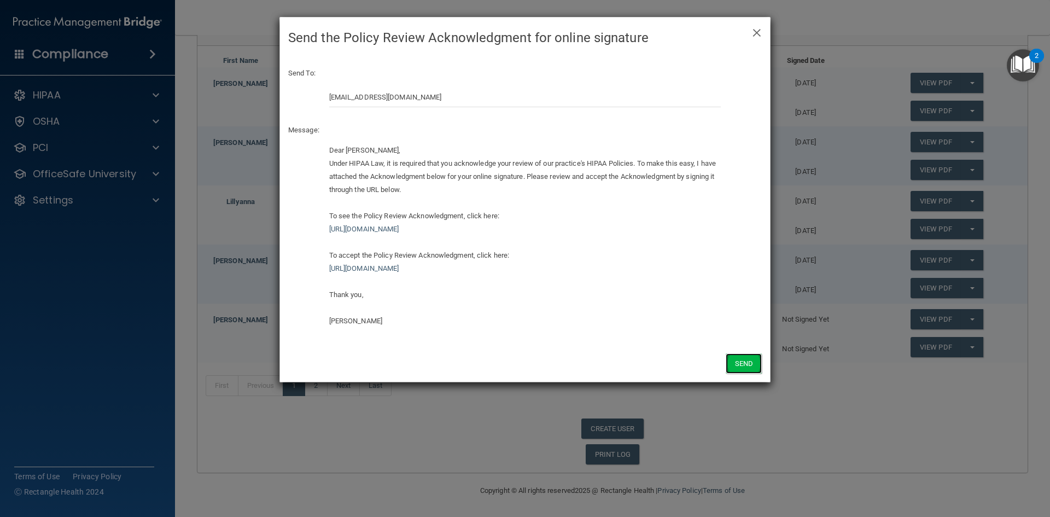
click at [729, 363] on button "Send" at bounding box center [744, 363] width 36 height 20
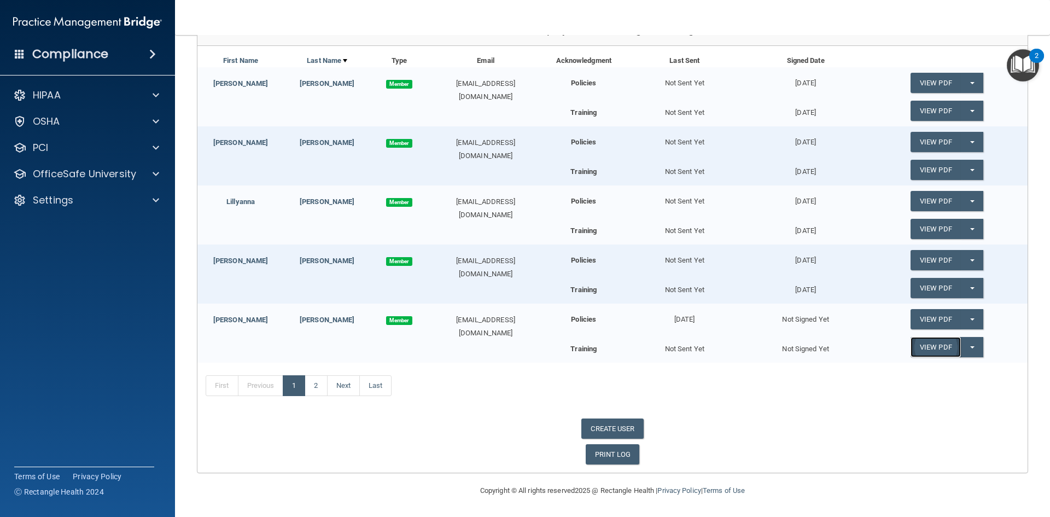
click at [948, 346] on link "View PDF" at bounding box center [935, 347] width 50 height 20
click at [971, 351] on button "Split button!" at bounding box center [972, 347] width 22 height 20
click at [966, 366] on link "Send Acknowledgment PDF" at bounding box center [964, 369] width 109 height 16
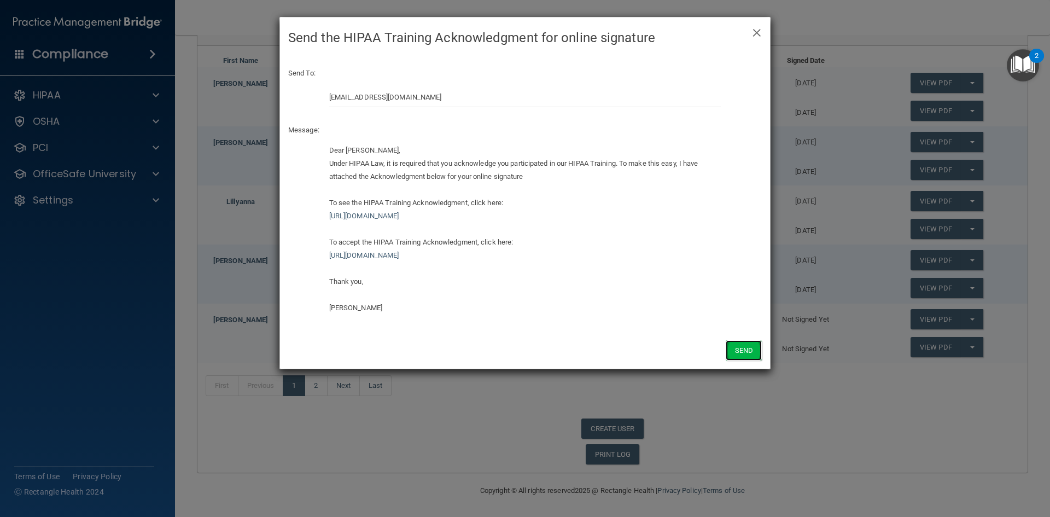
click at [753, 351] on button "Send" at bounding box center [744, 350] width 36 height 20
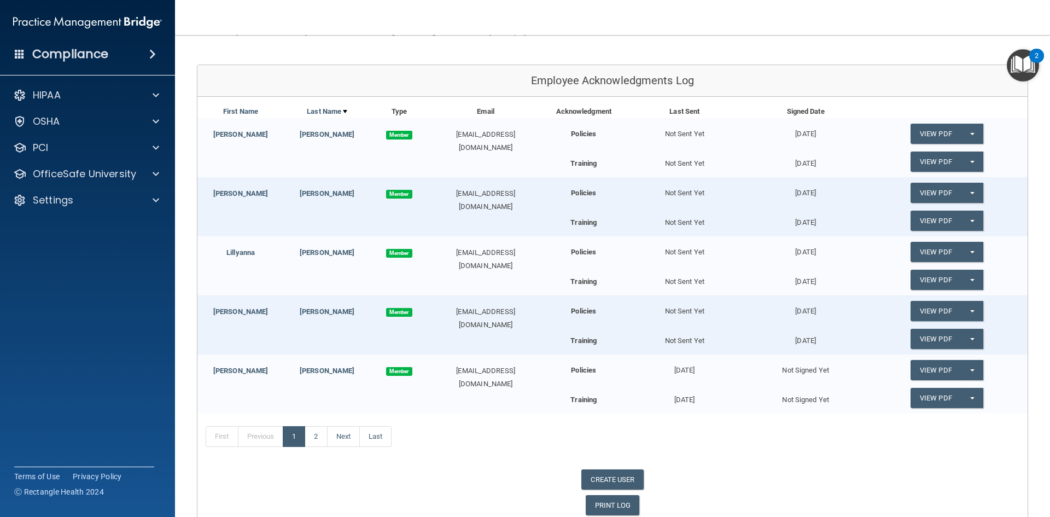
scroll to position [109, 0]
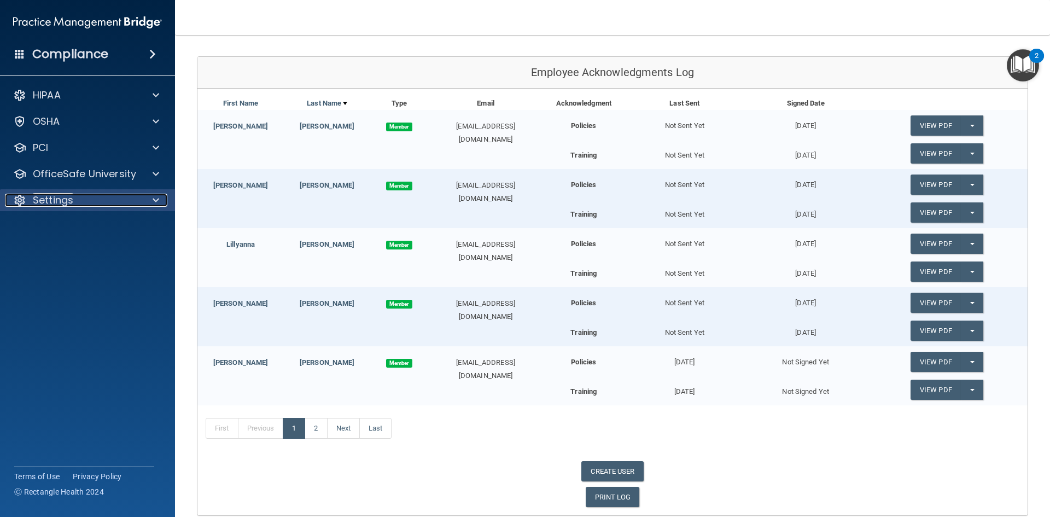
click at [108, 195] on div "Settings" at bounding box center [73, 200] width 136 height 13
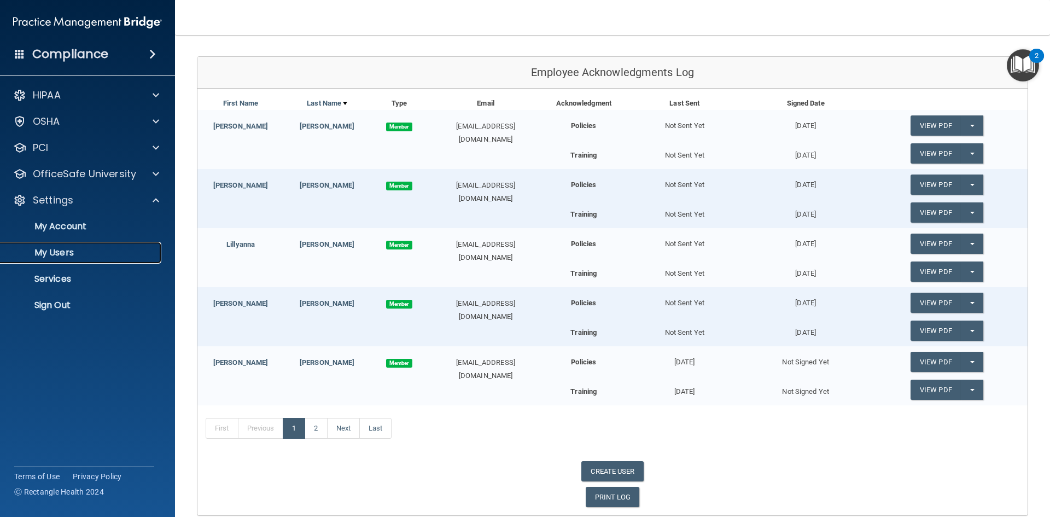
click at [67, 255] on p "My Users" at bounding box center [81, 252] width 149 height 11
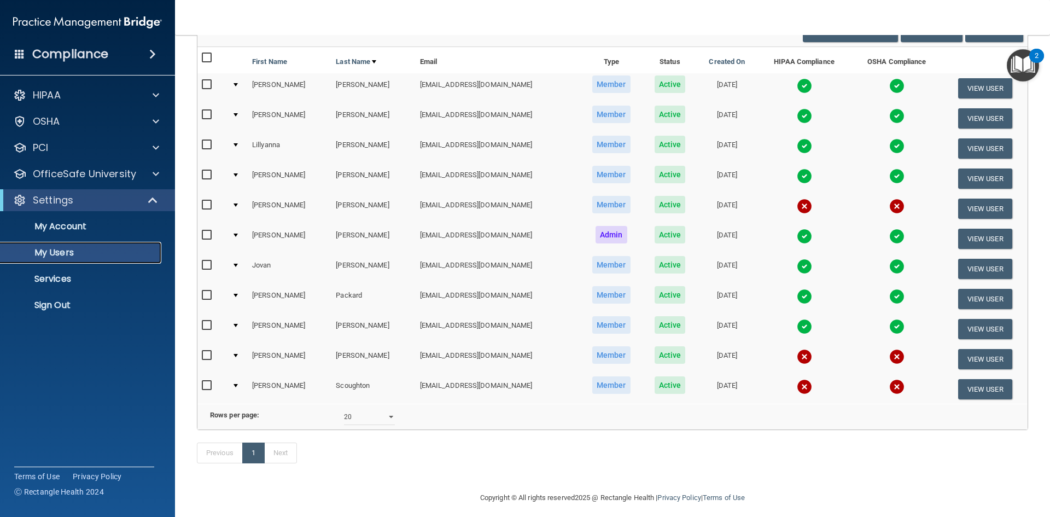
scroll to position [118, 0]
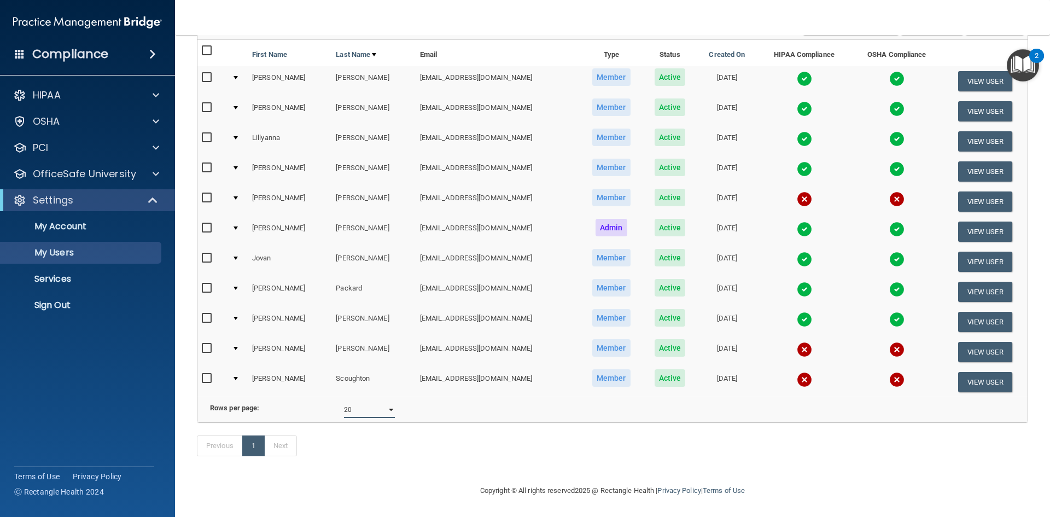
click at [391, 405] on select "10 20 30 40 all" at bounding box center [369, 409] width 51 height 16
select select "40"
click at [344, 401] on select "10 20 30 40 all" at bounding box center [369, 409] width 51 height 16
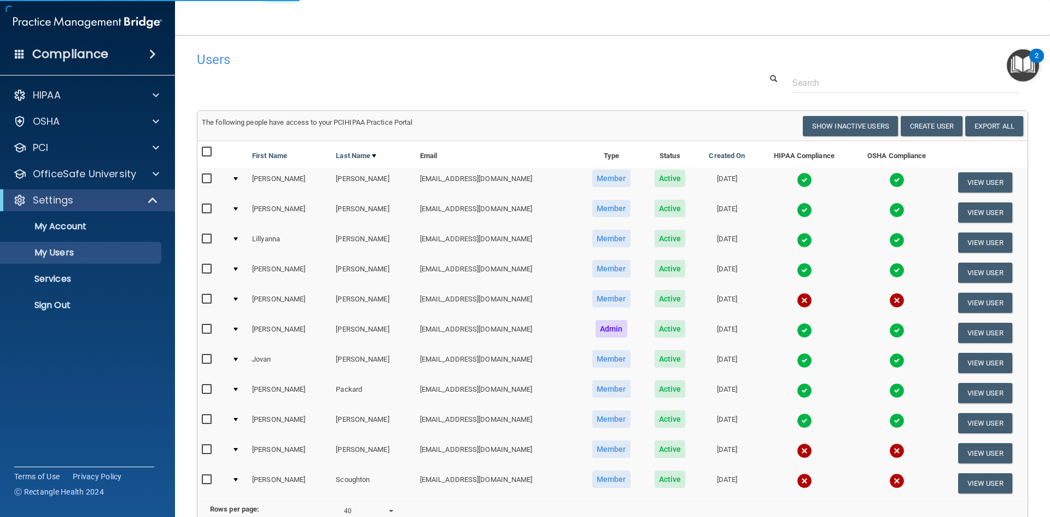
select select "40"
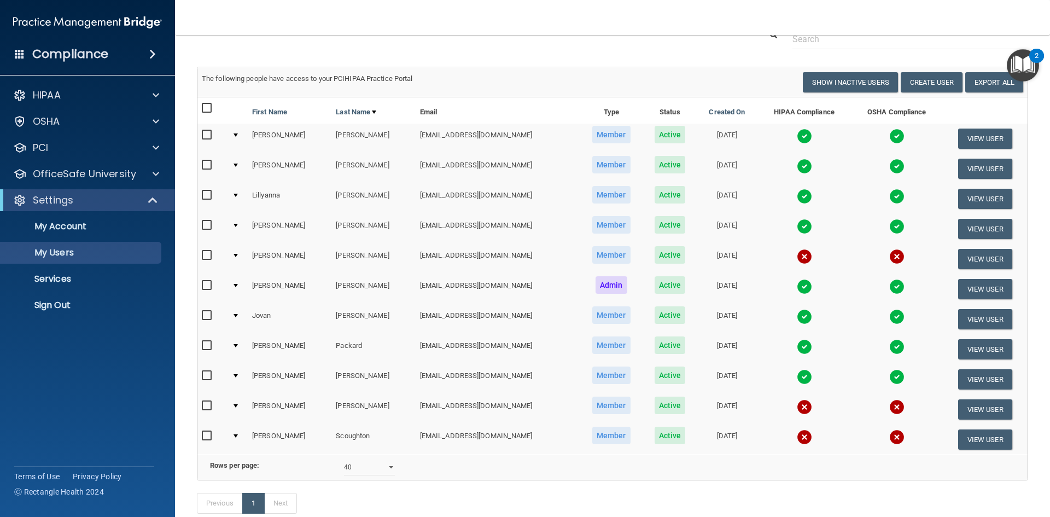
scroll to position [63, 0]
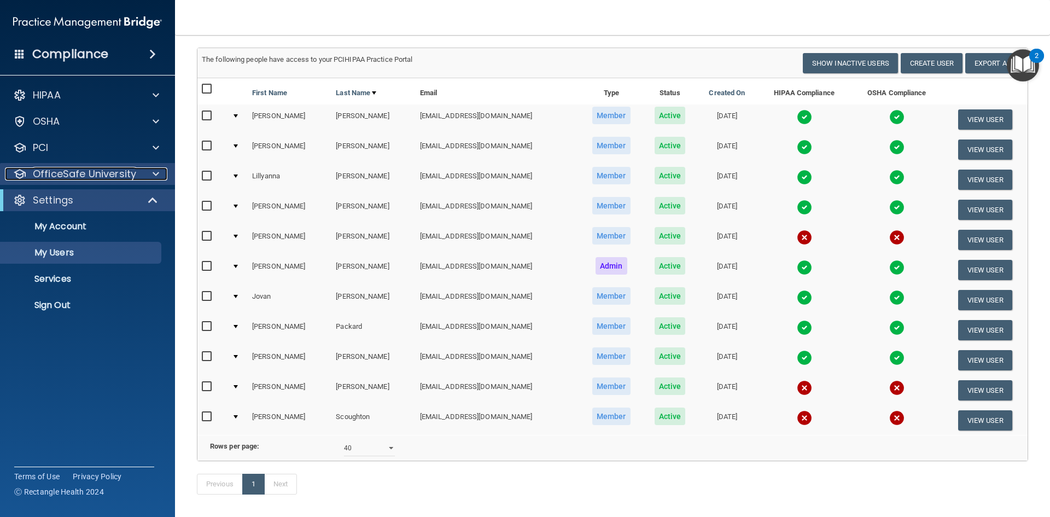
click at [151, 174] on div at bounding box center [154, 173] width 27 height 13
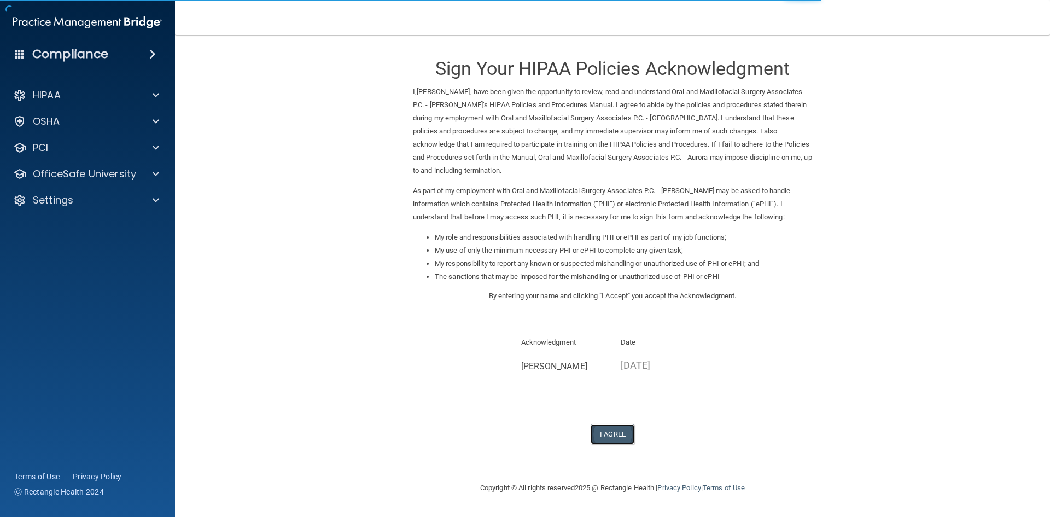
click at [629, 434] on button "I Agree" at bounding box center [612, 434] width 44 height 20
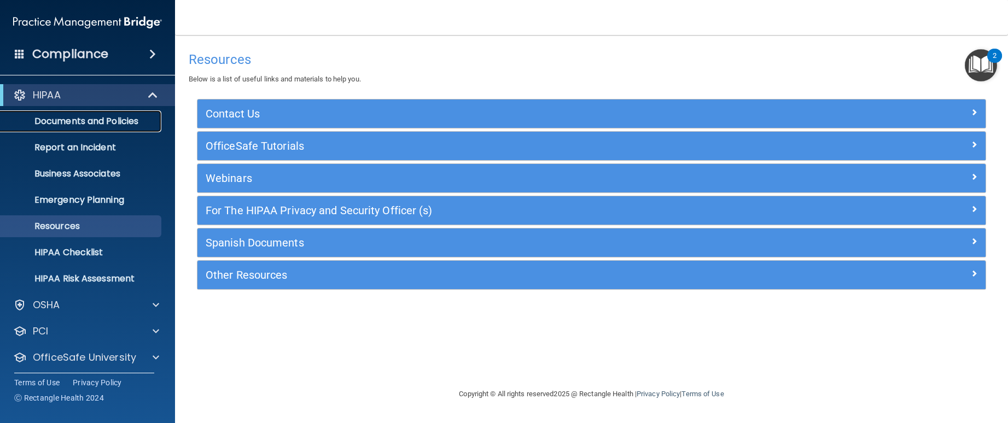
click at [137, 123] on p "Documents and Policies" at bounding box center [81, 121] width 149 height 11
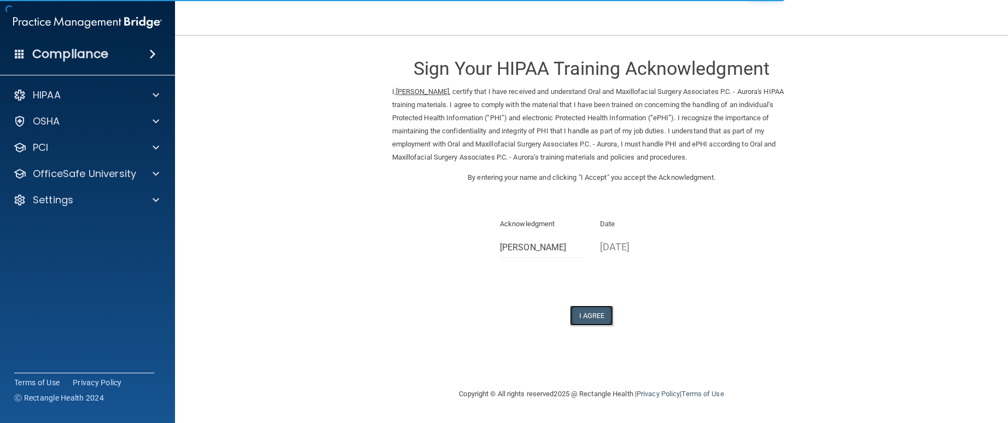
click at [601, 314] on button "I Agree" at bounding box center [592, 316] width 44 height 20
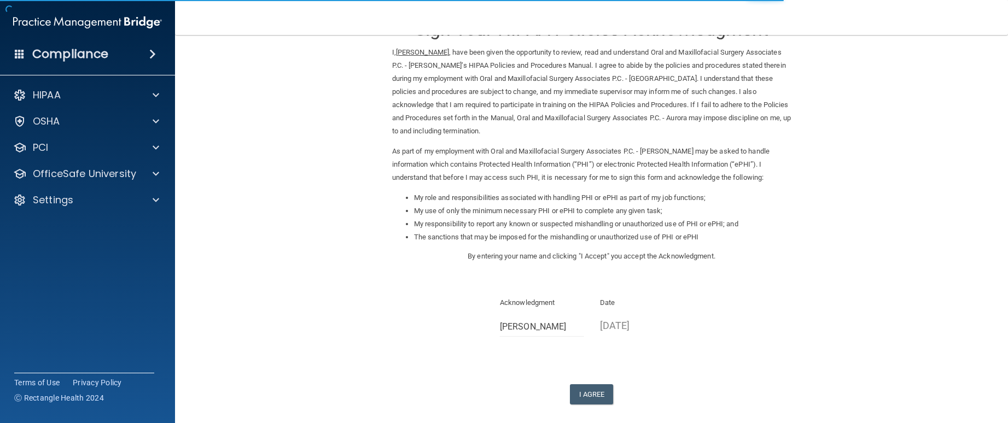
scroll to position [91, 0]
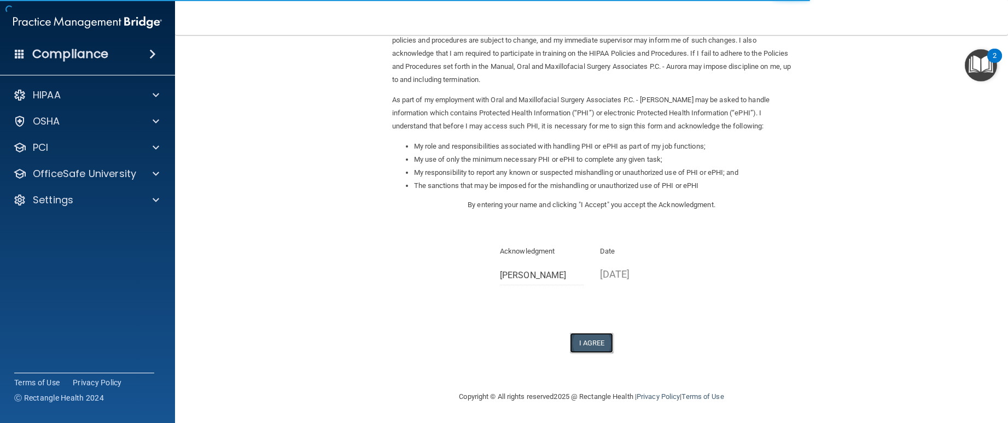
click at [602, 346] on button "I Agree" at bounding box center [592, 343] width 44 height 20
